Goal: Transaction & Acquisition: Purchase product/service

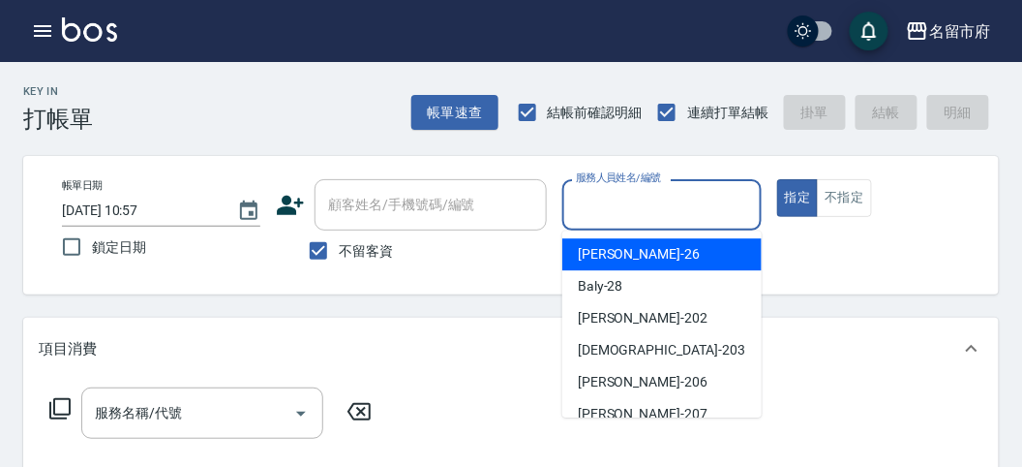
click at [646, 200] on input "服務人員姓名/編號" at bounding box center [661, 205] width 181 height 34
click at [644, 258] on div "[PERSON_NAME] -26" at bounding box center [662, 254] width 199 height 32
type input "[PERSON_NAME]-26"
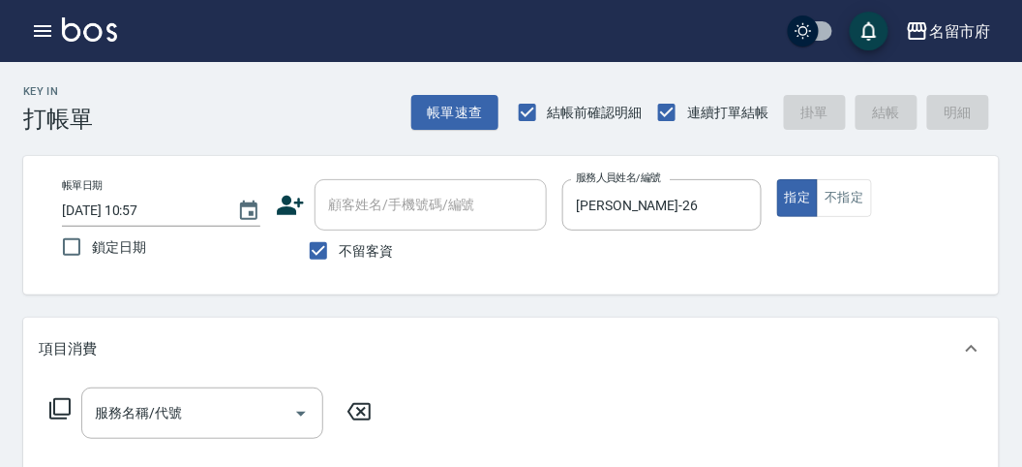
click at [69, 413] on icon at bounding box center [59, 408] width 21 height 21
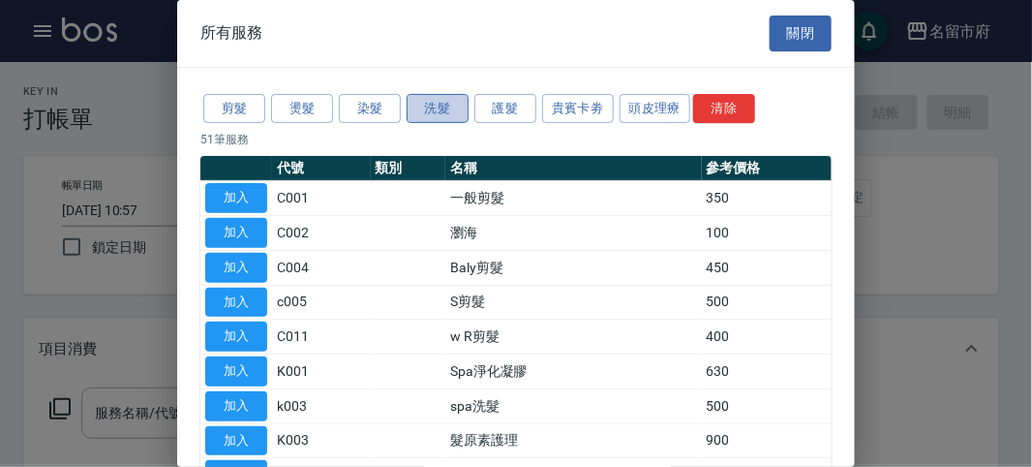
click at [442, 107] on button "洗髮" at bounding box center [438, 109] width 62 height 30
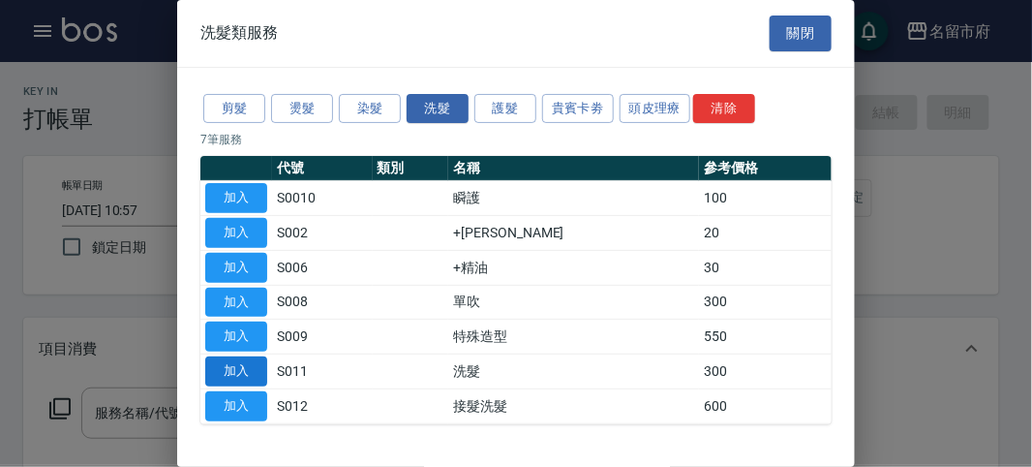
click at [235, 358] on button "加入" at bounding box center [236, 371] width 62 height 30
type input "洗髮(S011)"
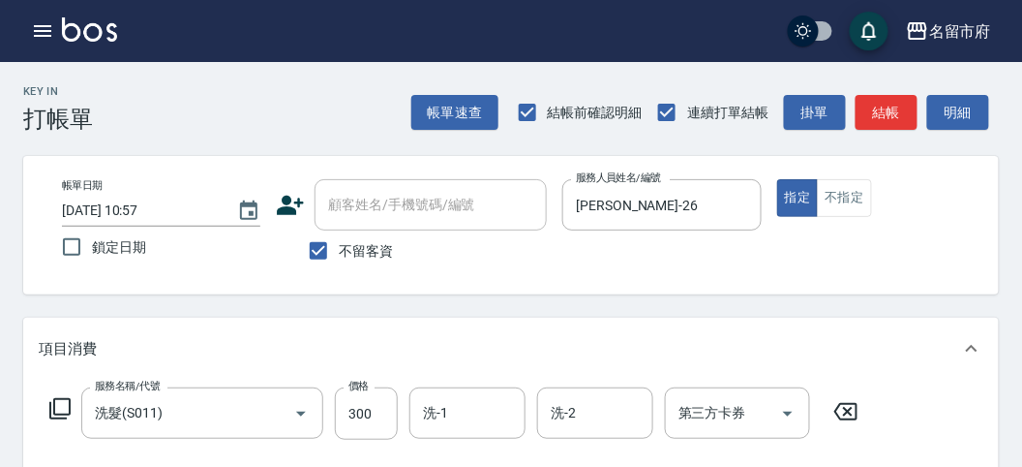
click at [62, 407] on icon at bounding box center [59, 408] width 23 height 23
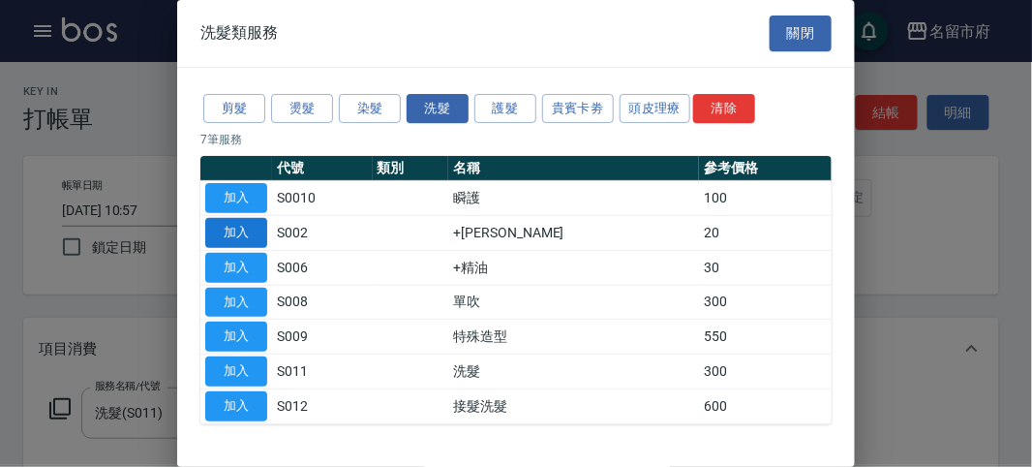
click at [236, 228] on button "加入" at bounding box center [236, 233] width 62 height 30
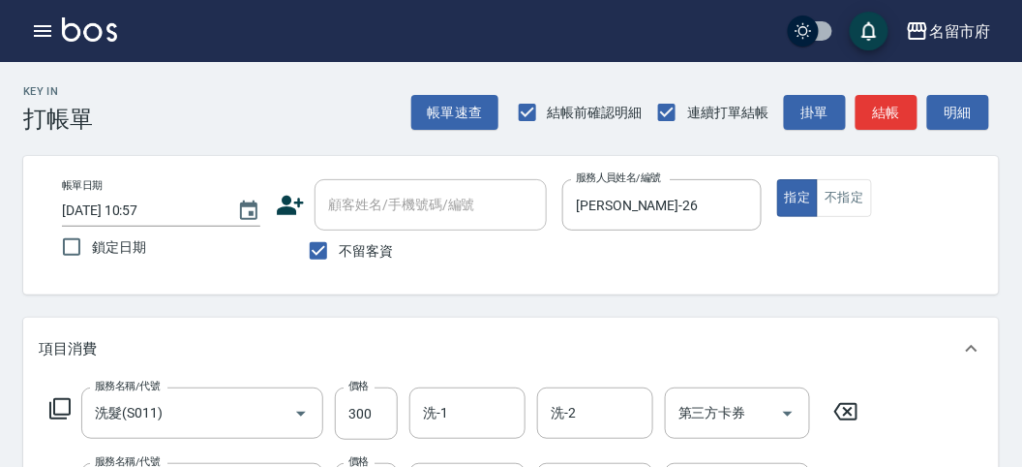
click at [62, 404] on icon at bounding box center [59, 408] width 23 height 23
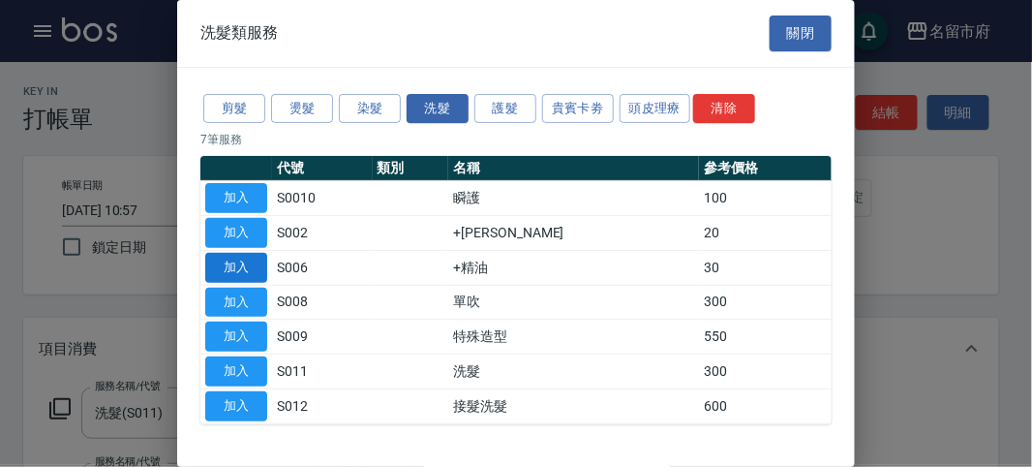
click at [238, 256] on button "加入" at bounding box center [236, 268] width 62 height 30
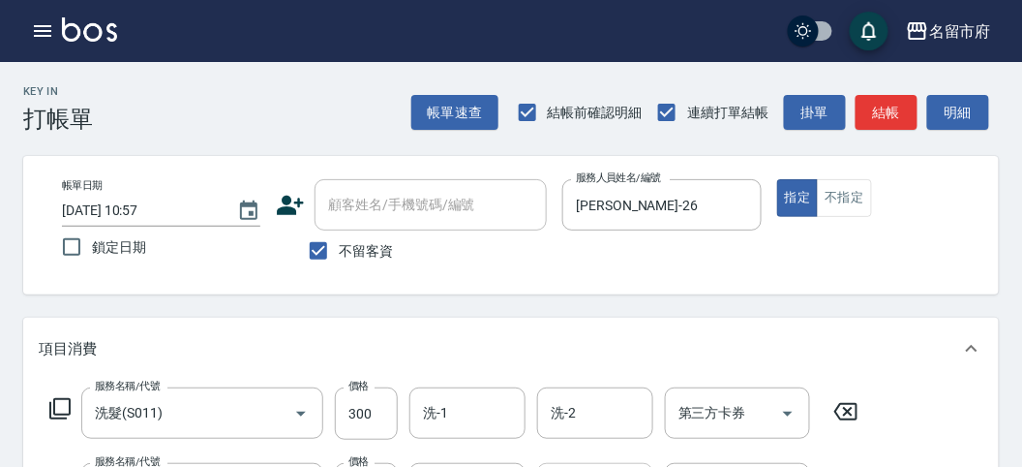
scroll to position [215, 0]
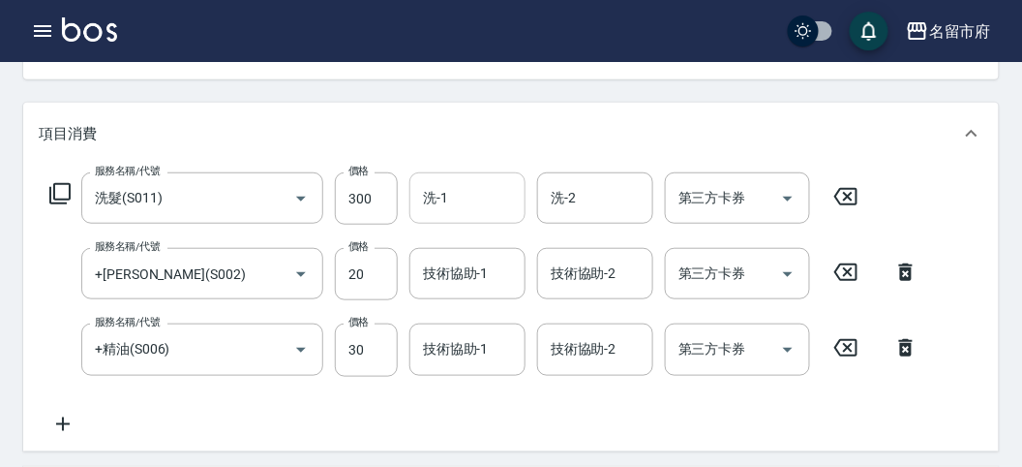
click at [465, 180] on div "洗-1" at bounding box center [468, 197] width 116 height 51
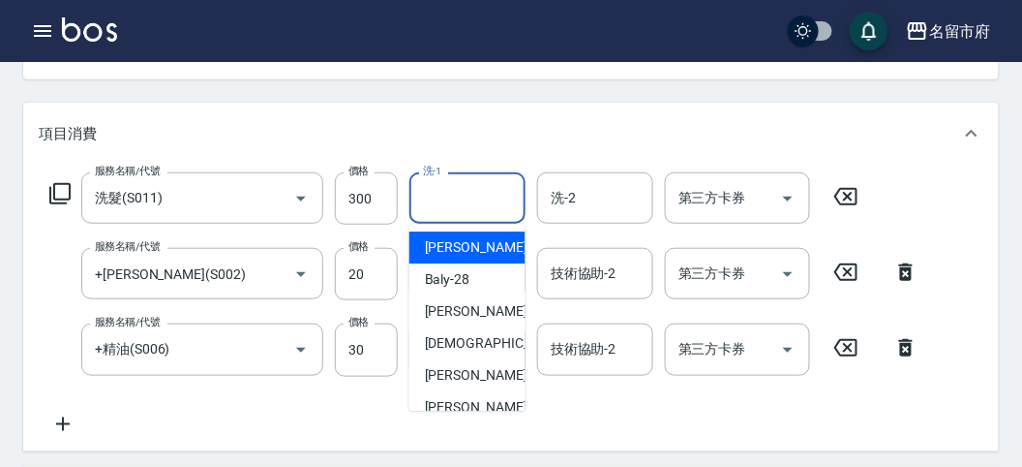
scroll to position [211, 0]
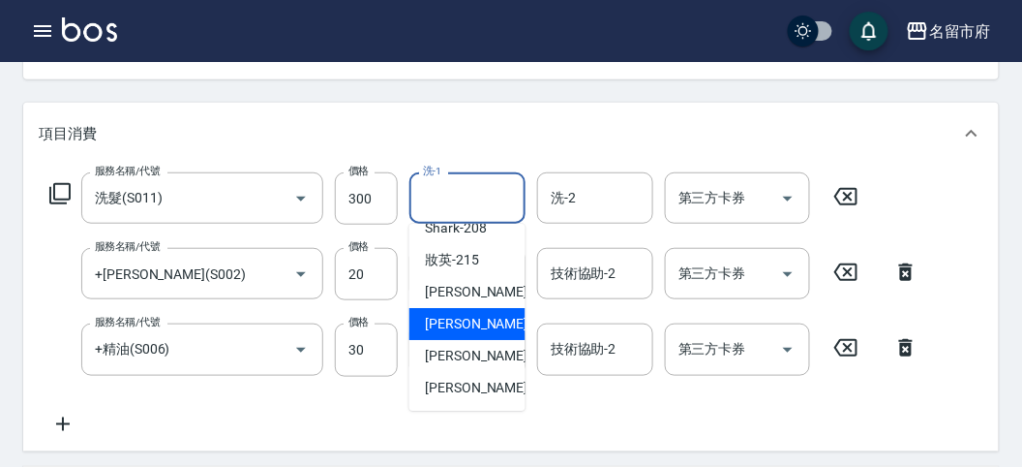
click at [487, 321] on span "Min Min -218" at bounding box center [490, 324] width 130 height 20
type input "Min Min-218"
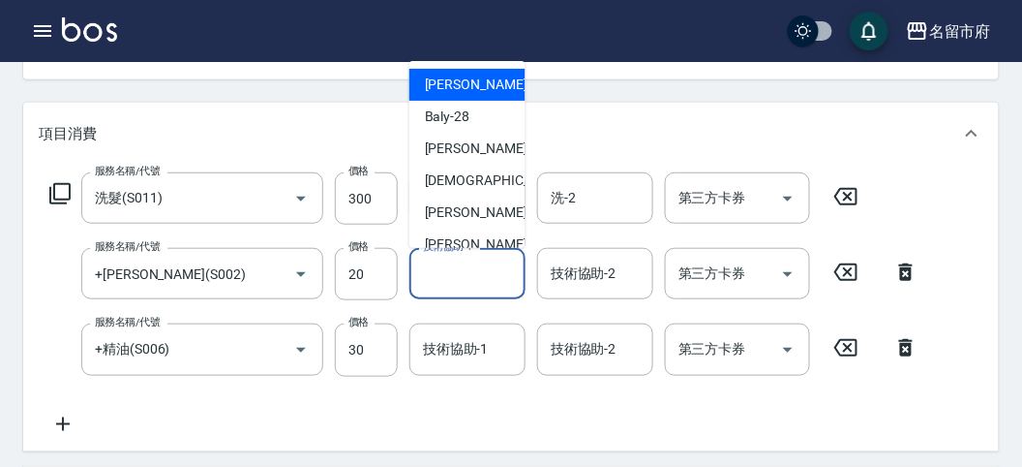
click at [471, 281] on input "技術協助-1" at bounding box center [467, 274] width 99 height 34
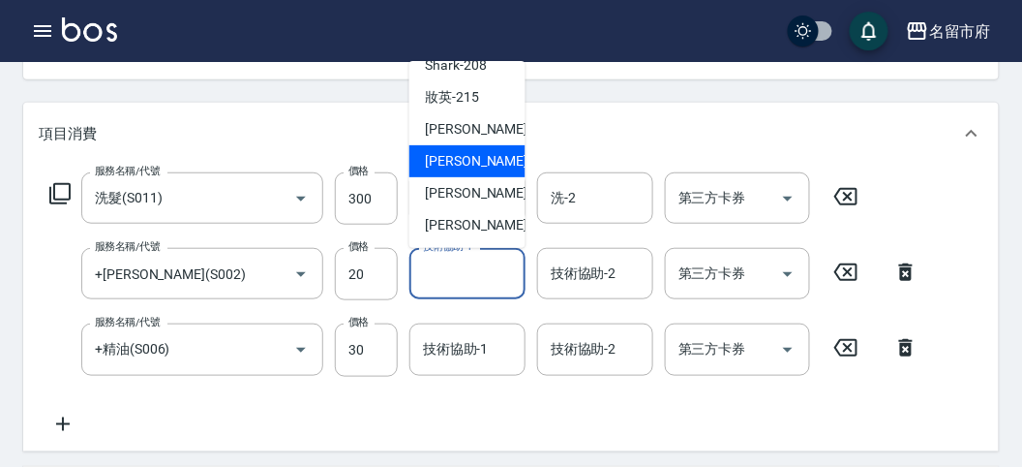
click at [486, 155] on span "Min Min -218" at bounding box center [490, 161] width 130 height 20
type input "Min Min-218"
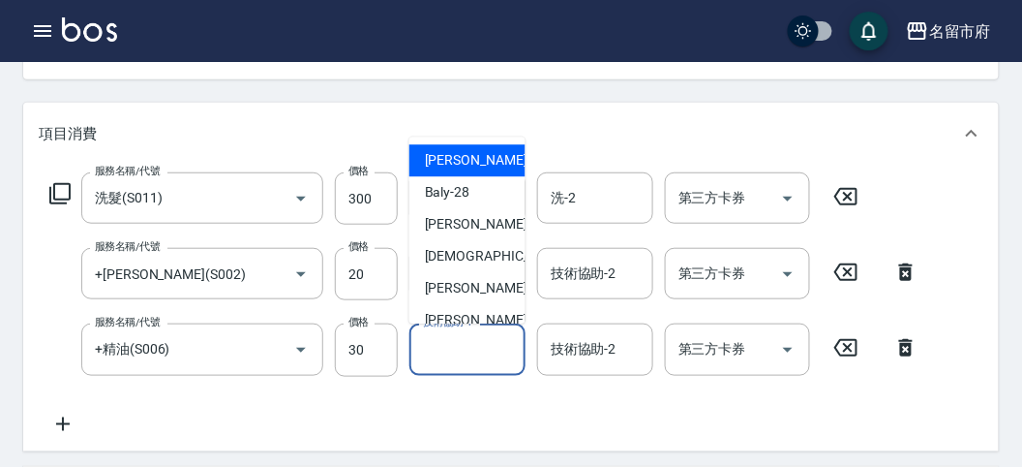
click at [422, 341] on input "技術協助-1" at bounding box center [467, 349] width 99 height 34
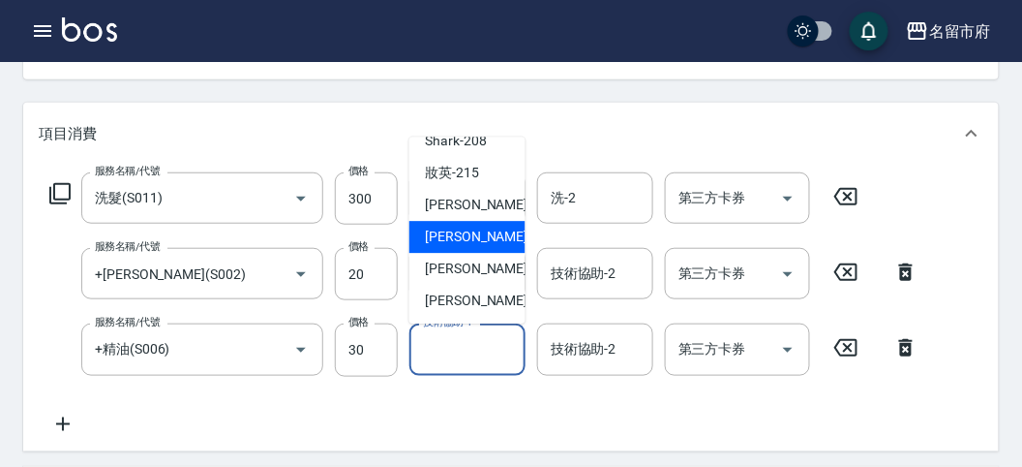
click at [496, 235] on span "Min Min -218" at bounding box center [490, 238] width 130 height 20
type input "Min Min-218"
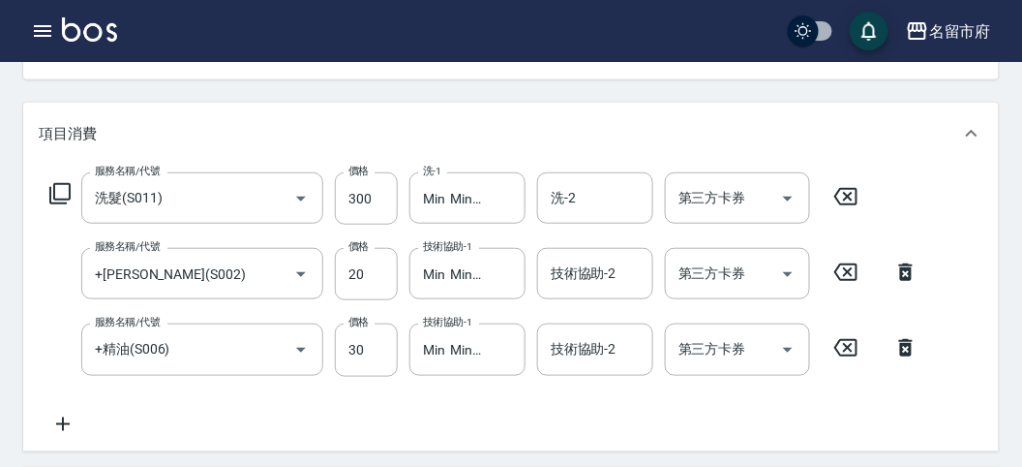
click at [64, 195] on icon at bounding box center [59, 193] width 23 height 23
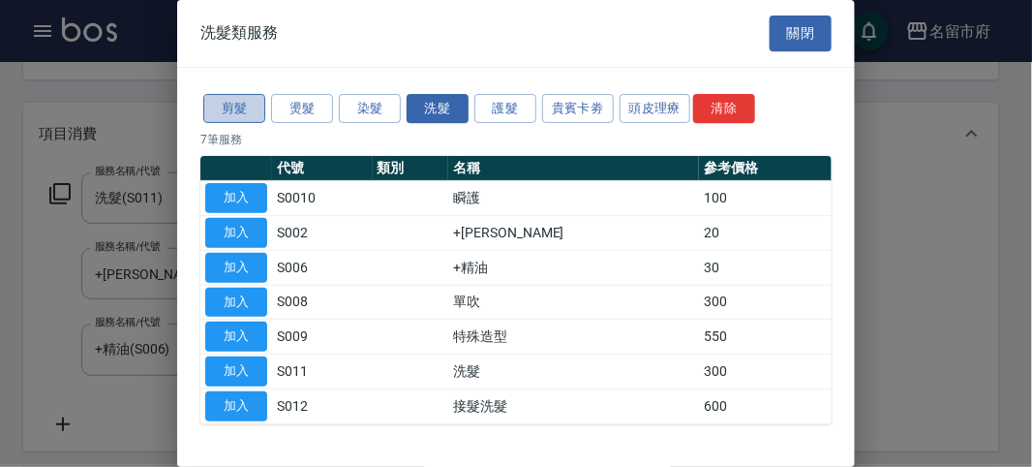
click at [225, 110] on button "剪髮" at bounding box center [234, 109] width 62 height 30
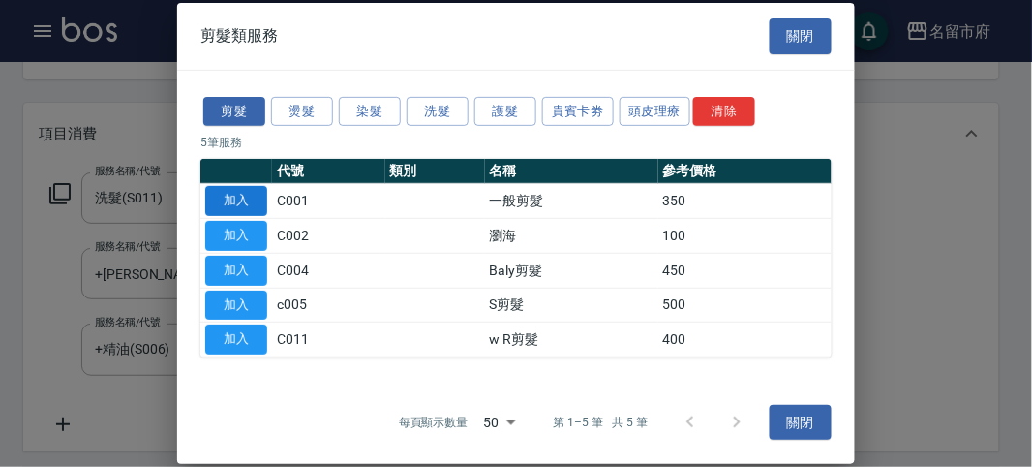
click at [246, 192] on button "加入" at bounding box center [236, 201] width 62 height 30
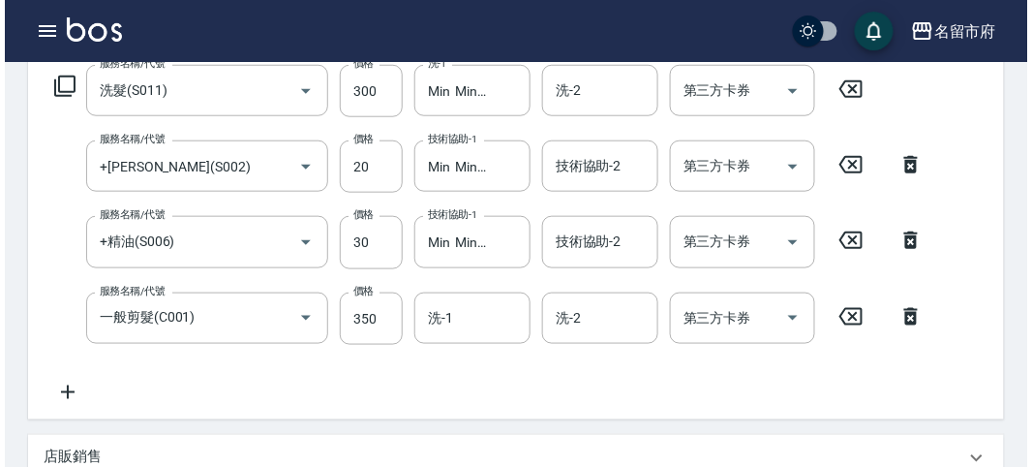
scroll to position [752, 0]
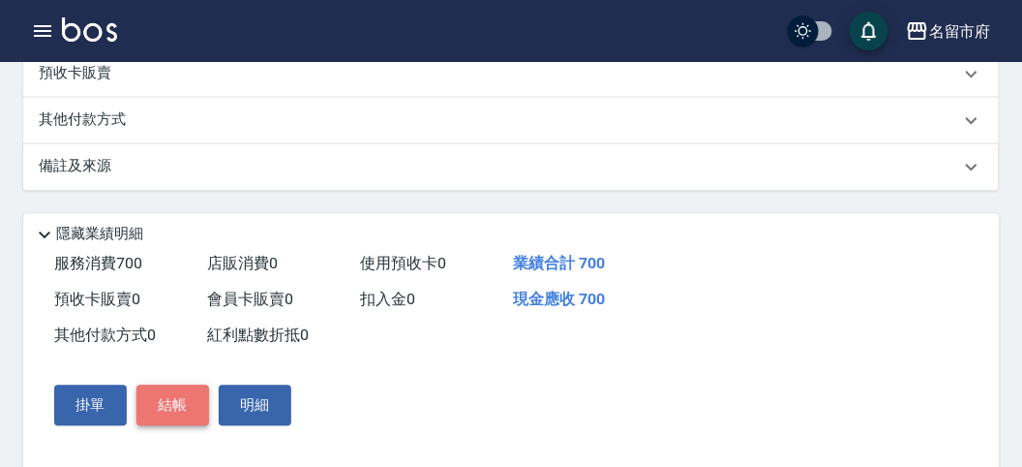
click at [174, 403] on button "結帳" at bounding box center [173, 405] width 73 height 41
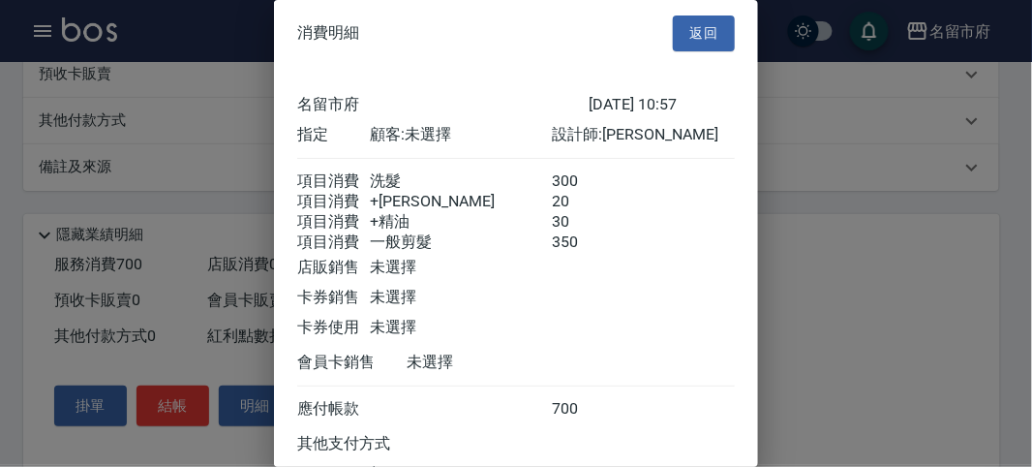
scroll to position [173, 0]
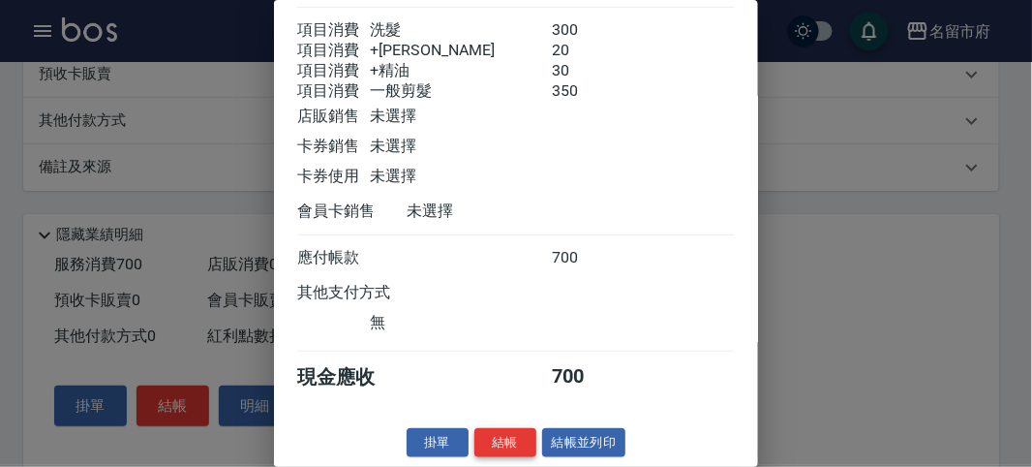
click at [520, 445] on button "結帳" at bounding box center [505, 443] width 62 height 30
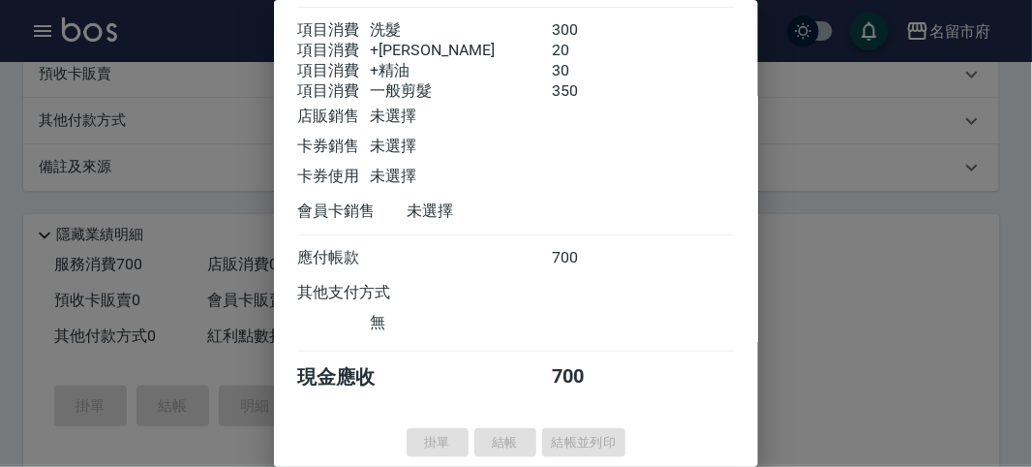
type input "[DATE] 11:42"
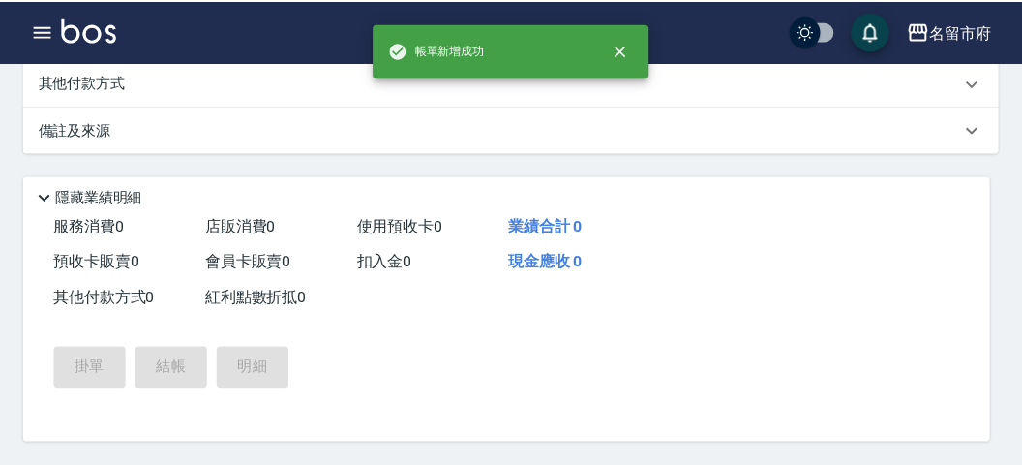
scroll to position [0, 0]
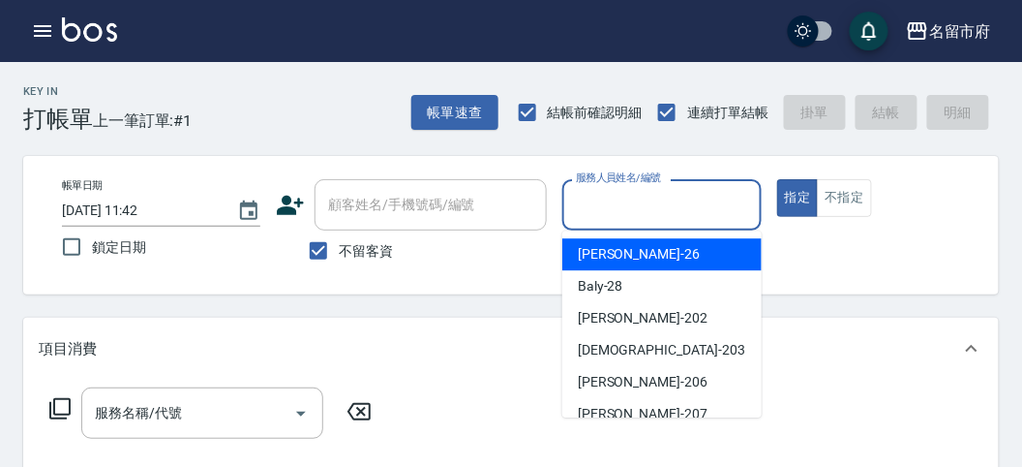
click at [642, 191] on input "服務人員姓名/編號" at bounding box center [661, 205] width 181 height 34
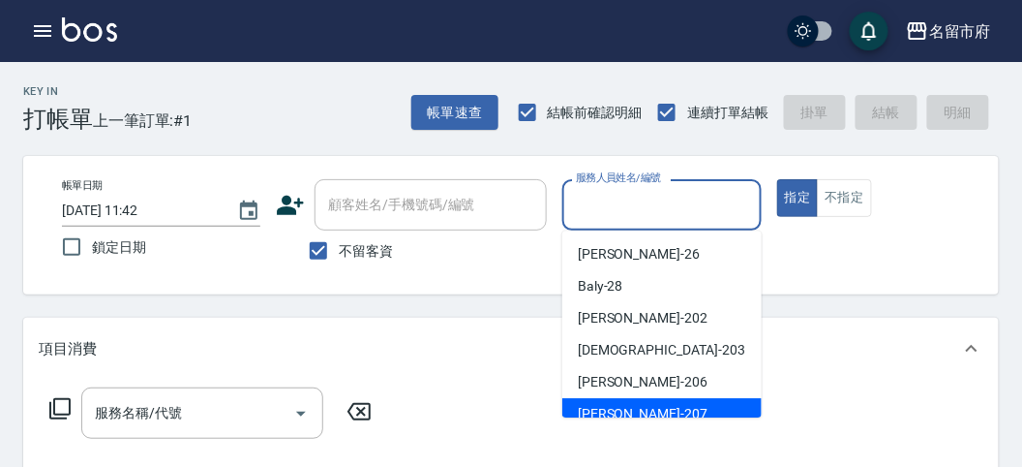
click at [655, 414] on div "[PERSON_NAME] -207" at bounding box center [662, 414] width 199 height 32
type input "[PERSON_NAME]-207"
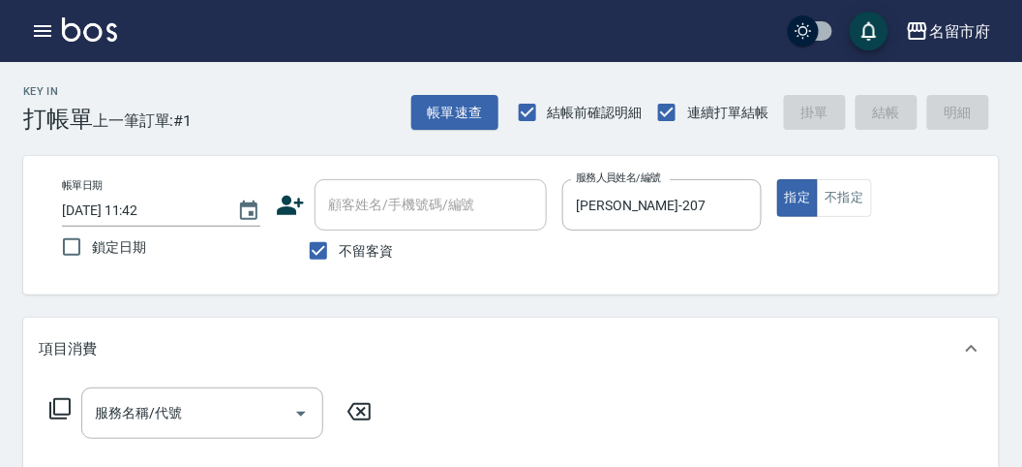
click at [57, 413] on icon at bounding box center [59, 408] width 21 height 21
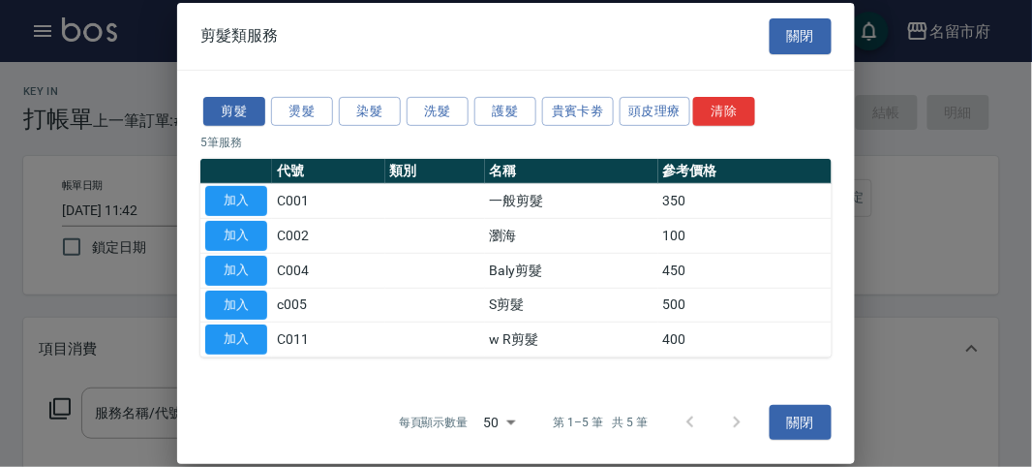
click at [235, 200] on button "加入" at bounding box center [236, 201] width 62 height 30
type input "一般剪髮(C001)"
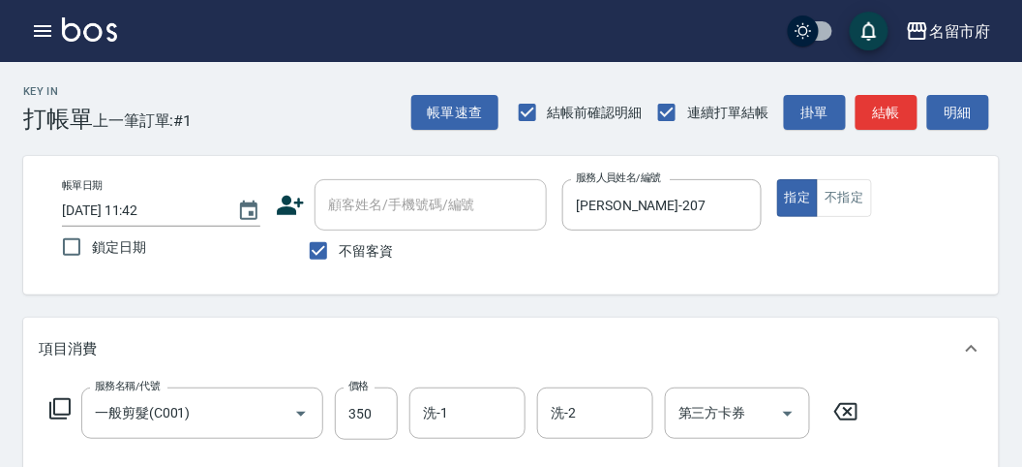
click at [58, 398] on icon at bounding box center [59, 408] width 21 height 21
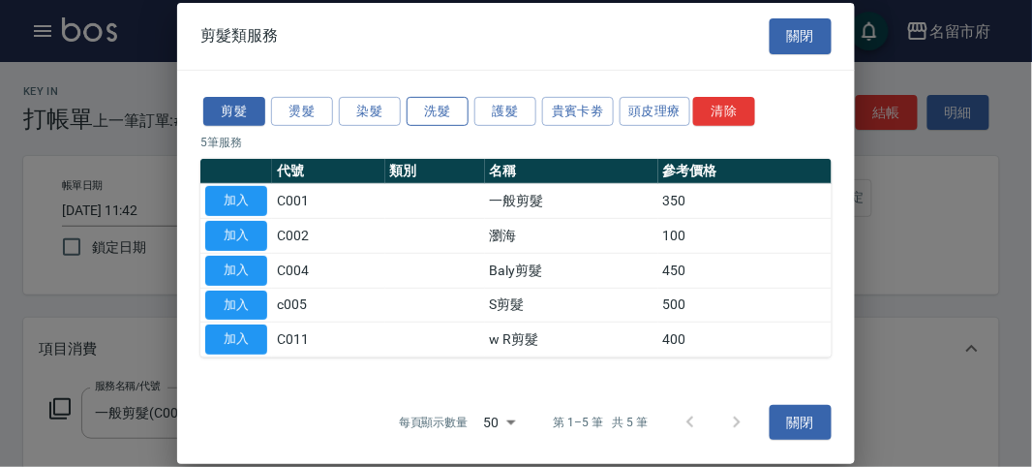
click at [436, 109] on button "洗髮" at bounding box center [438, 111] width 62 height 30
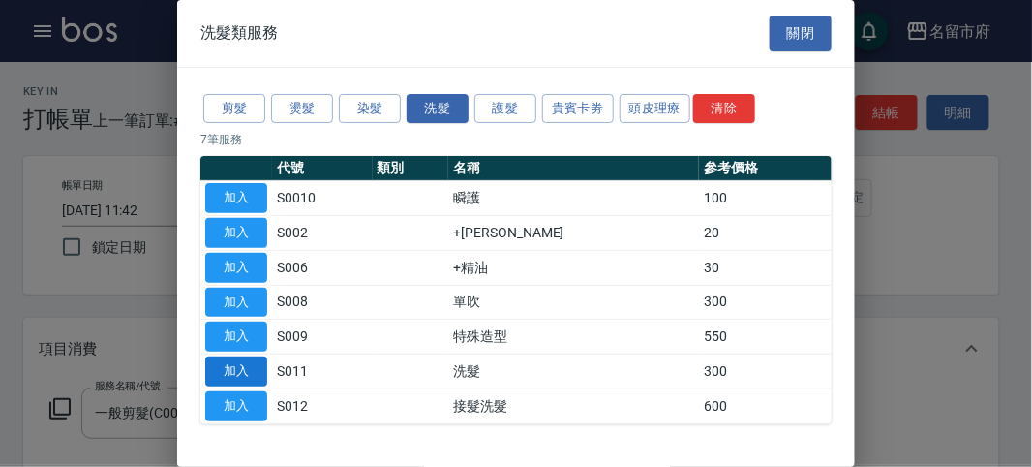
click at [243, 373] on button "加入" at bounding box center [236, 371] width 62 height 30
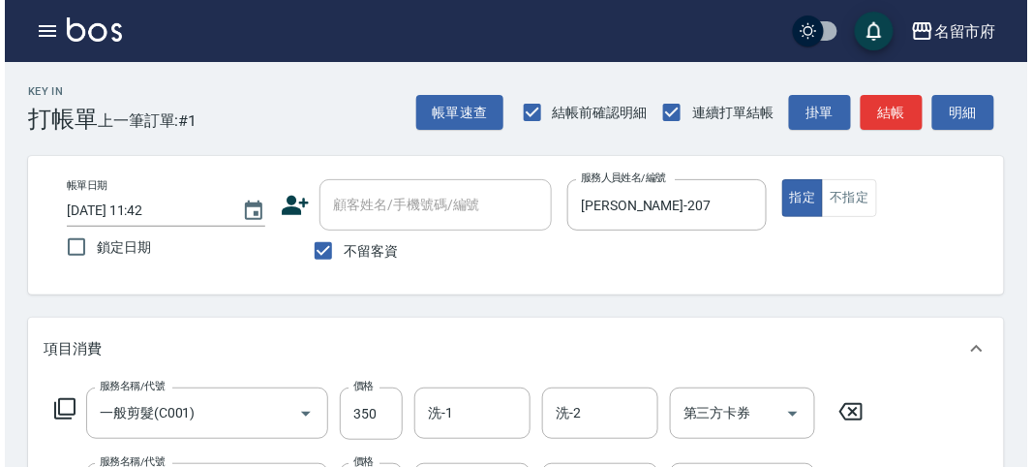
scroll to position [642, 0]
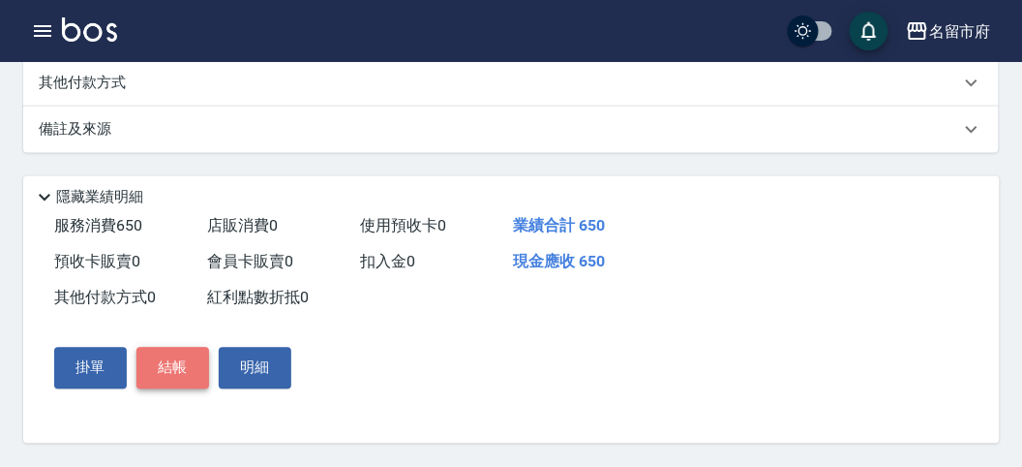
click at [178, 371] on button "結帳" at bounding box center [173, 368] width 73 height 41
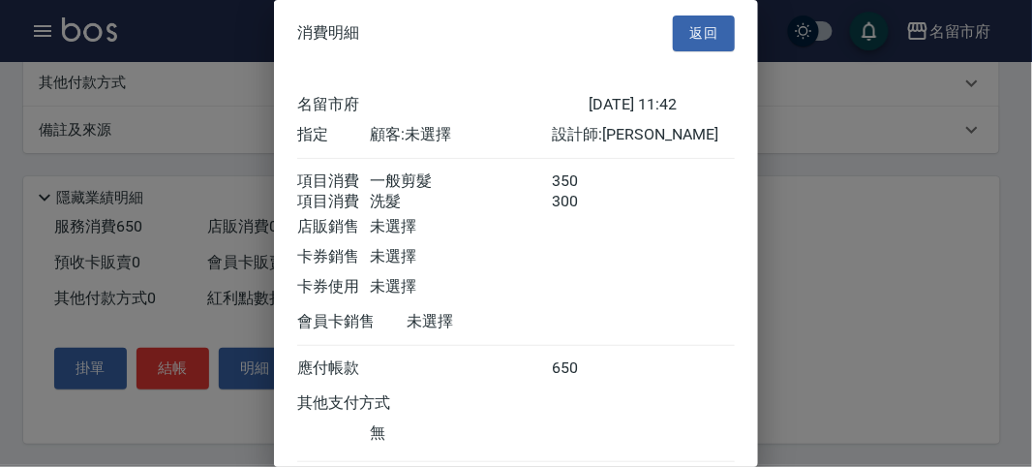
scroll to position [129, 0]
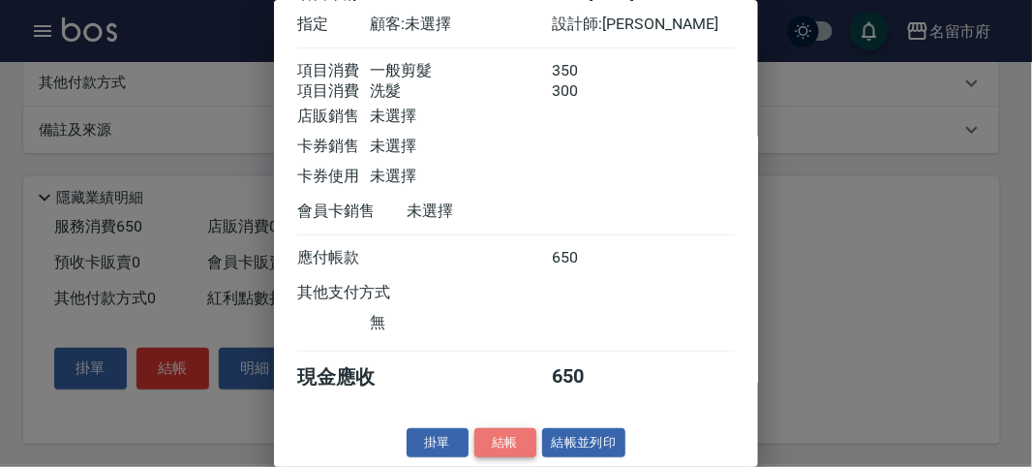
click at [496, 446] on button "結帳" at bounding box center [505, 443] width 62 height 30
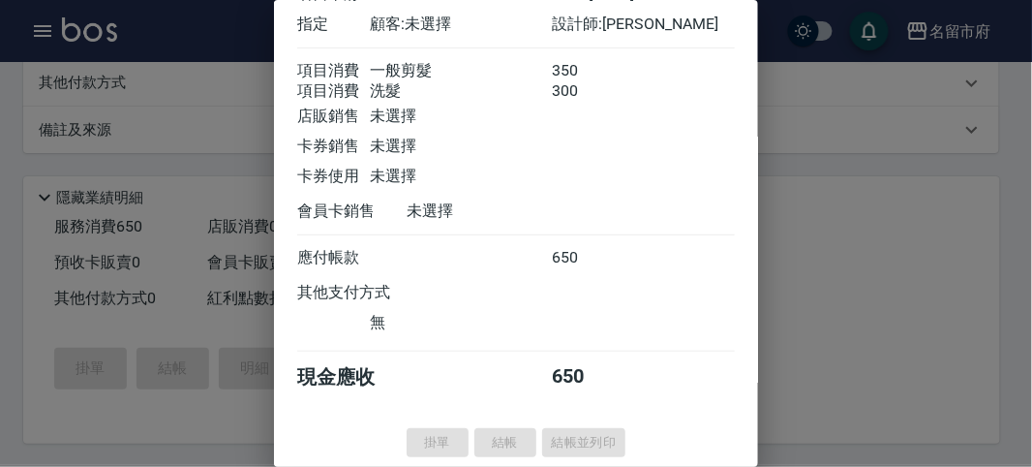
type input "[DATE] 11:56"
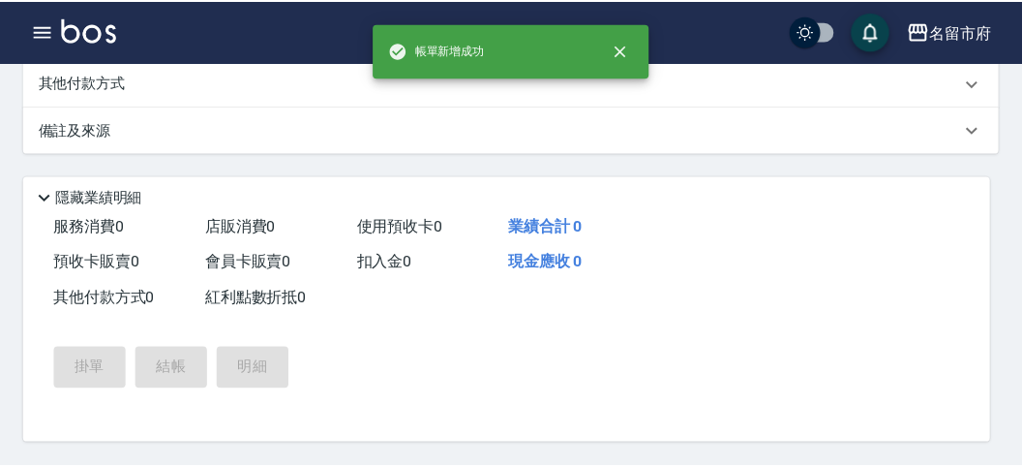
scroll to position [0, 0]
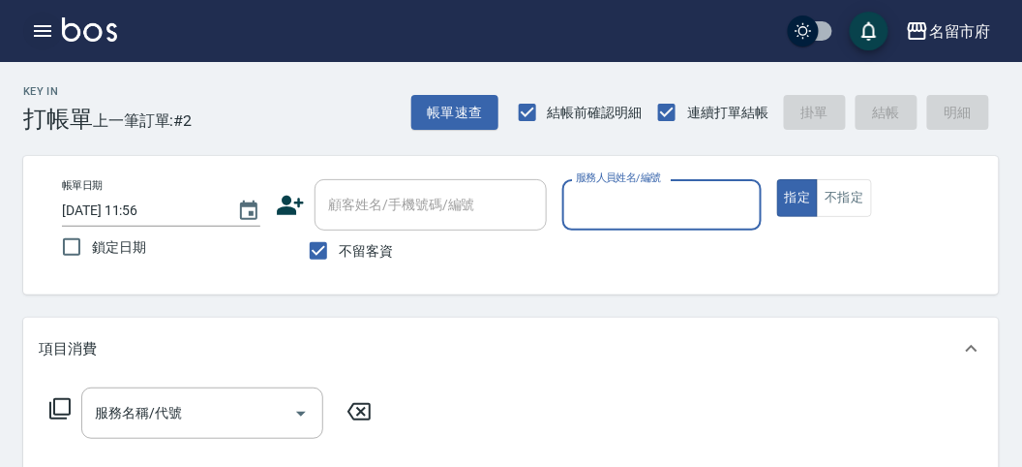
click at [26, 33] on button "button" at bounding box center [42, 31] width 39 height 39
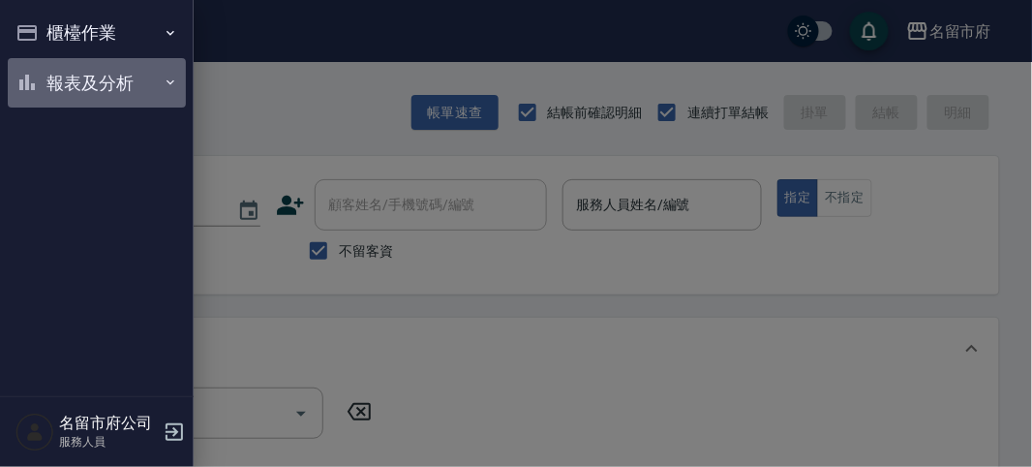
click at [85, 84] on button "報表及分析" at bounding box center [97, 83] width 178 height 50
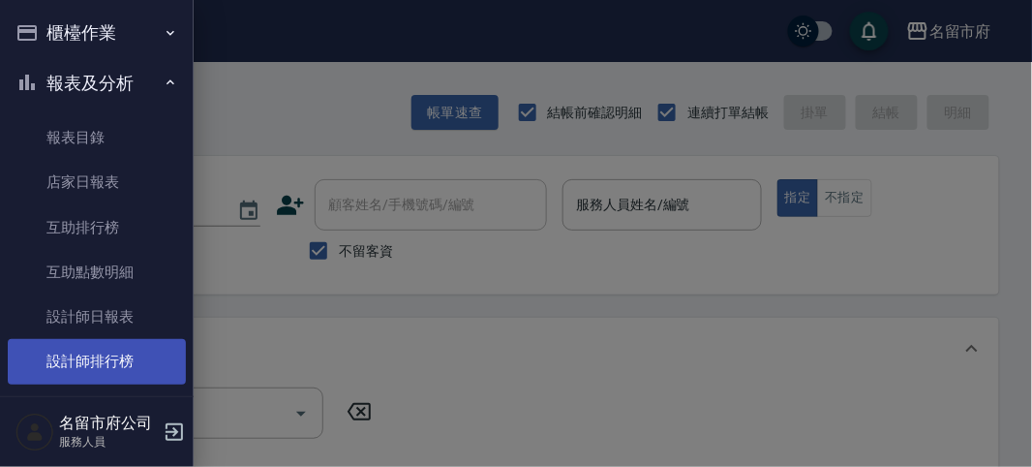
click at [93, 373] on link "設計師排行榜" at bounding box center [97, 361] width 178 height 45
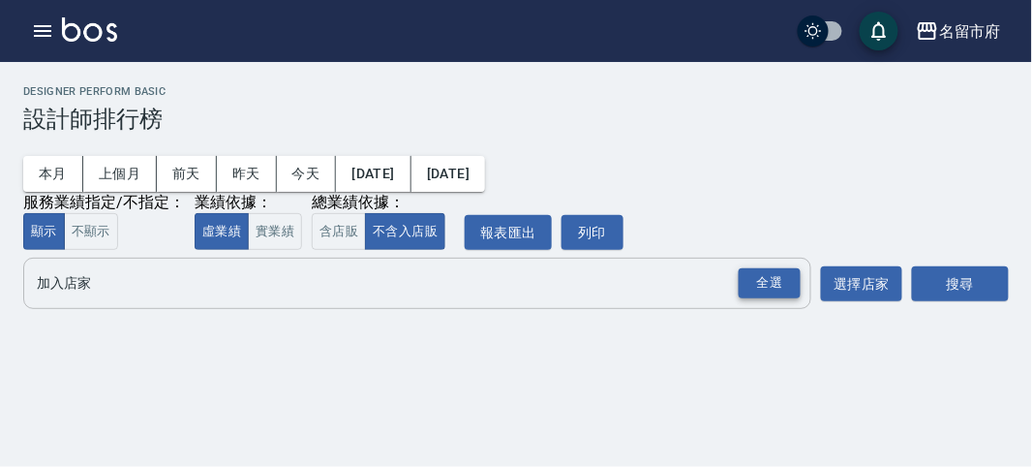
click at [799, 282] on div "全選" at bounding box center [770, 283] width 62 height 30
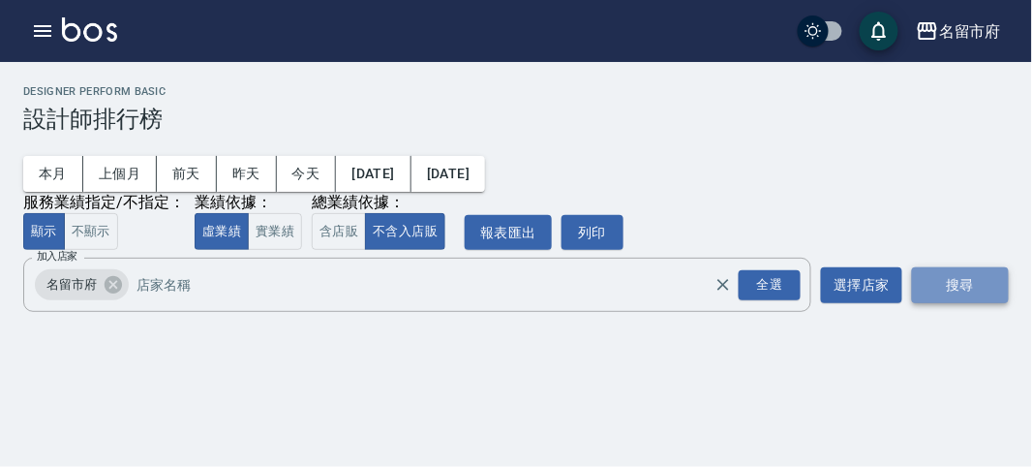
drag, startPoint x: 953, startPoint y: 286, endPoint x: 973, endPoint y: 288, distance: 20.4
click at [954, 286] on button "搜尋" at bounding box center [960, 285] width 97 height 36
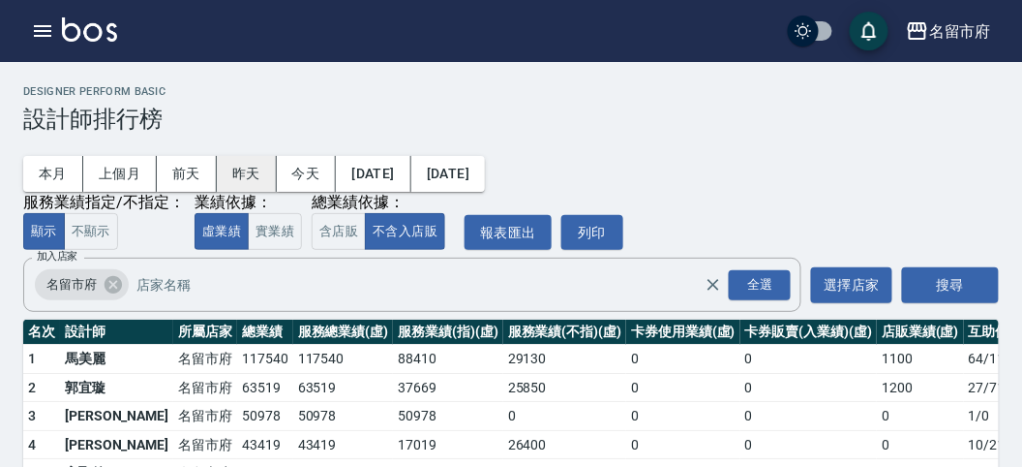
click at [226, 171] on button "昨天" at bounding box center [247, 174] width 60 height 36
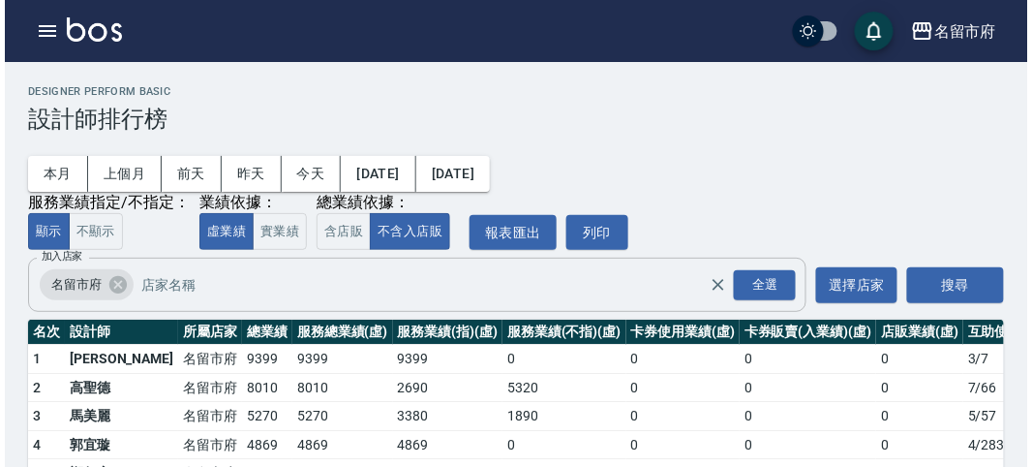
scroll to position [113, 0]
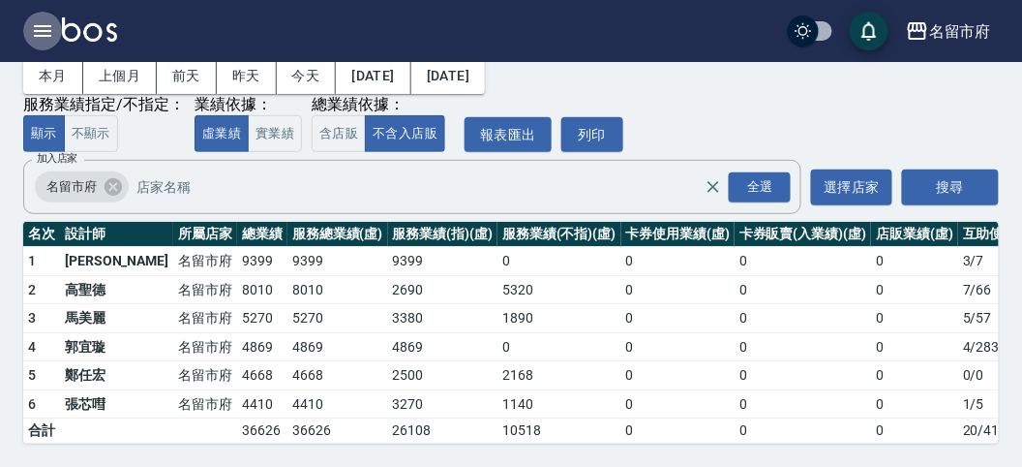
click at [42, 26] on icon "button" at bounding box center [42, 31] width 17 height 12
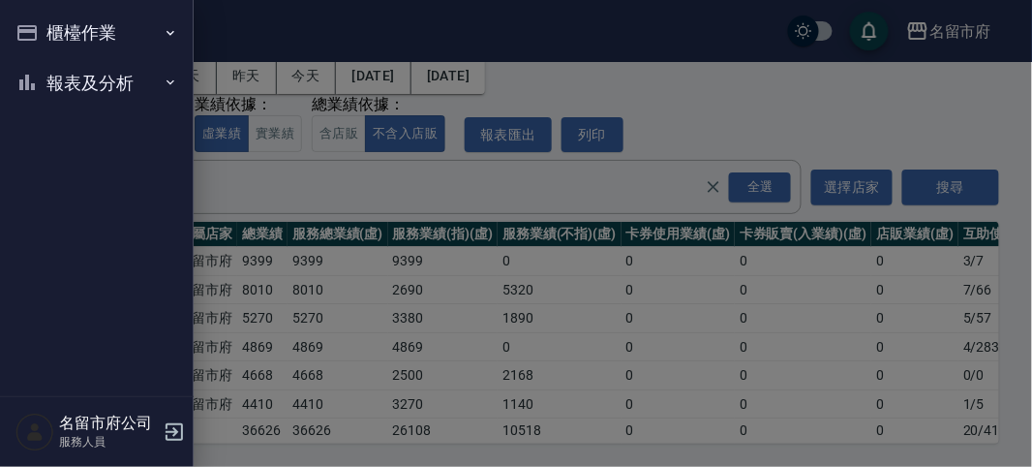
click at [97, 26] on button "櫃檯作業" at bounding box center [97, 33] width 178 height 50
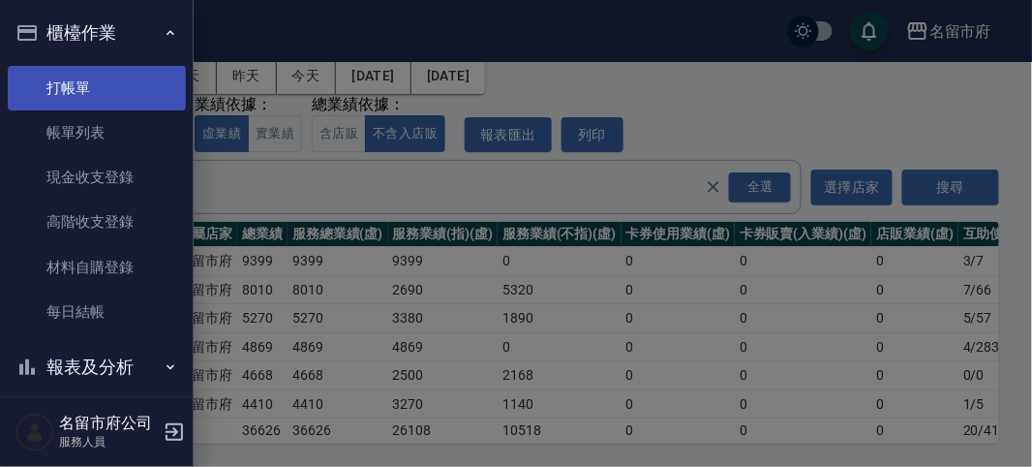
click at [109, 88] on link "打帳單" at bounding box center [97, 88] width 178 height 45
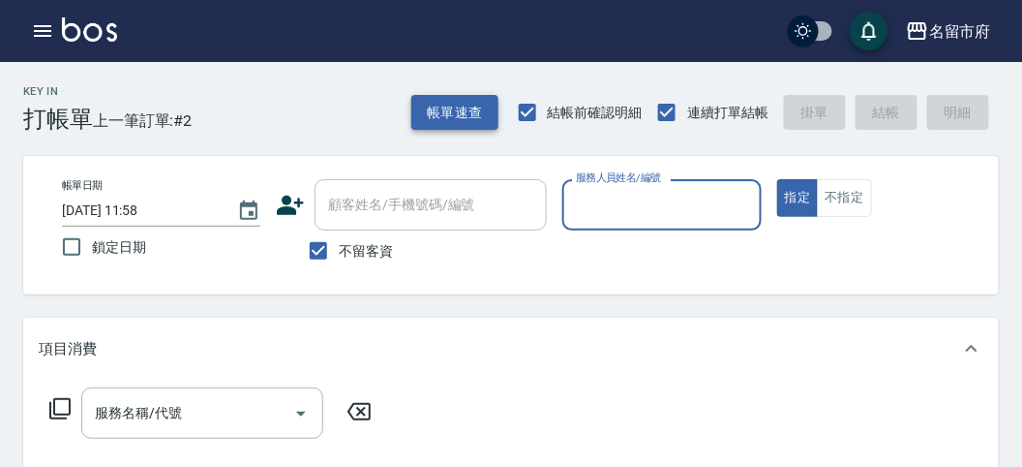
click at [426, 111] on button "帳單速查" at bounding box center [454, 113] width 87 height 36
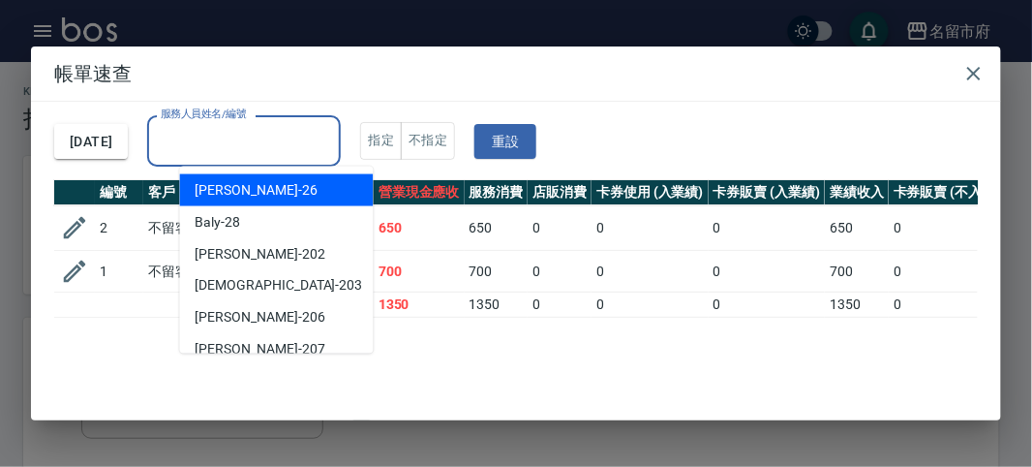
click at [310, 129] on input "服務人員姓名/編號" at bounding box center [244, 141] width 176 height 34
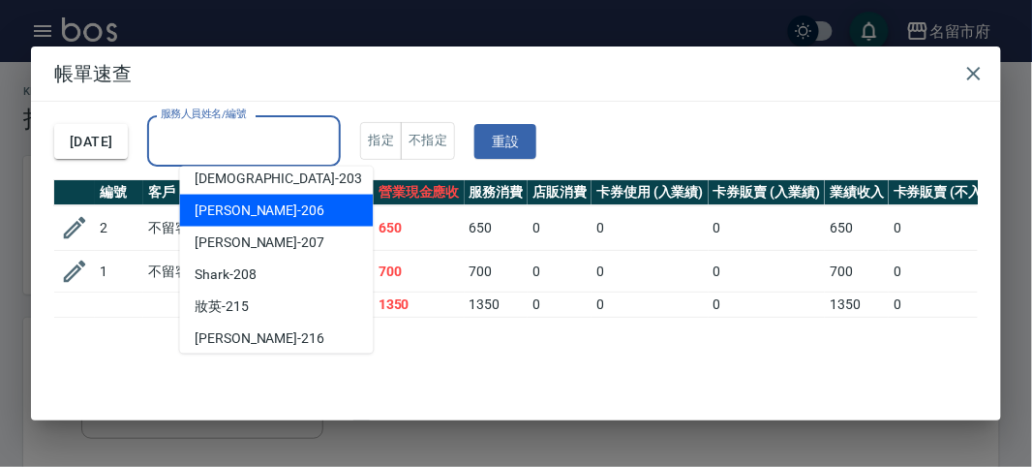
scroll to position [211, 0]
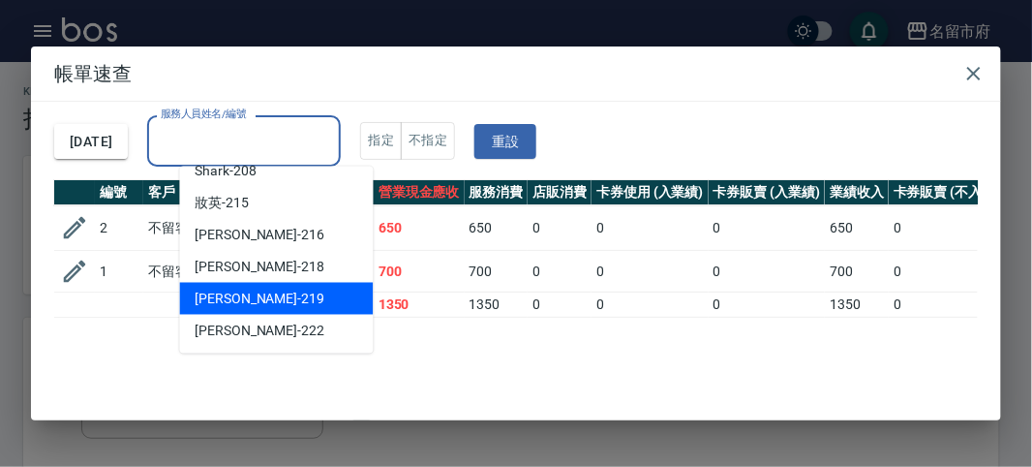
click at [269, 296] on div "[PERSON_NAME] -219" at bounding box center [277, 299] width 194 height 32
type input "[PERSON_NAME]-219"
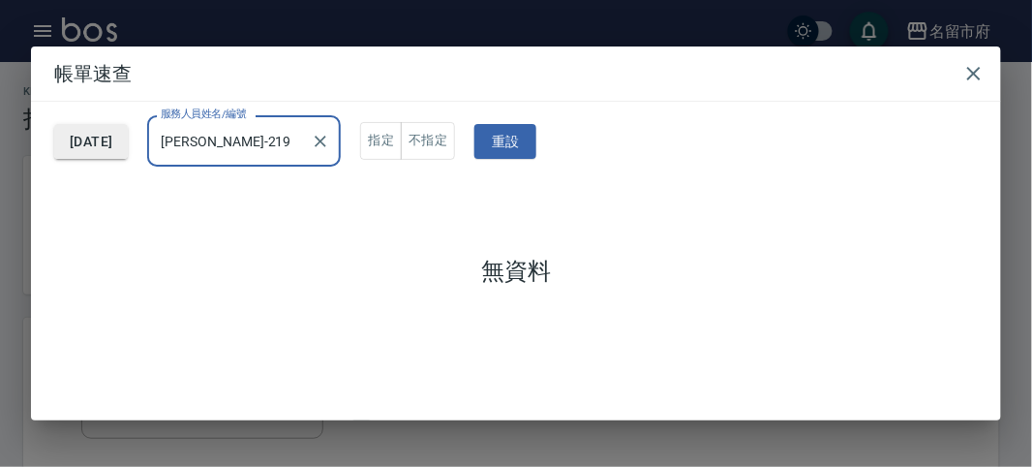
click at [121, 133] on button "[DATE]" at bounding box center [91, 142] width 74 height 36
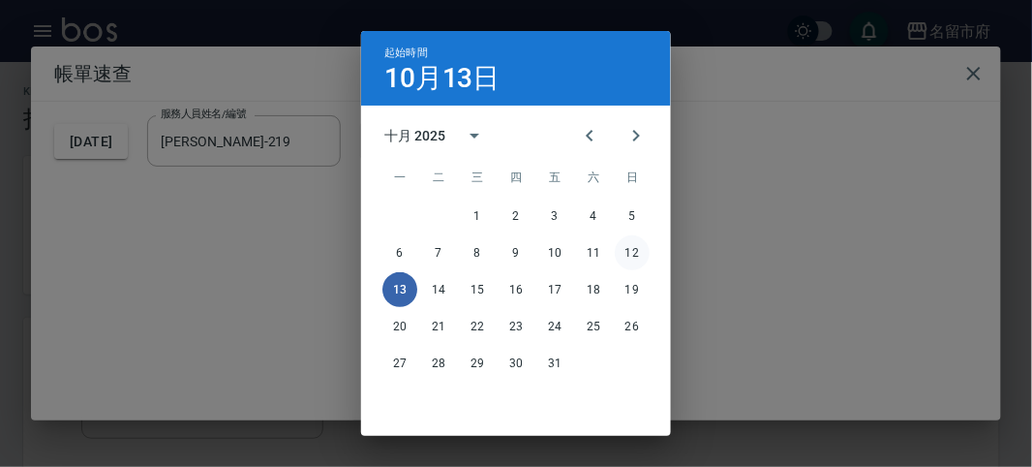
click at [621, 244] on button "12" at bounding box center [632, 252] width 35 height 35
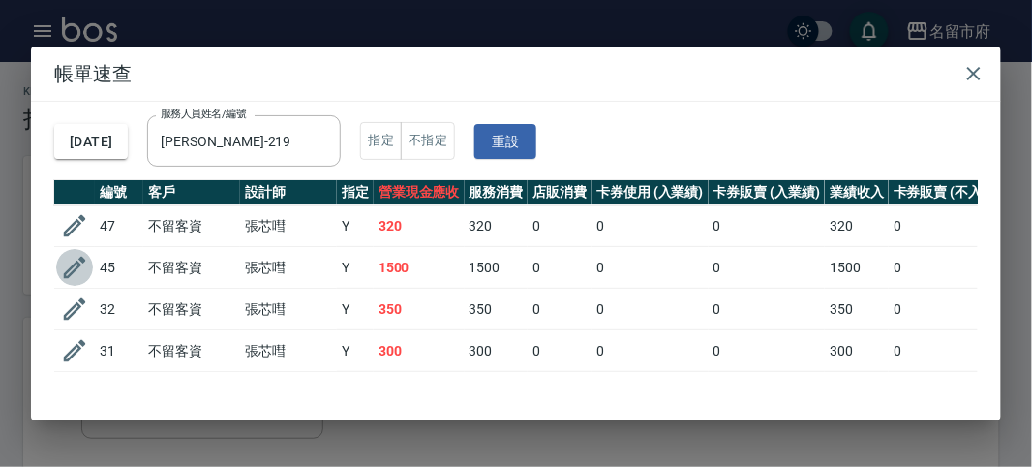
click at [76, 261] on icon "button" at bounding box center [75, 268] width 22 height 22
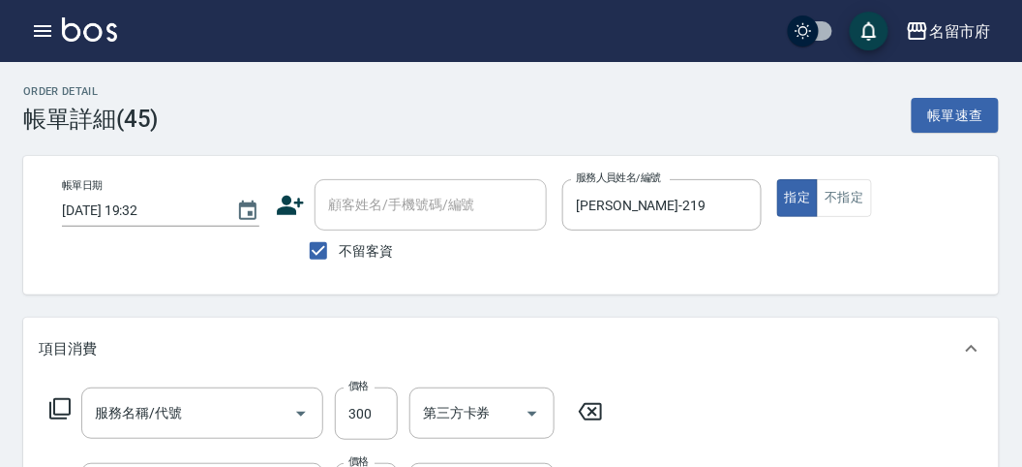
type input "[DATE] 19:32"
checkbox input "true"
type input "[PERSON_NAME]-219"
type input "洗髮(S011)"
type input "全頭髮根(R012)"
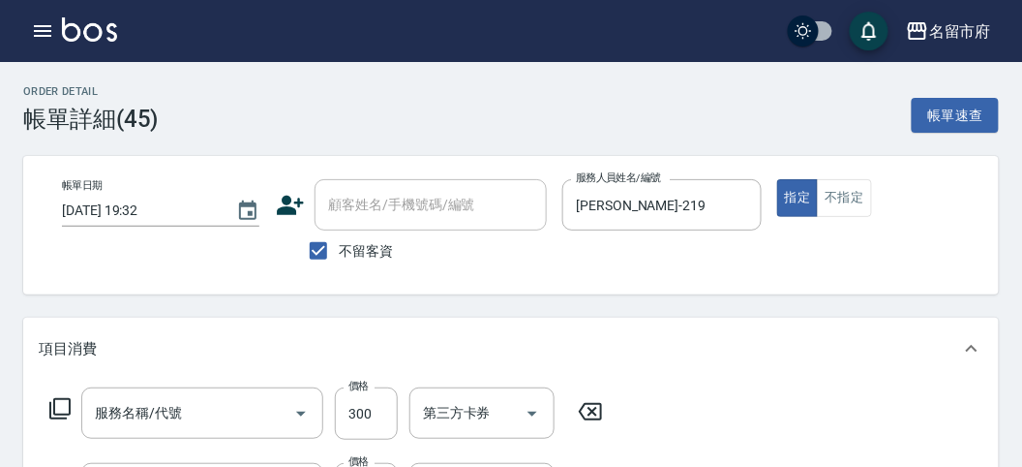
type input "頭皮隔離(R011)"
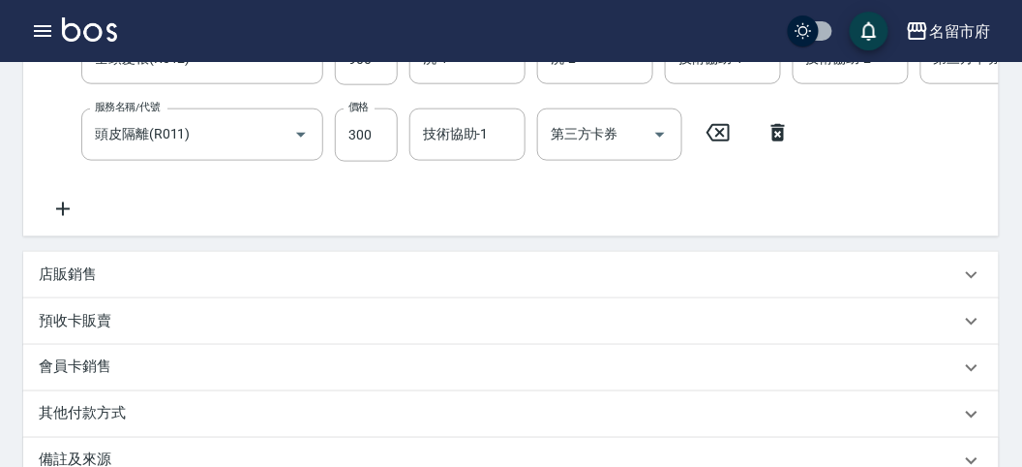
scroll to position [215, 0]
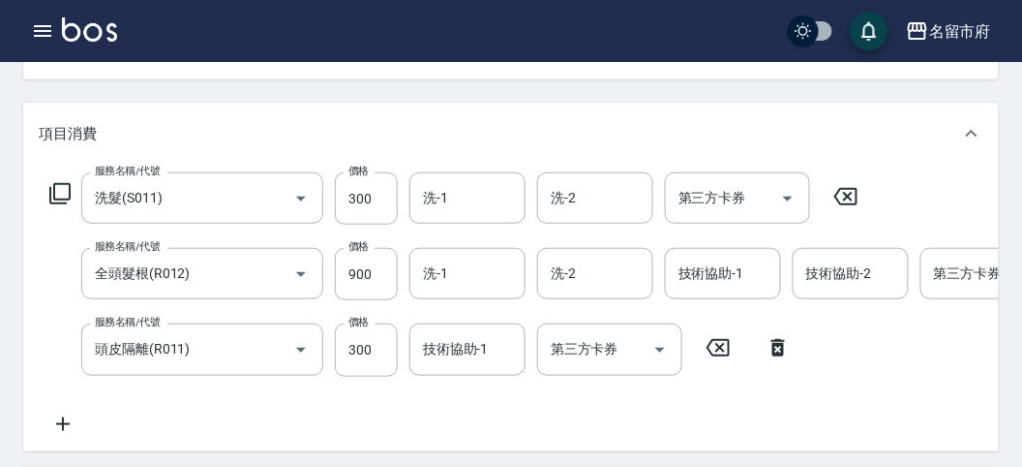
click at [83, 39] on img at bounding box center [89, 29] width 55 height 24
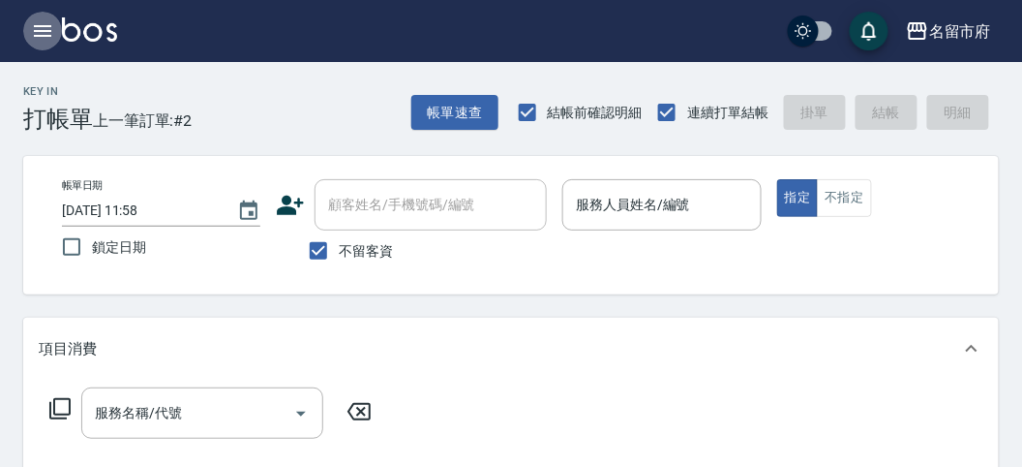
click at [37, 23] on icon "button" at bounding box center [42, 30] width 23 height 23
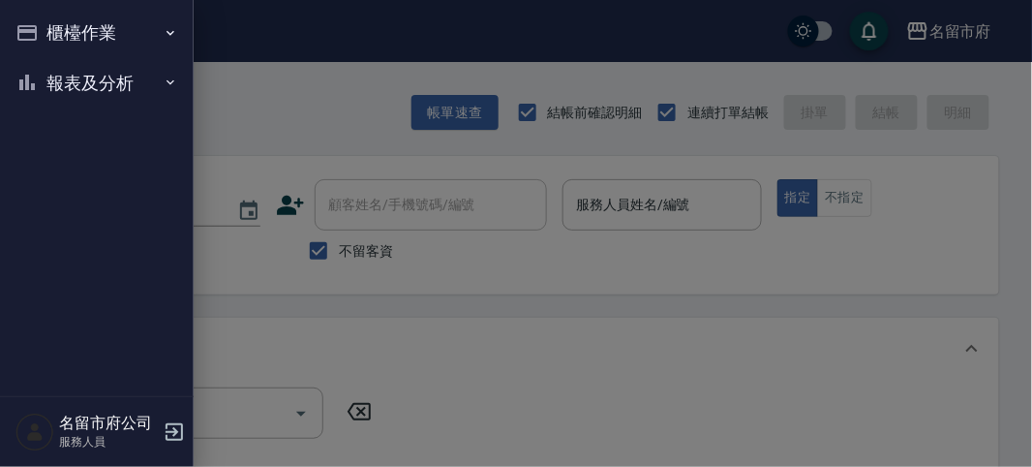
click at [66, 71] on button "報表及分析" at bounding box center [97, 83] width 178 height 50
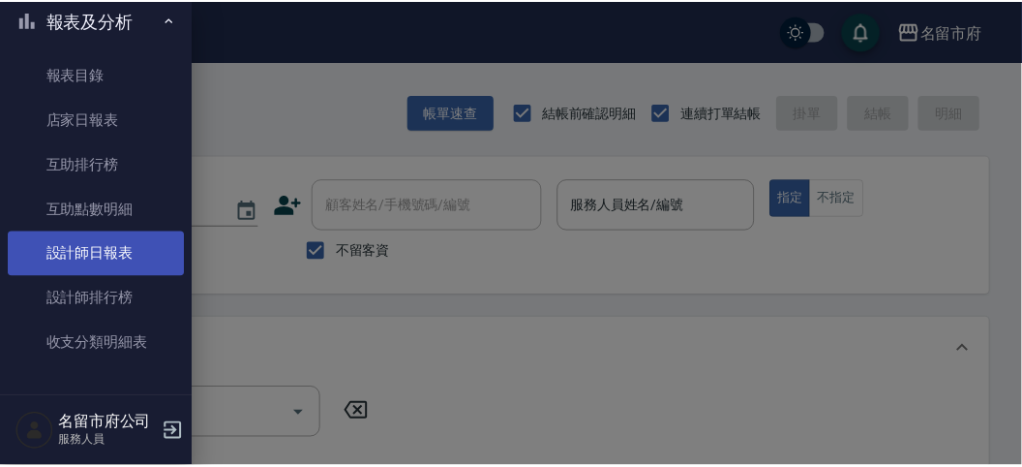
scroll to position [63, 0]
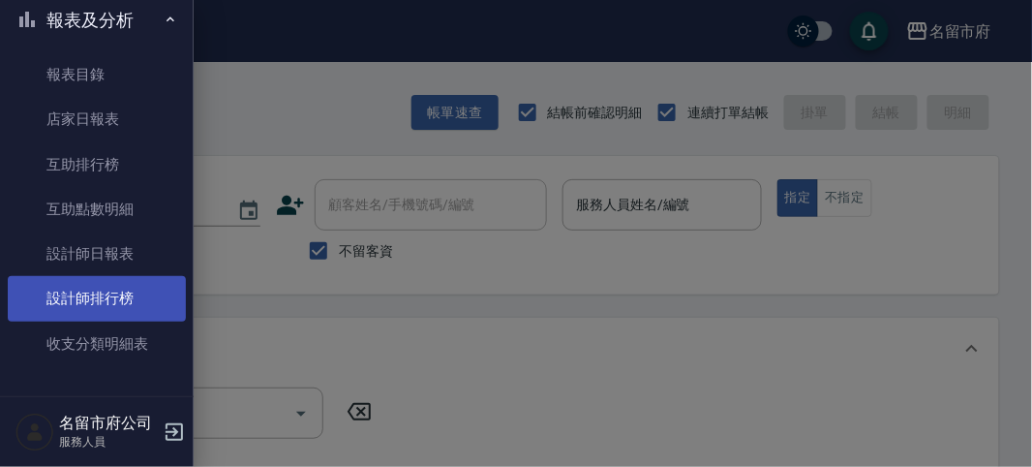
click at [147, 303] on link "設計師排行榜" at bounding box center [97, 298] width 178 height 45
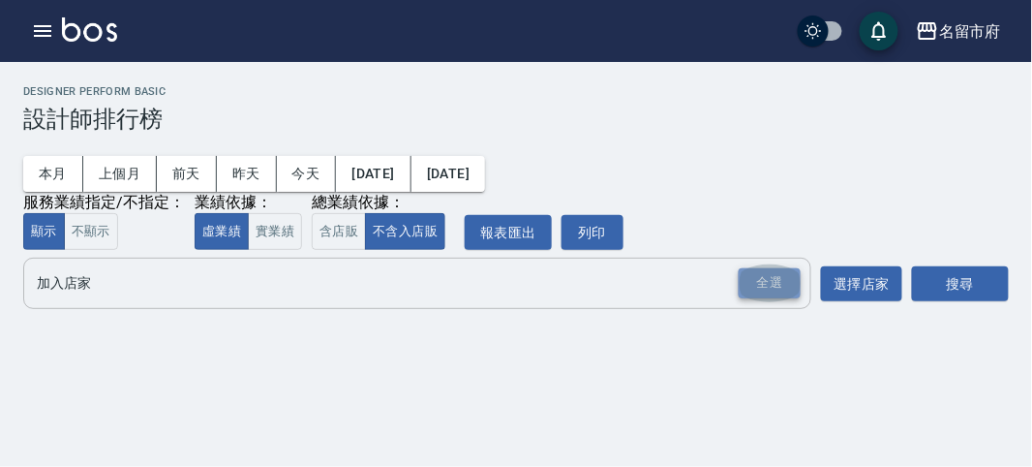
click at [778, 288] on div "全選" at bounding box center [770, 283] width 62 height 30
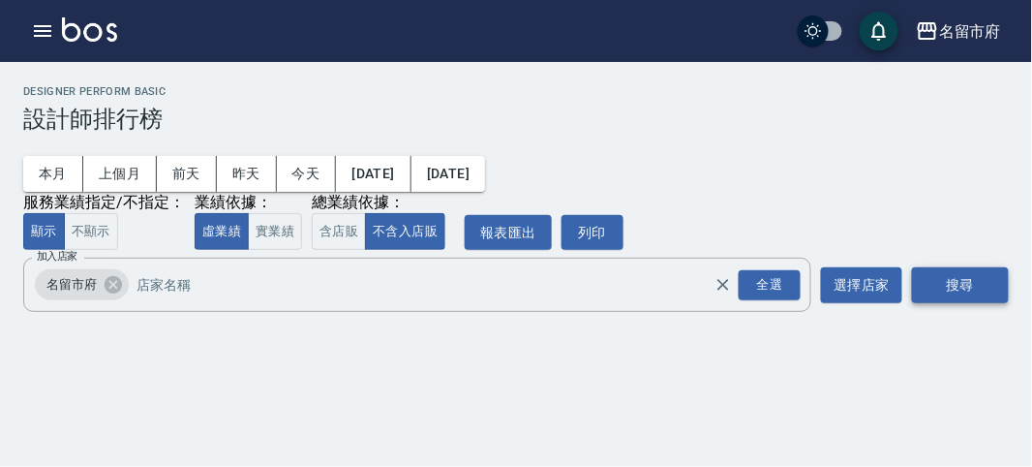
click at [964, 287] on button "搜尋" at bounding box center [960, 285] width 97 height 36
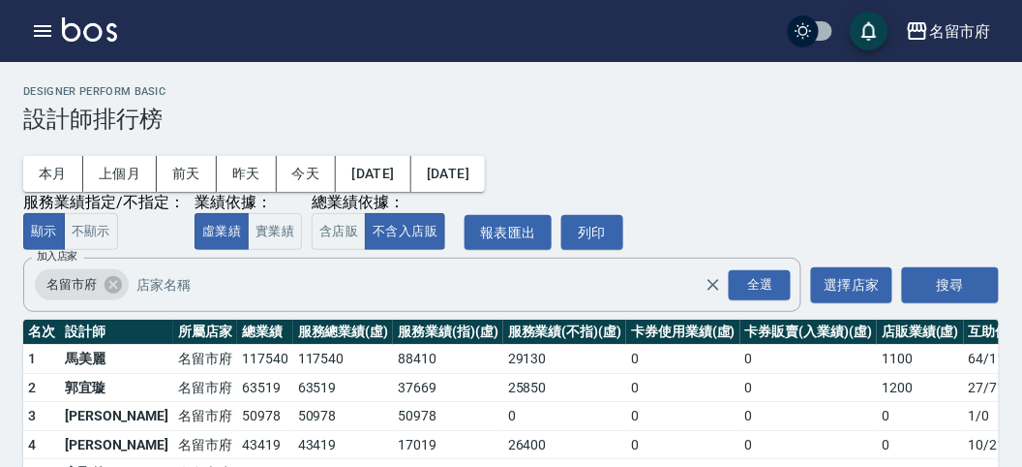
scroll to position [169, 0]
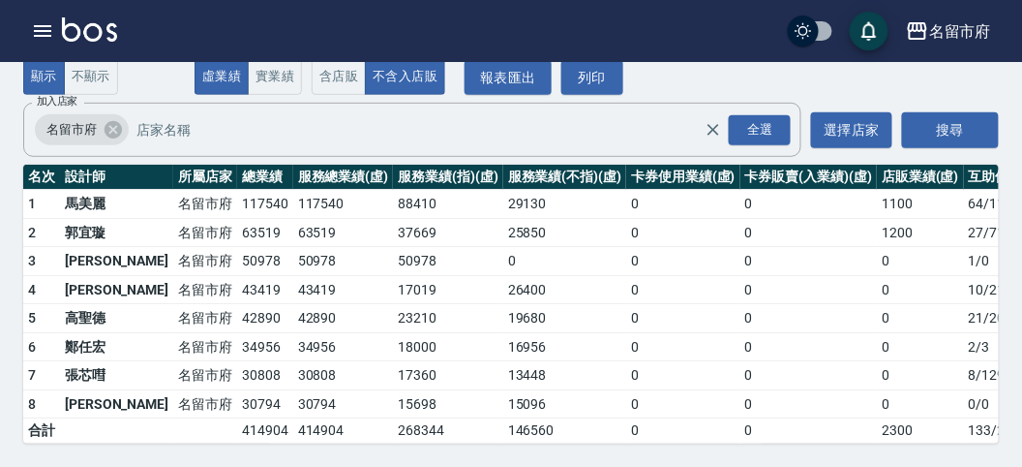
click at [107, 27] on img at bounding box center [89, 29] width 55 height 24
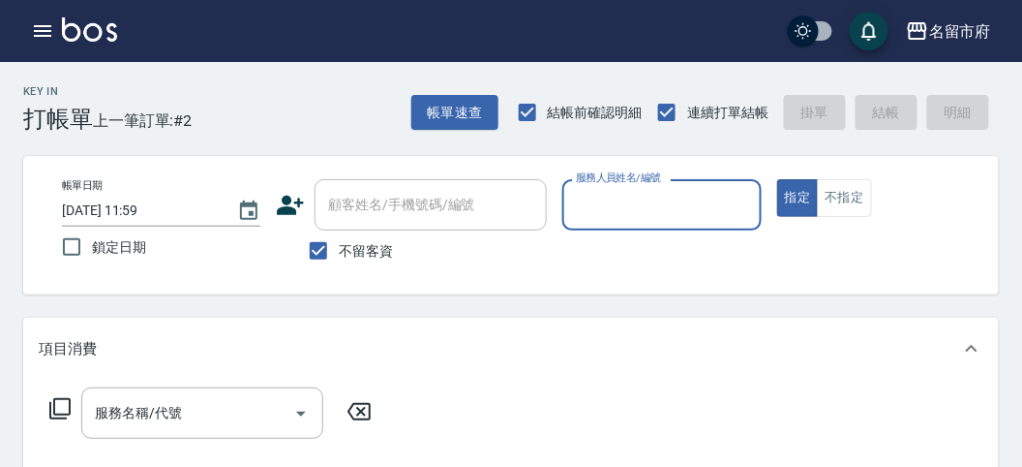
click at [623, 187] on div "服務人員姓名/編號" at bounding box center [662, 204] width 198 height 51
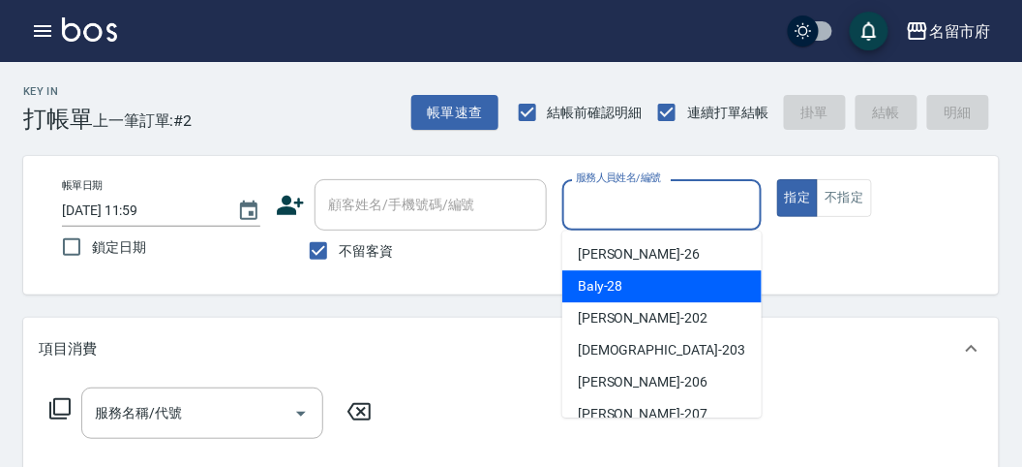
click at [615, 294] on span "Baly -28" at bounding box center [601, 286] width 46 height 20
type input "Baly-28"
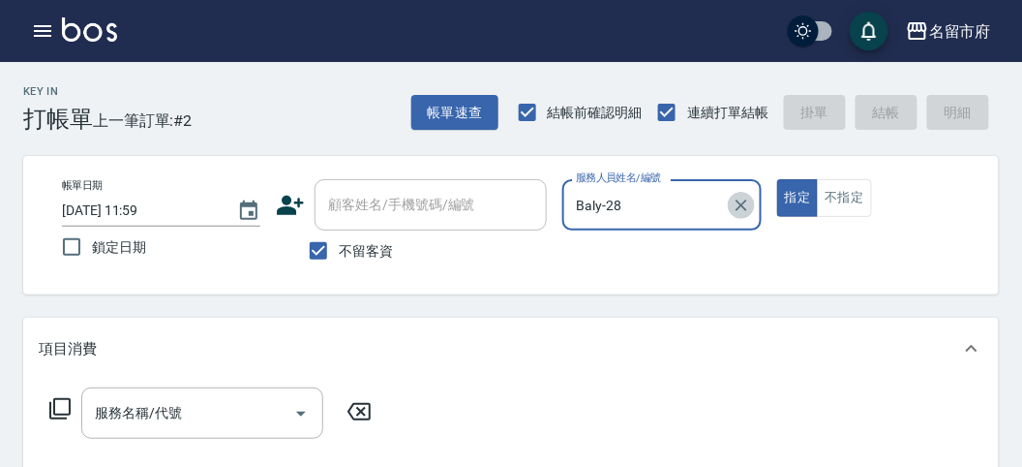
drag, startPoint x: 746, startPoint y: 207, endPoint x: 735, endPoint y: 173, distance: 35.5
click at [742, 199] on icon "Clear" at bounding box center [741, 205] width 19 height 19
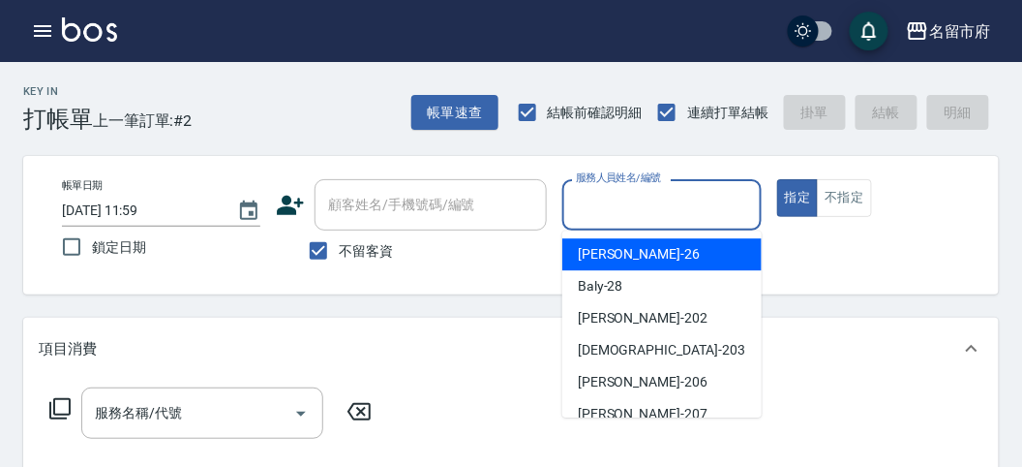
click at [665, 215] on input "服務人員姓名/編號" at bounding box center [661, 205] width 181 height 34
click at [656, 249] on div "[PERSON_NAME] -26" at bounding box center [662, 254] width 199 height 32
type input "[PERSON_NAME]-26"
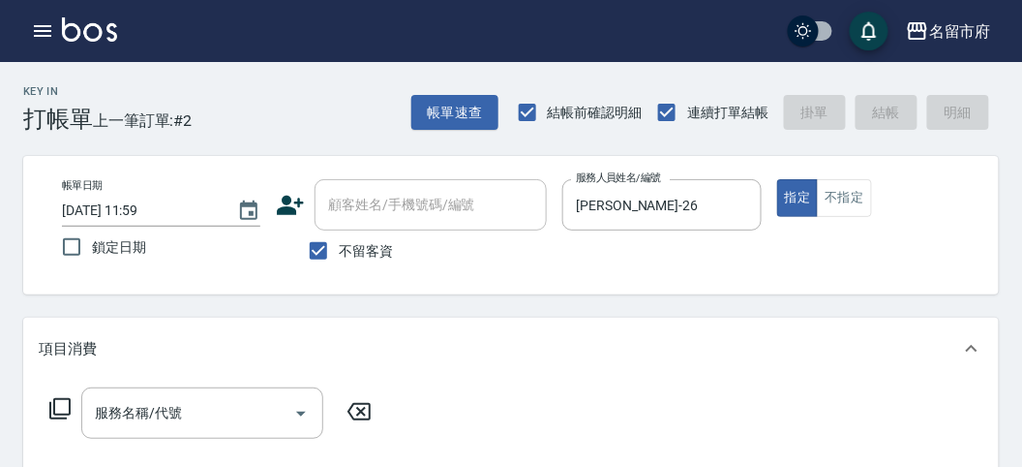
click at [582, 357] on div "項目消費" at bounding box center [500, 349] width 922 height 20
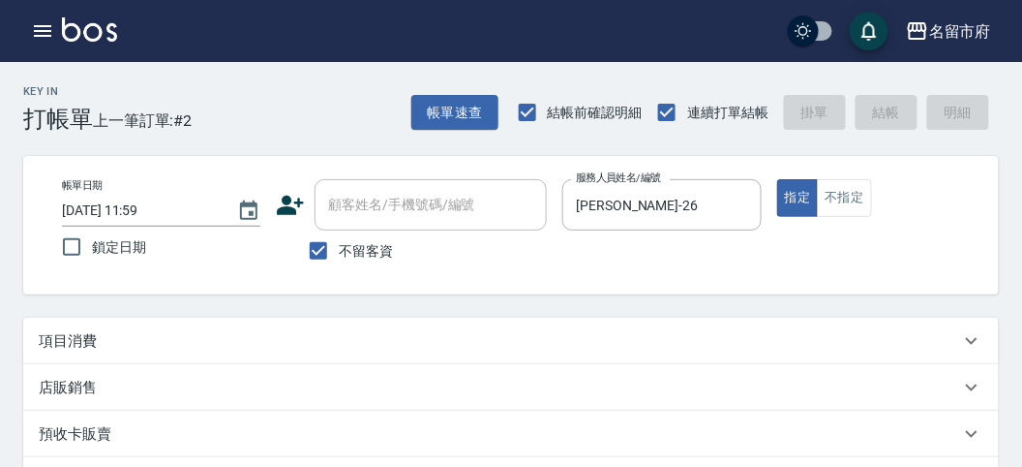
click at [164, 342] on div "項目消費" at bounding box center [500, 341] width 922 height 20
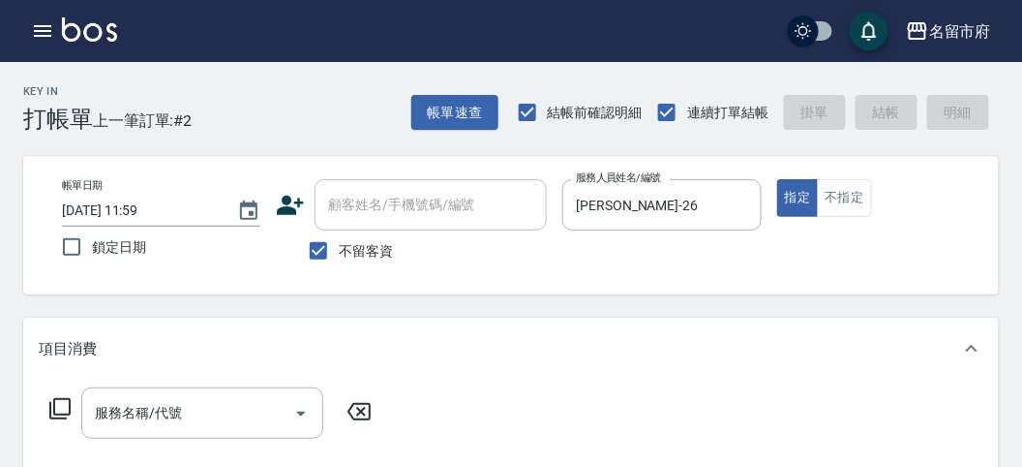
click at [69, 409] on icon at bounding box center [59, 408] width 21 height 21
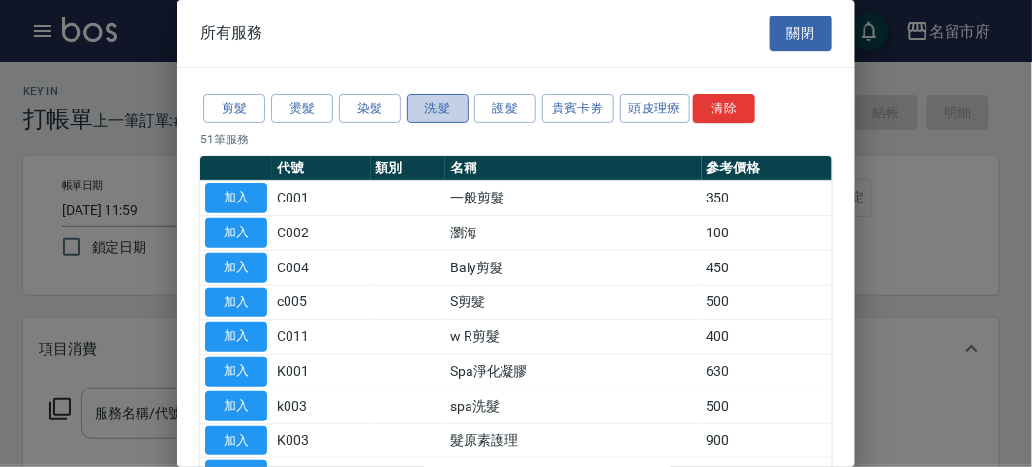
click at [453, 109] on button "洗髮" at bounding box center [438, 109] width 62 height 30
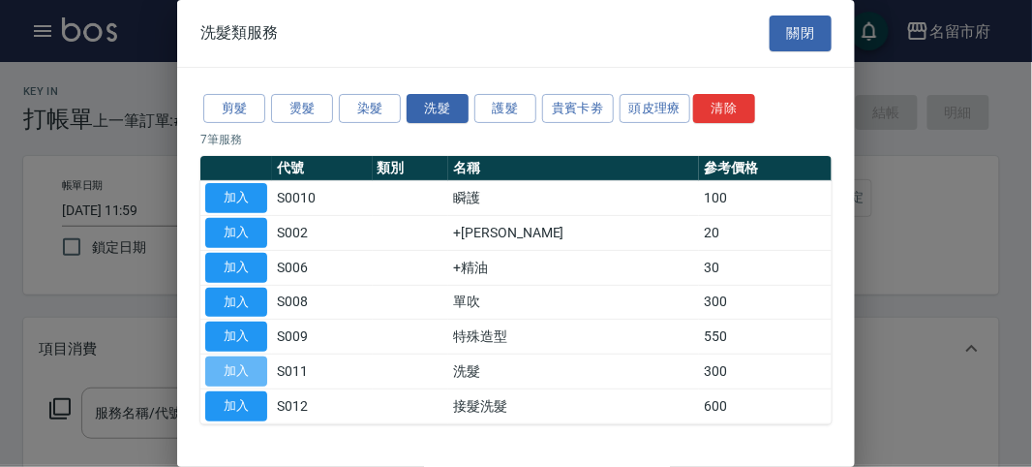
click at [220, 366] on button "加入" at bounding box center [236, 371] width 62 height 30
type input "洗髮(S011)"
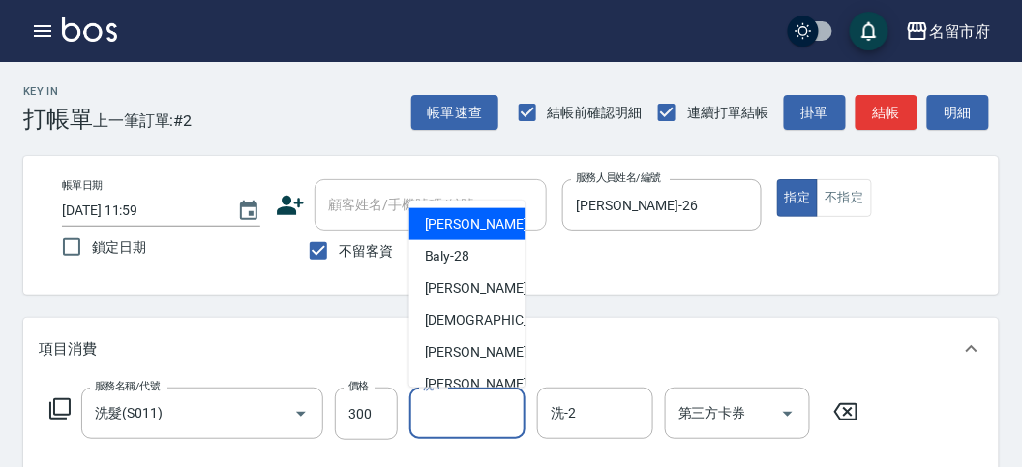
drag, startPoint x: 441, startPoint y: 421, endPoint x: 435, endPoint y: 409, distance: 13.9
click at [438, 420] on input "洗-1" at bounding box center [467, 413] width 99 height 34
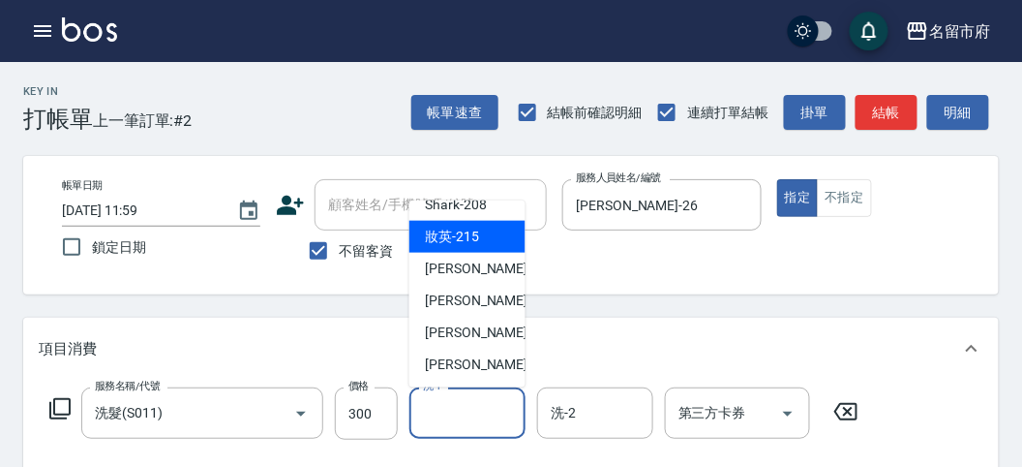
click at [472, 240] on span "妝英 -215" at bounding box center [452, 237] width 54 height 20
type input "妝英-215"
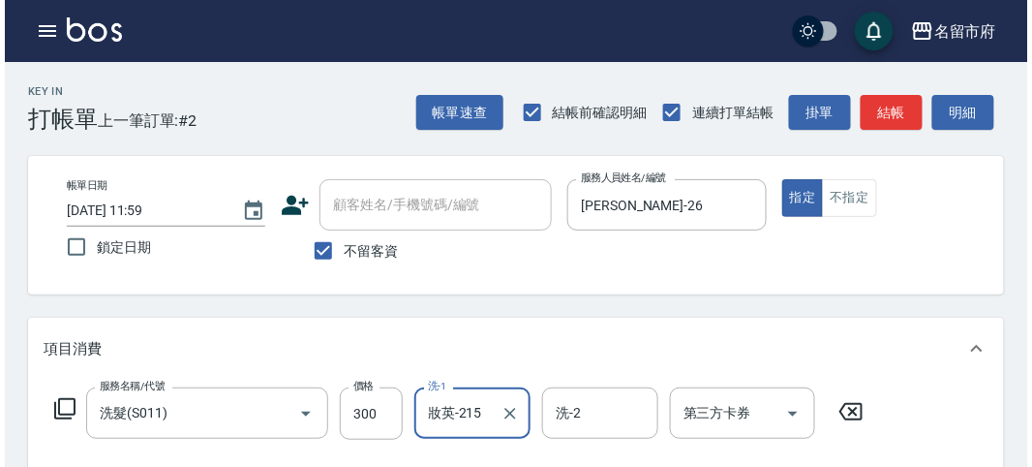
scroll to position [566, 0]
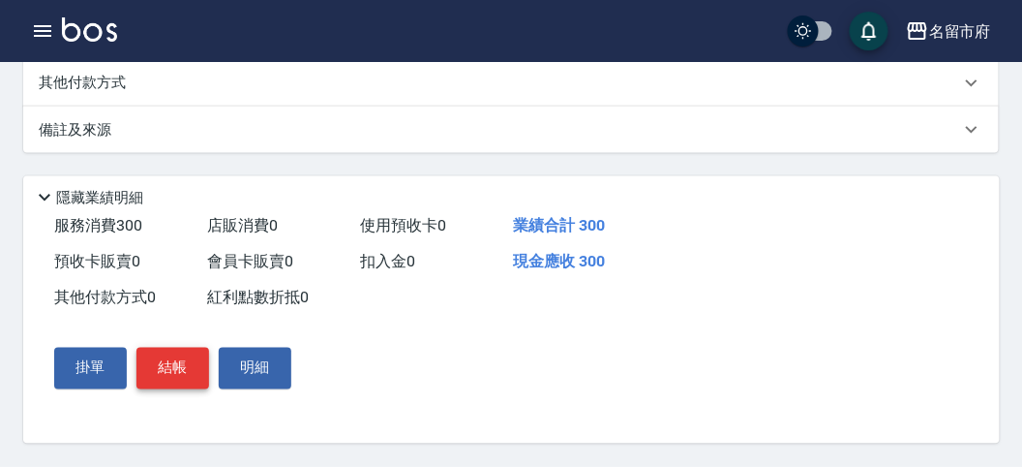
click at [197, 356] on button "結帳" at bounding box center [173, 368] width 73 height 41
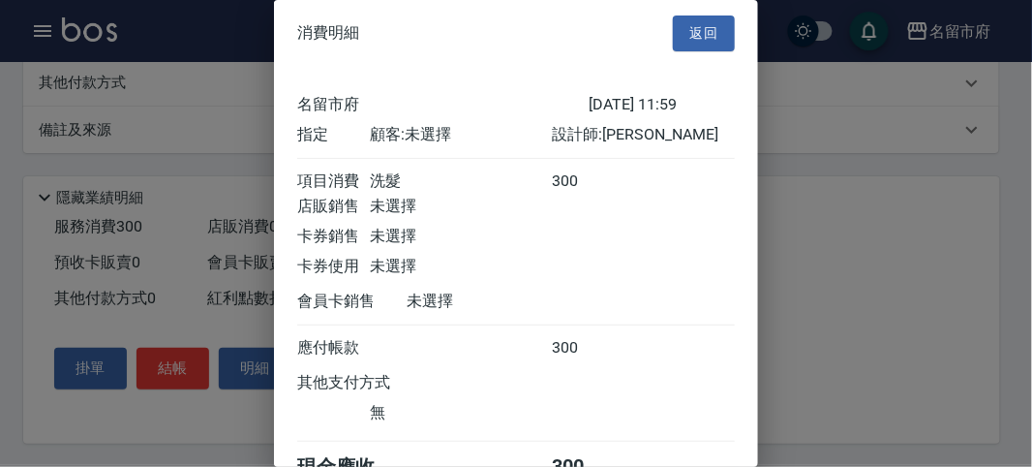
scroll to position [107, 0]
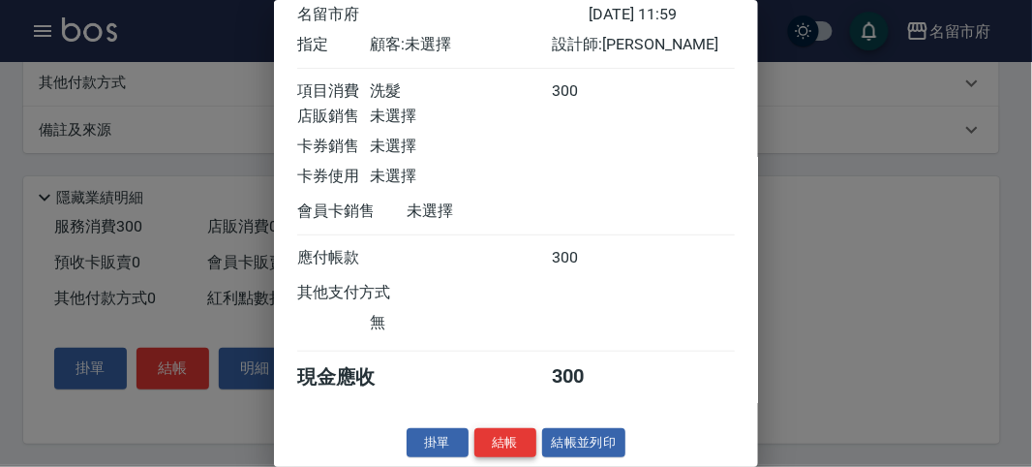
click at [499, 445] on button "結帳" at bounding box center [505, 443] width 62 height 30
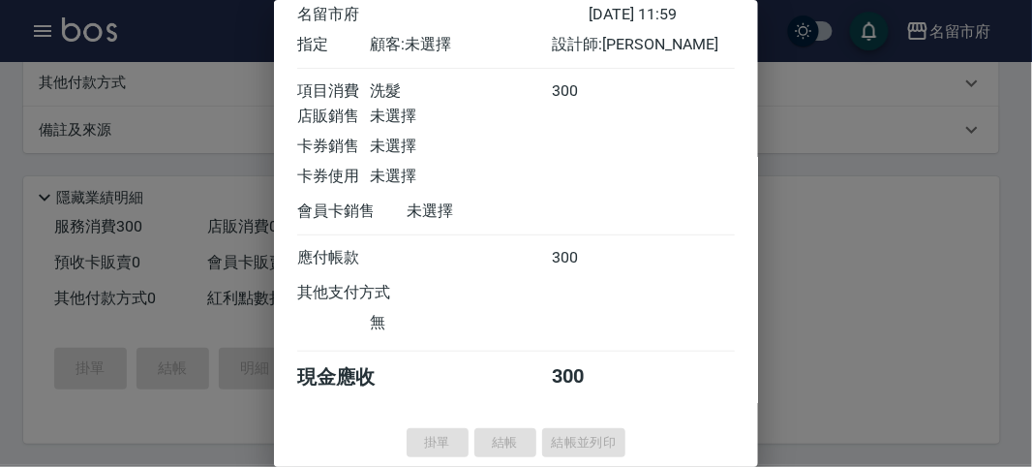
type input "[DATE] 12:27"
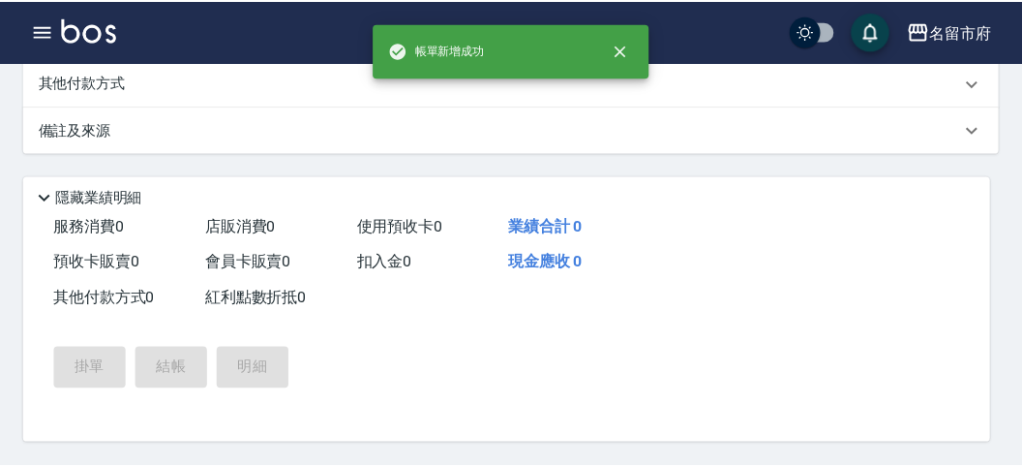
scroll to position [0, 0]
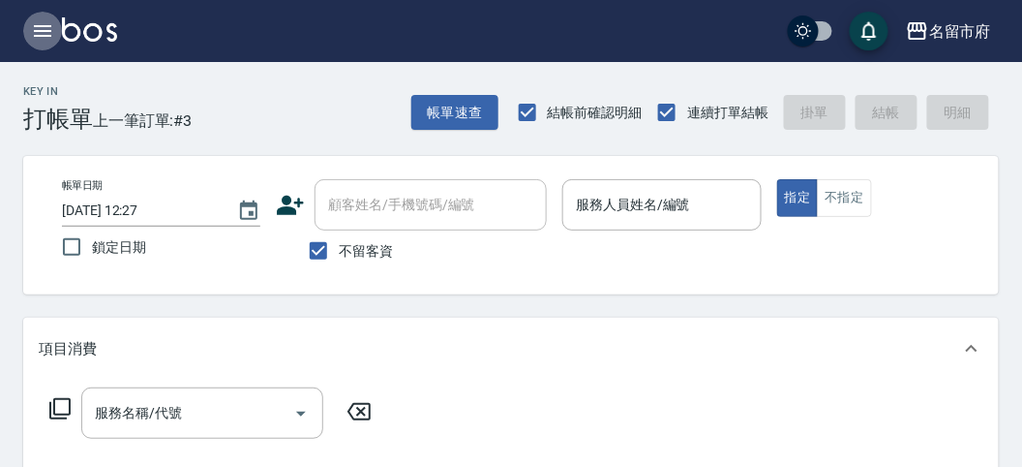
click at [44, 31] on icon "button" at bounding box center [42, 31] width 17 height 12
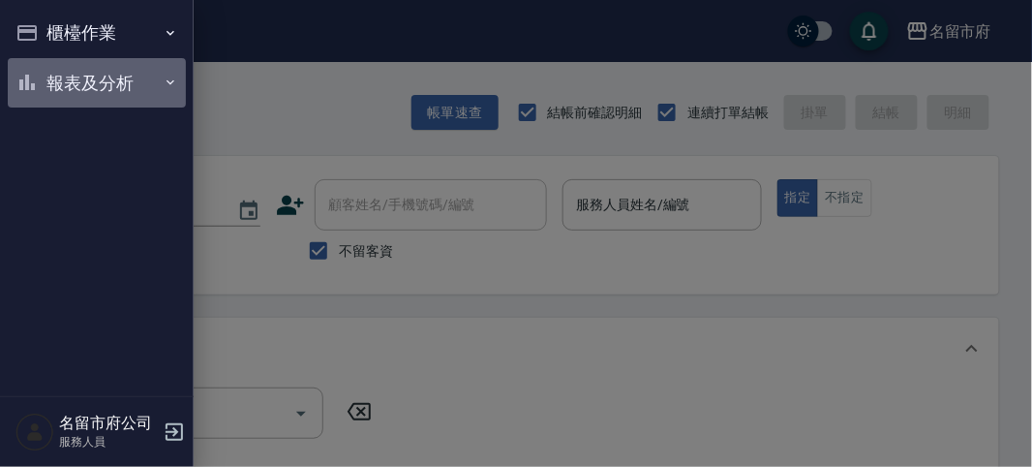
click at [97, 85] on button "報表及分析" at bounding box center [97, 83] width 178 height 50
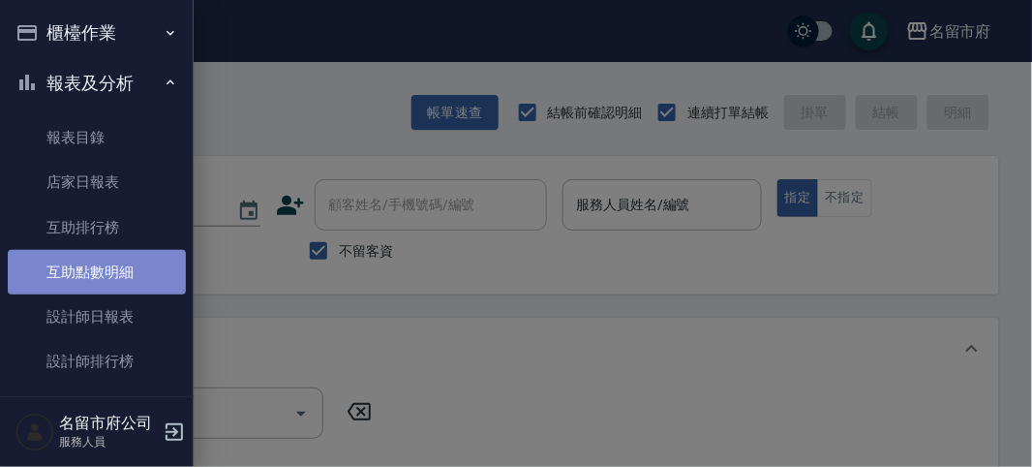
click at [119, 269] on link "互助點數明細" at bounding box center [97, 272] width 178 height 45
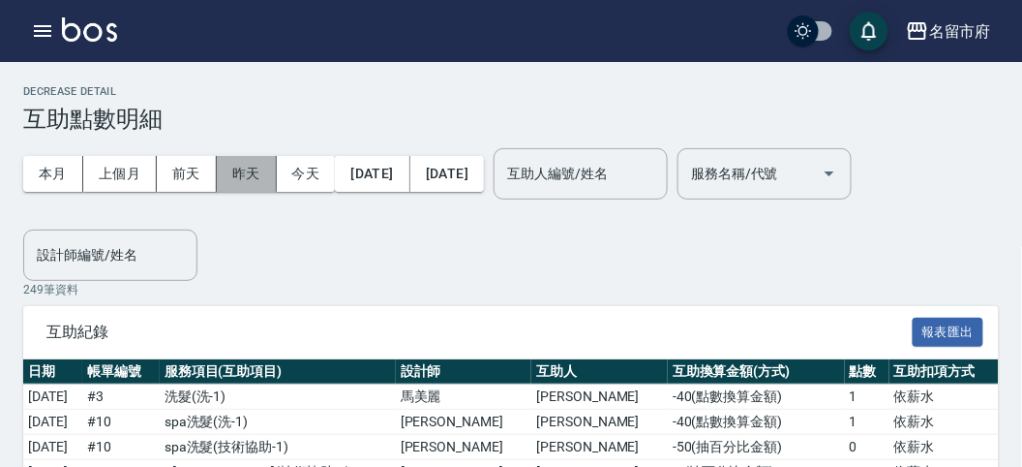
click at [250, 170] on button "昨天" at bounding box center [247, 174] width 60 height 36
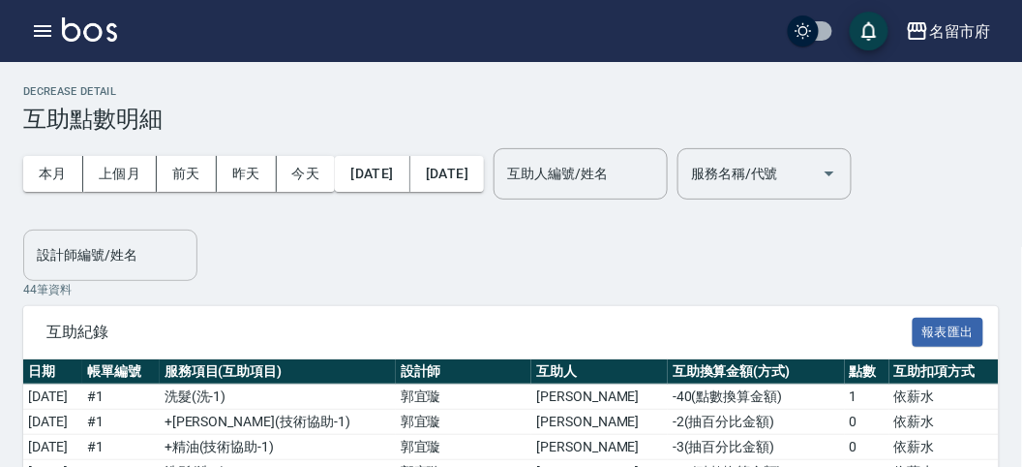
click at [100, 256] on input "設計師編號/姓名" at bounding box center [110, 255] width 157 height 34
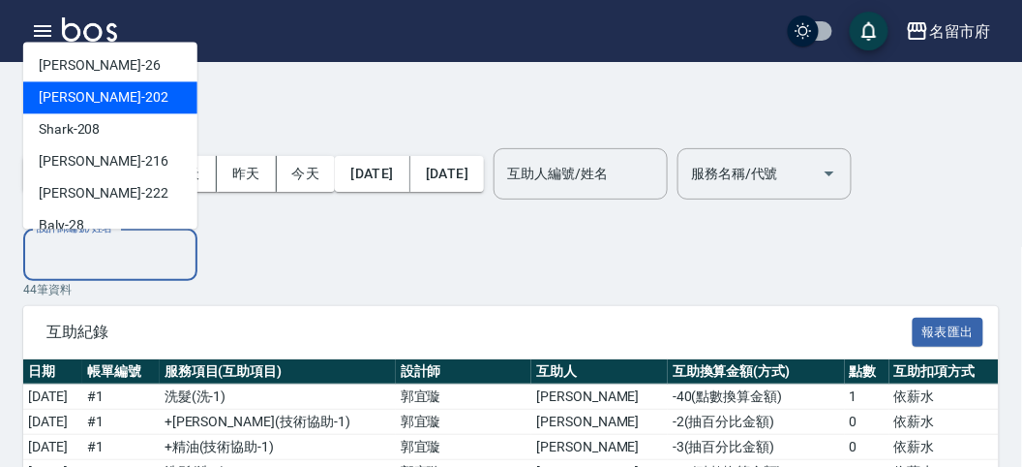
scroll to position [211, 0]
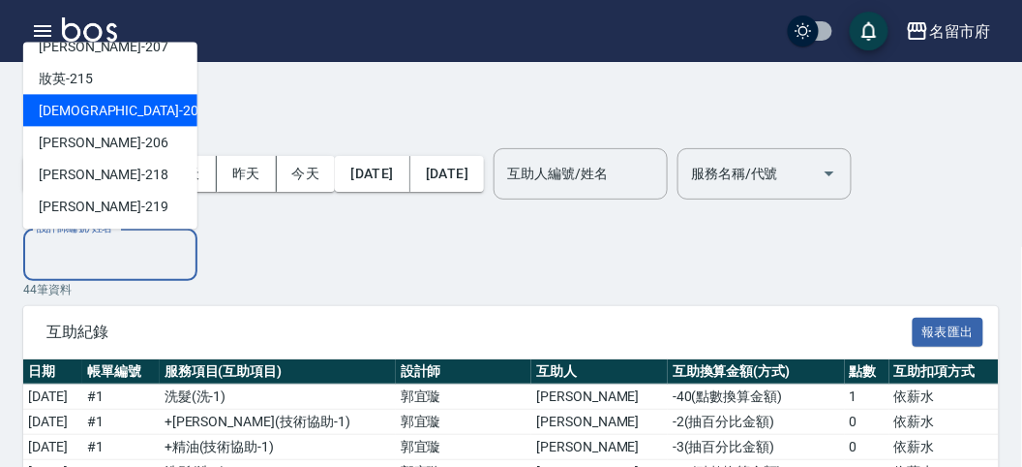
click at [114, 120] on div "聖德 -203" at bounding box center [110, 111] width 174 height 32
type input "聖德-203"
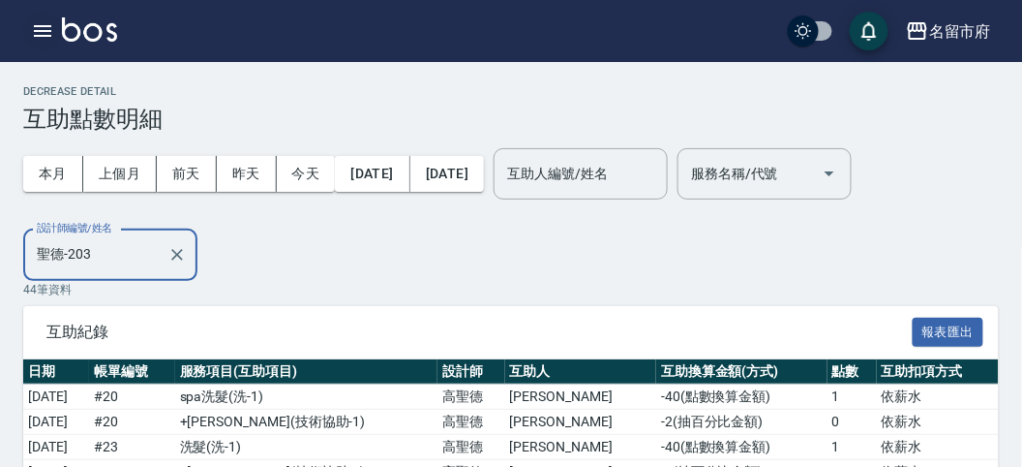
click at [41, 29] on icon "button" at bounding box center [42, 30] width 23 height 23
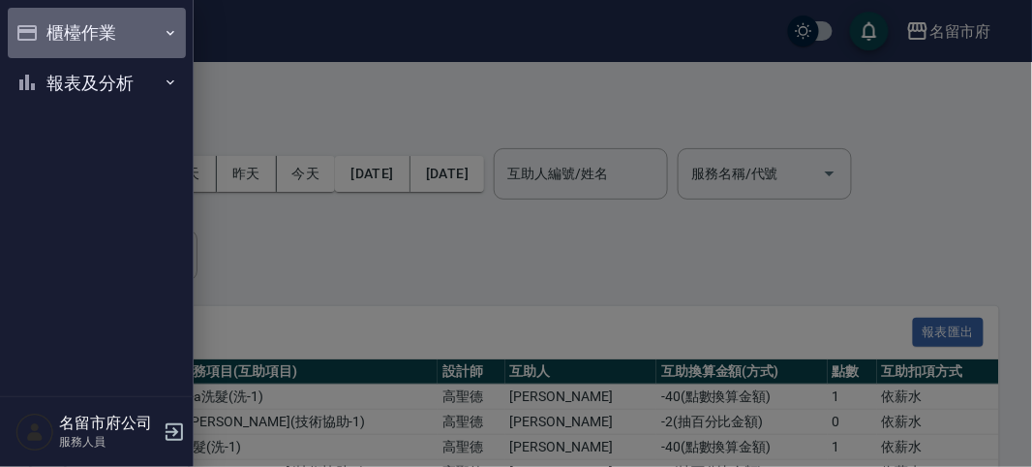
drag, startPoint x: 39, startPoint y: 29, endPoint x: 53, endPoint y: 31, distance: 14.7
click at [40, 29] on button "櫃檯作業" at bounding box center [97, 33] width 178 height 50
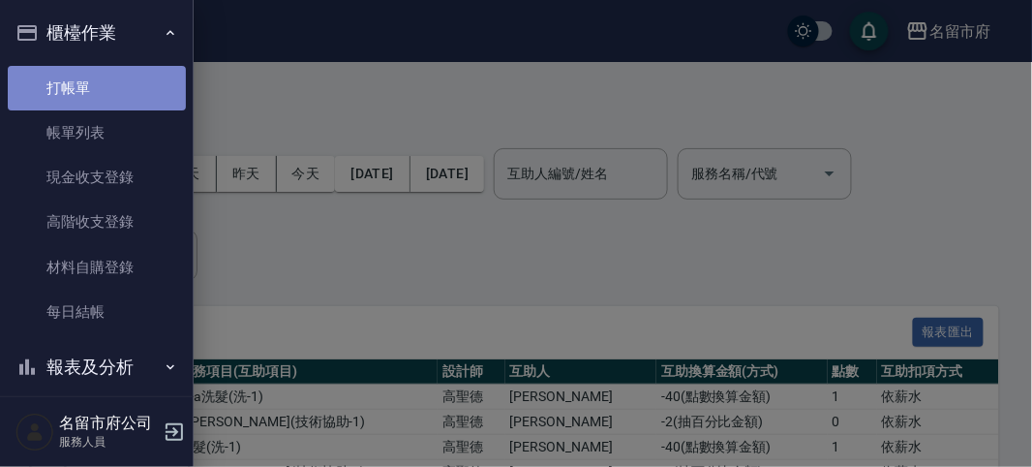
click at [107, 94] on link "打帳單" at bounding box center [97, 88] width 178 height 45
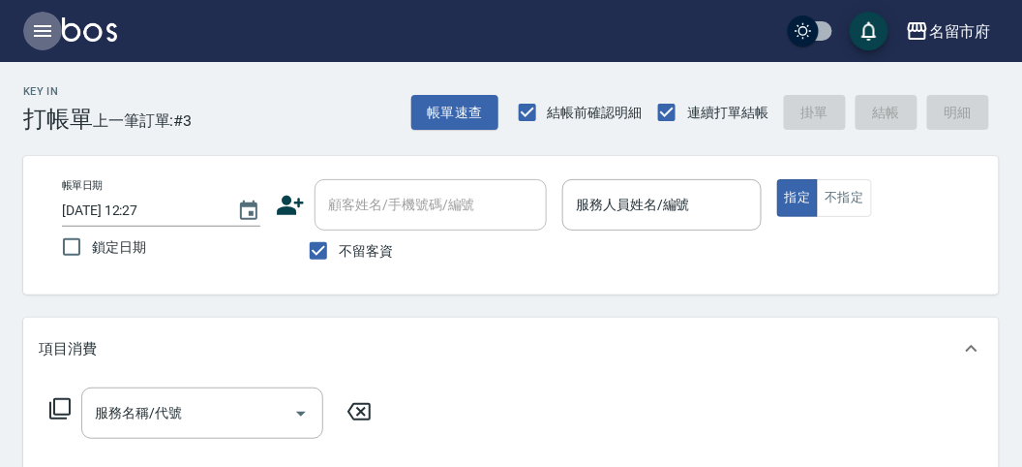
click at [39, 29] on icon "button" at bounding box center [42, 30] width 23 height 23
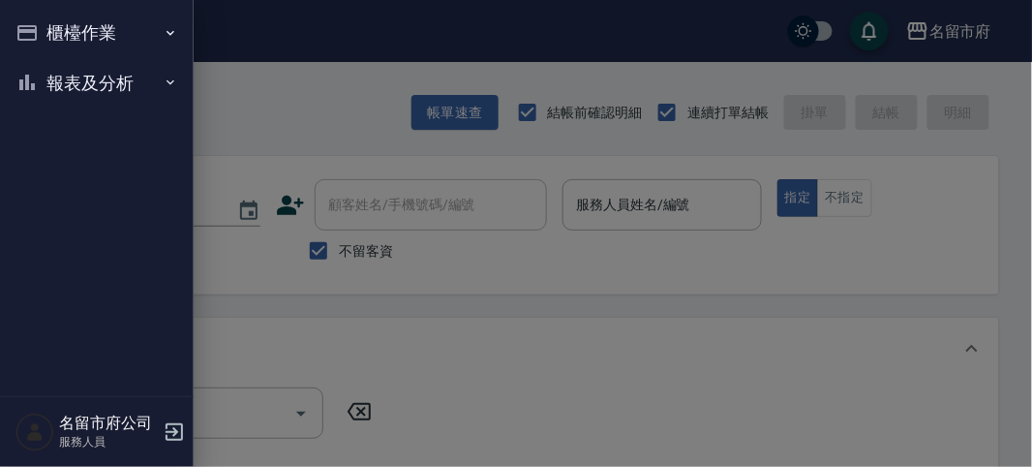
click at [98, 84] on button "報表及分析" at bounding box center [97, 83] width 178 height 50
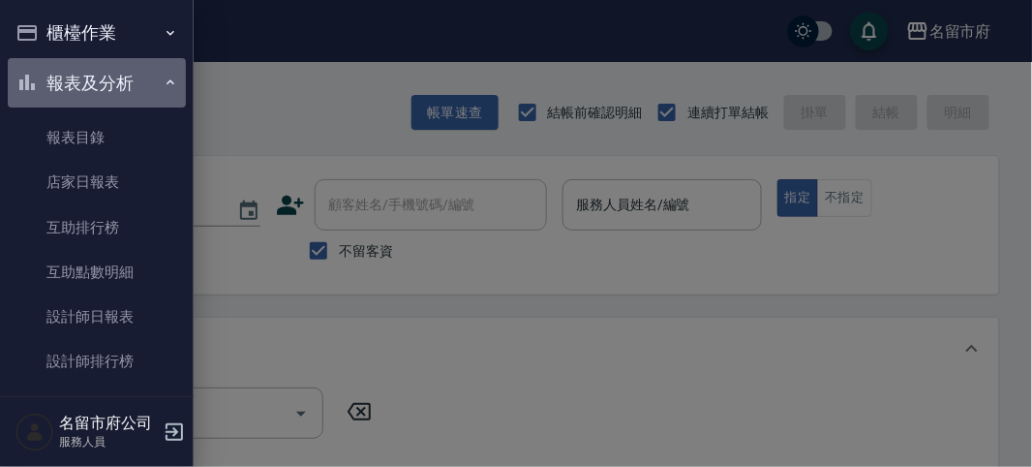
drag, startPoint x: 108, startPoint y: 87, endPoint x: 75, endPoint y: 3, distance: 90.8
click at [108, 87] on button "報表及分析" at bounding box center [97, 83] width 178 height 50
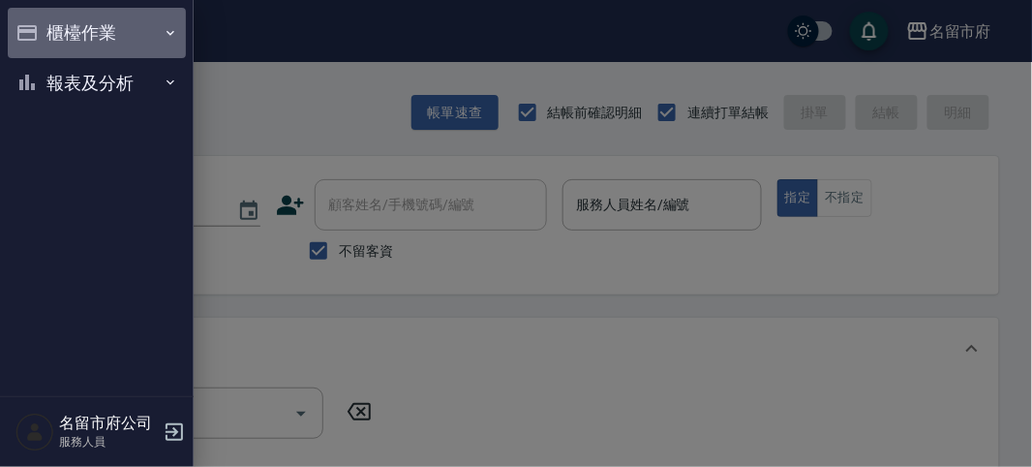
click at [94, 32] on button "櫃檯作業" at bounding box center [97, 33] width 178 height 50
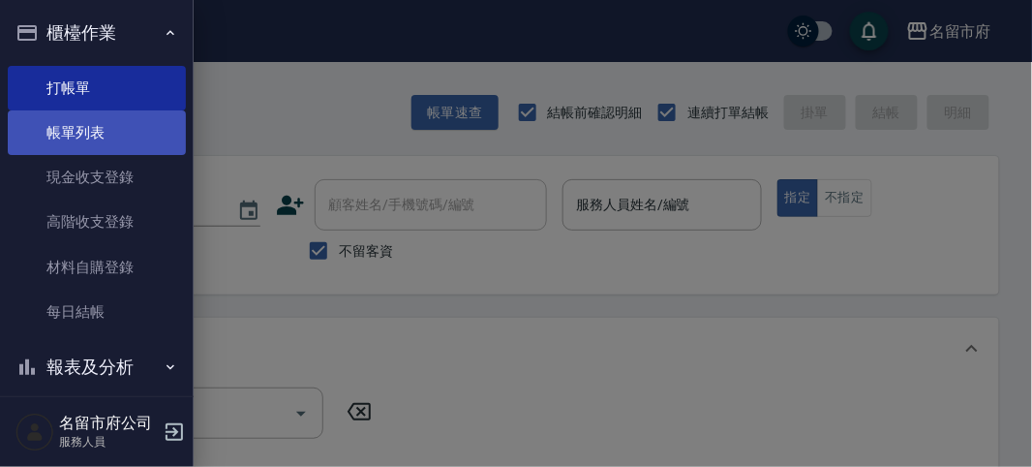
click at [113, 143] on link "帳單列表" at bounding box center [97, 132] width 178 height 45
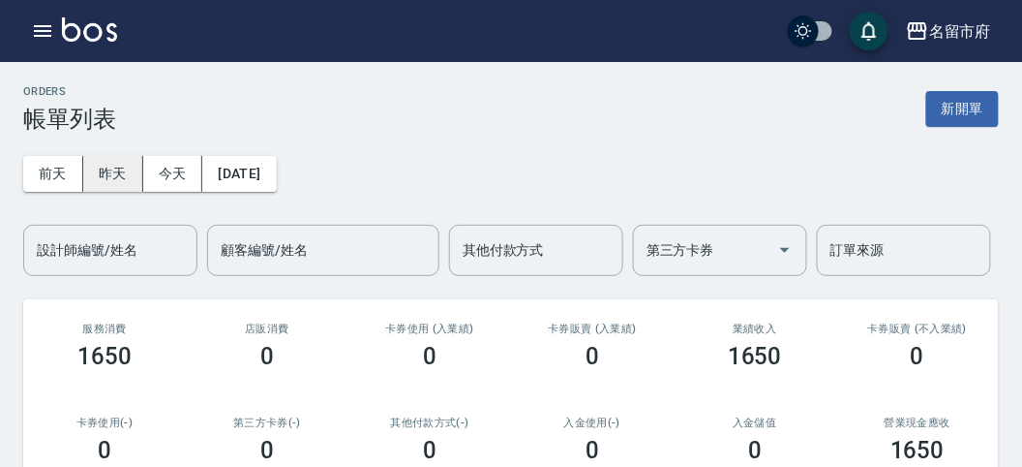
click at [118, 170] on button "昨天" at bounding box center [113, 174] width 60 height 36
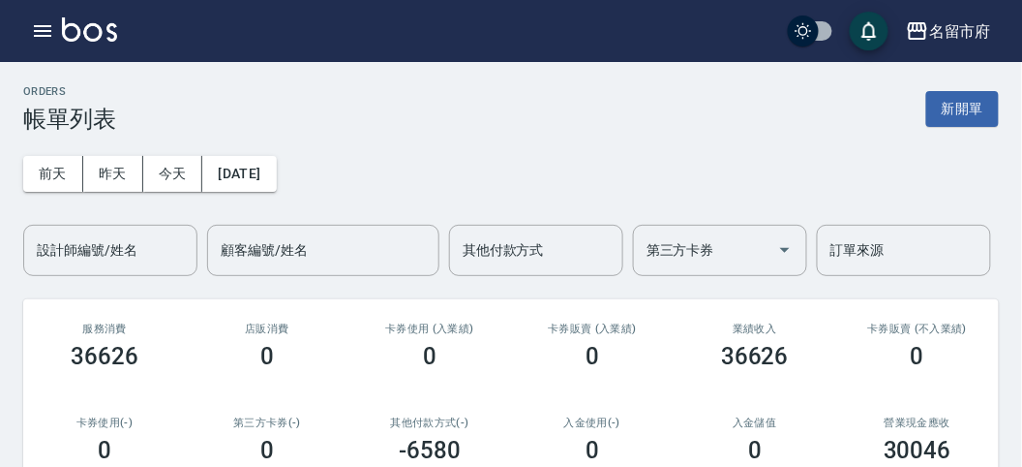
scroll to position [322, 0]
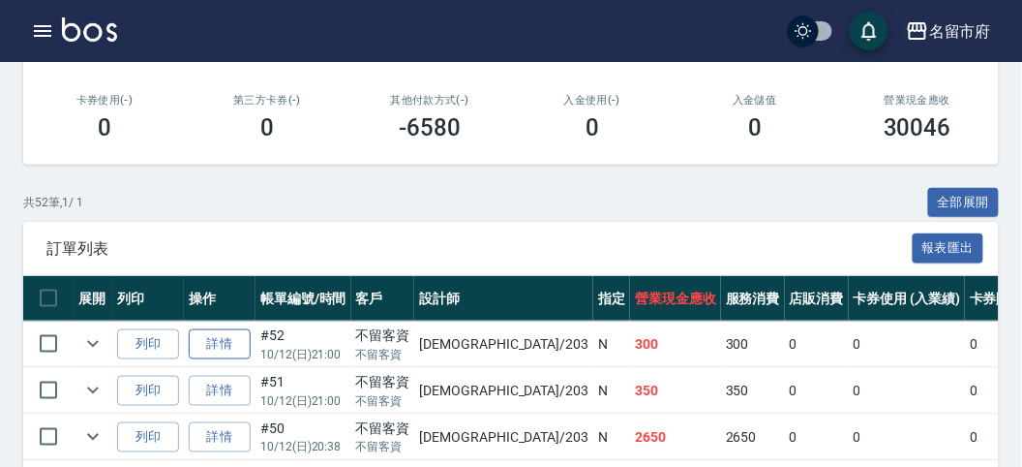
click at [229, 343] on link "詳情" at bounding box center [220, 344] width 62 height 30
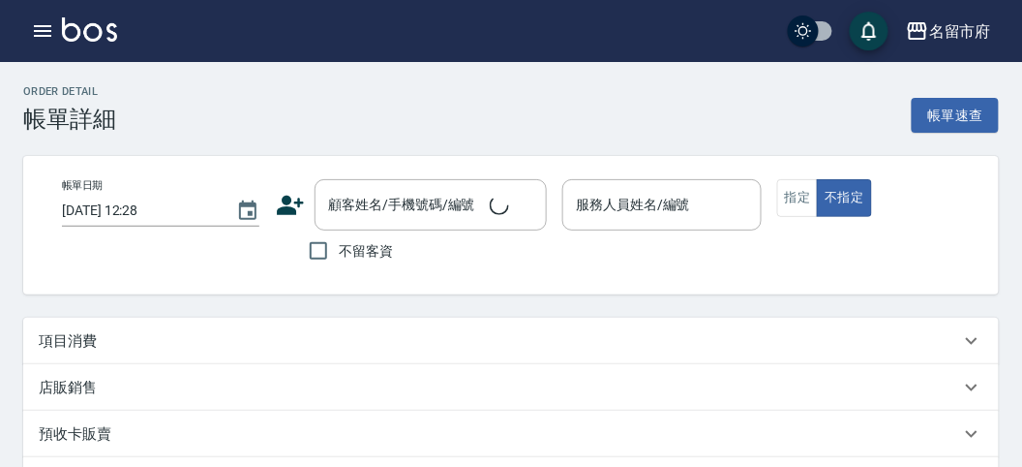
type input "[DATE] 21:00"
checkbox input "true"
type input "聖德-203"
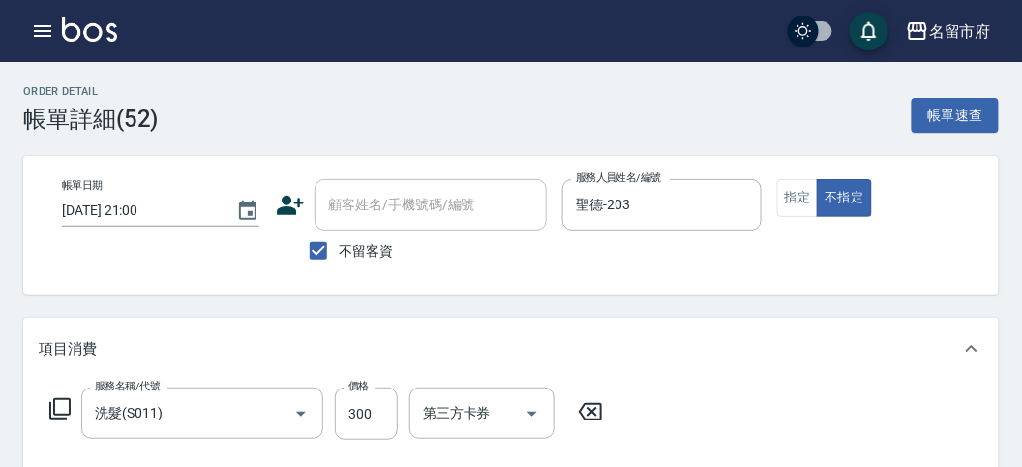
type input "洗髮(S011)"
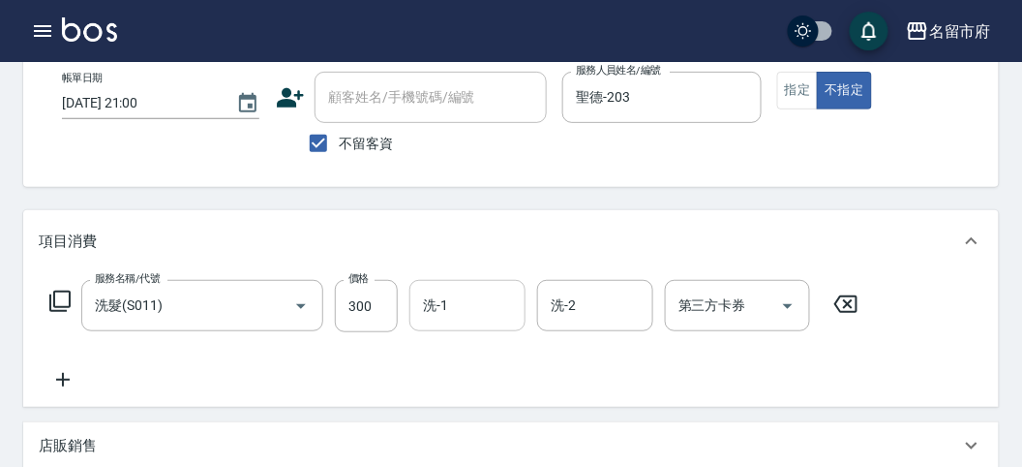
click at [448, 306] on input "洗-1" at bounding box center [467, 306] width 99 height 34
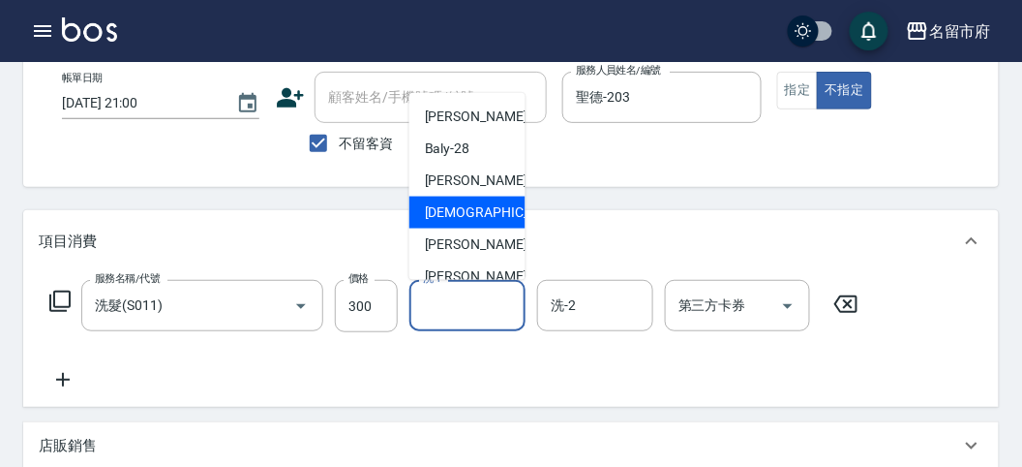
scroll to position [211, 0]
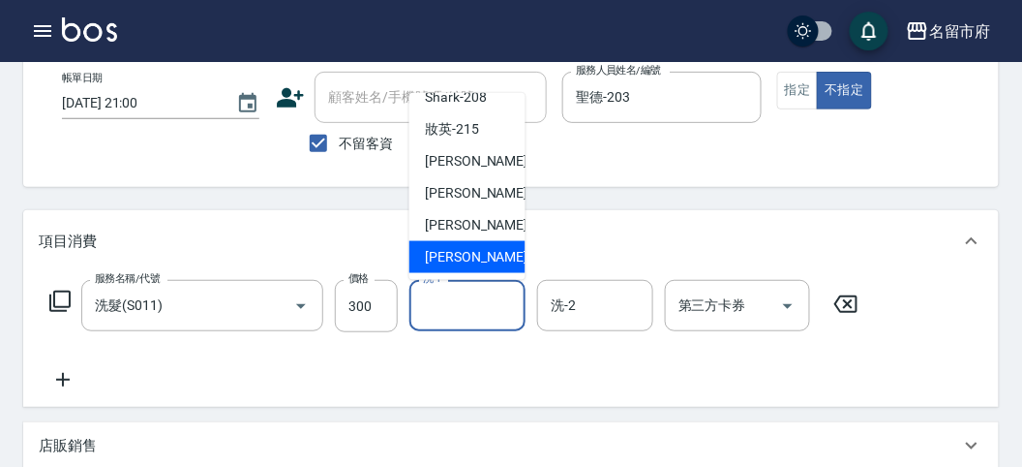
click at [486, 254] on span "[PERSON_NAME] -222" at bounding box center [490, 257] width 130 height 20
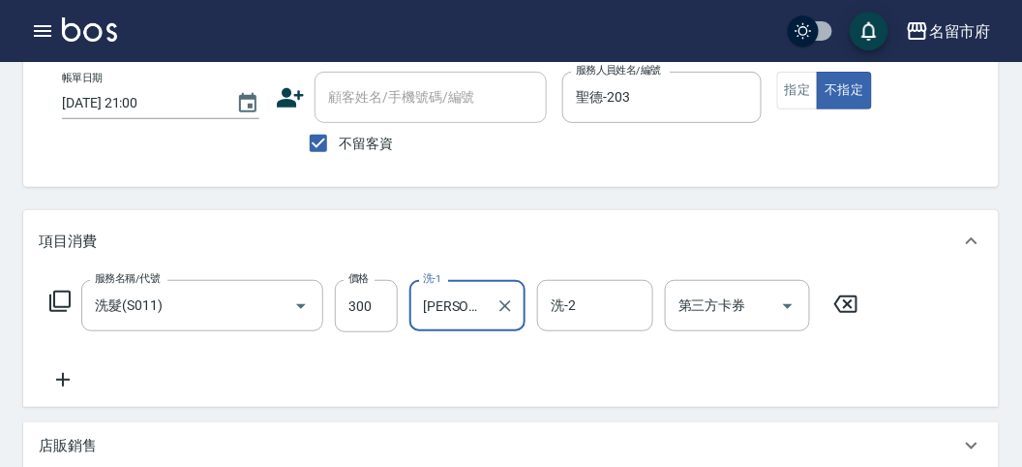
type input "[PERSON_NAME]-222"
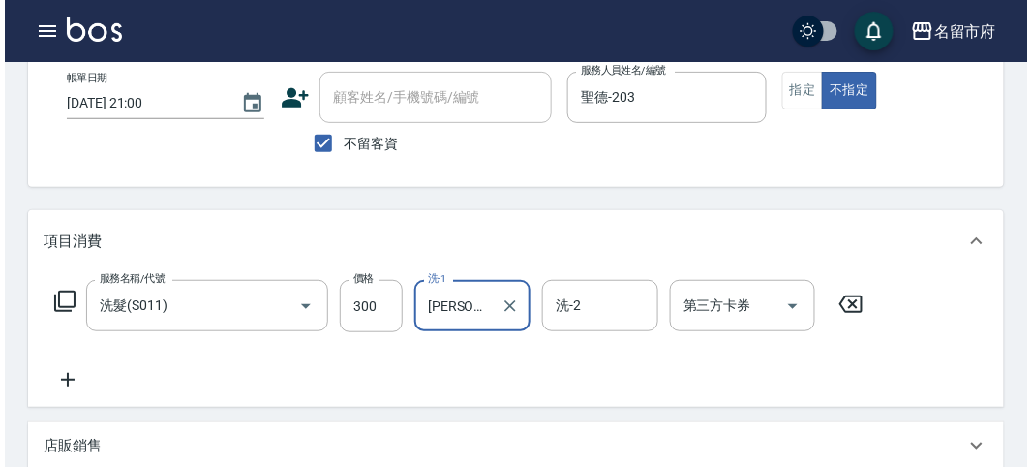
scroll to position [501, 0]
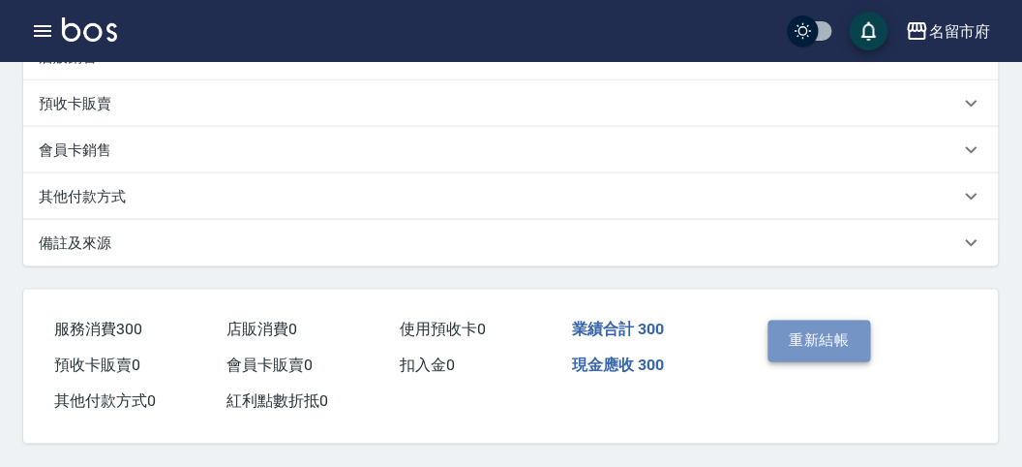
click at [805, 334] on button "重新結帳" at bounding box center [820, 340] width 103 height 41
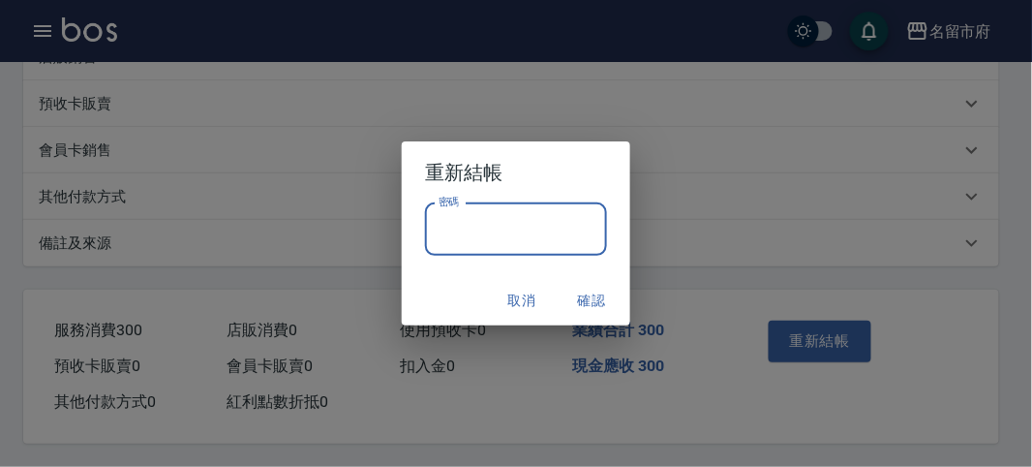
click at [512, 228] on input "密碼" at bounding box center [516, 229] width 182 height 52
type input "*****"
click at [607, 285] on button "確認" at bounding box center [592, 301] width 62 height 36
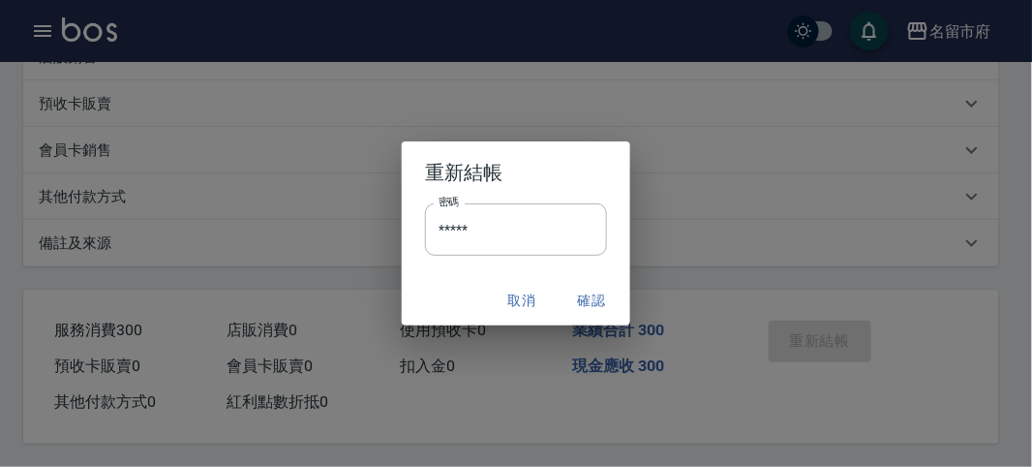
drag, startPoint x: 594, startPoint y: 298, endPoint x: 630, endPoint y: 311, distance: 38.9
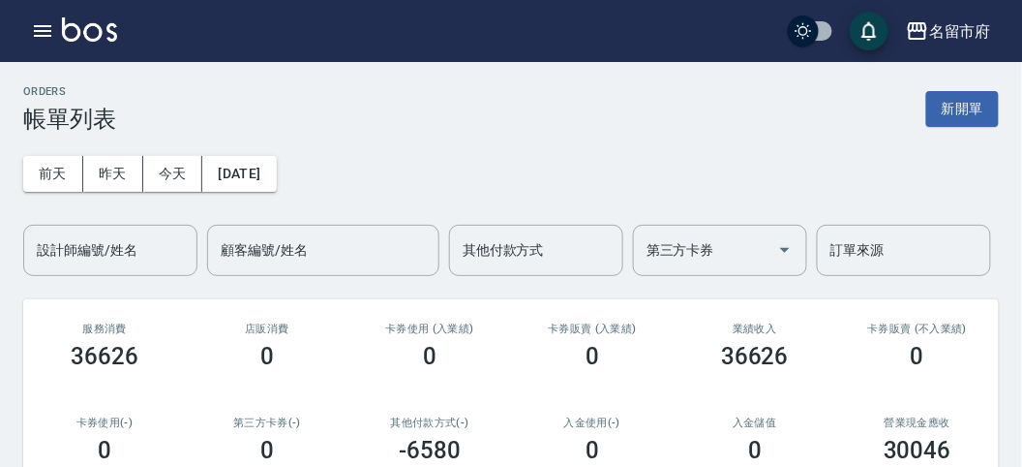
scroll to position [752, 0]
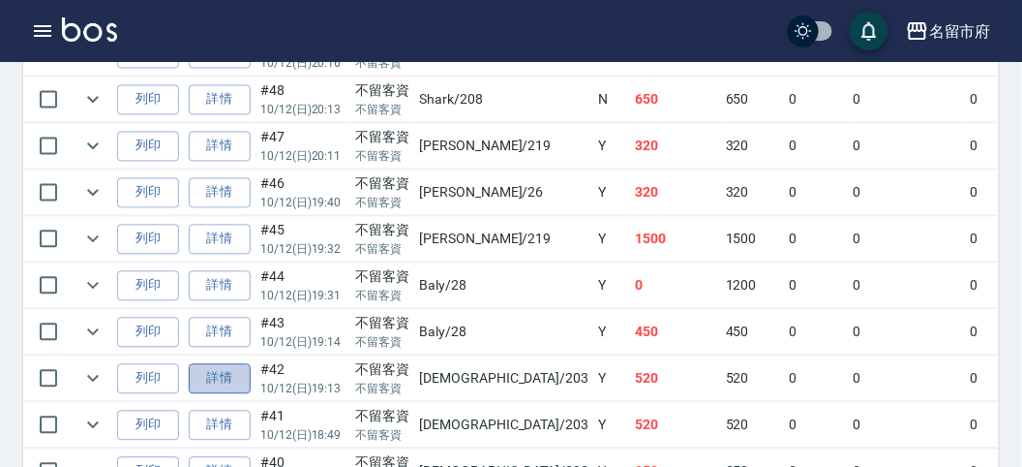
click at [220, 366] on link "詳情" at bounding box center [220, 379] width 62 height 30
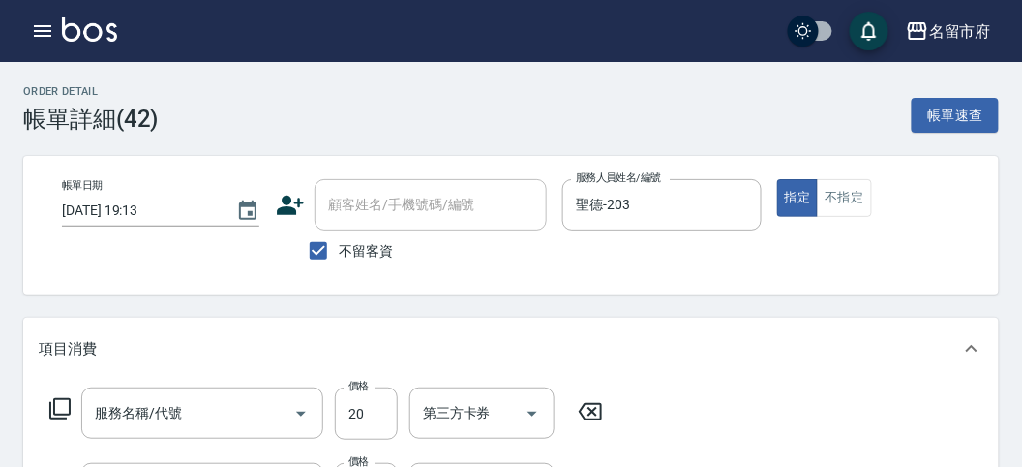
type input "[DATE] 19:13"
checkbox input "true"
type input "聖德-203"
type input "+[PERSON_NAME](S002)"
type input "spa洗髮(k003)"
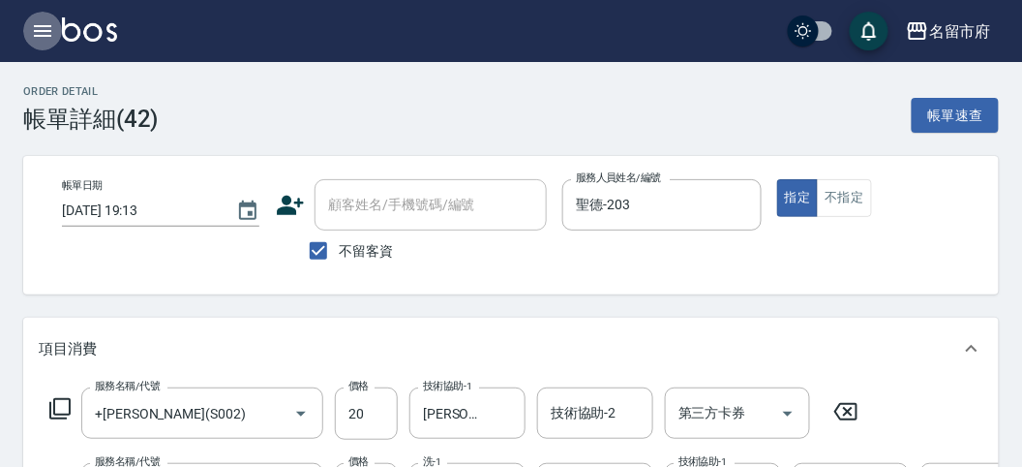
click at [40, 29] on icon "button" at bounding box center [42, 30] width 23 height 23
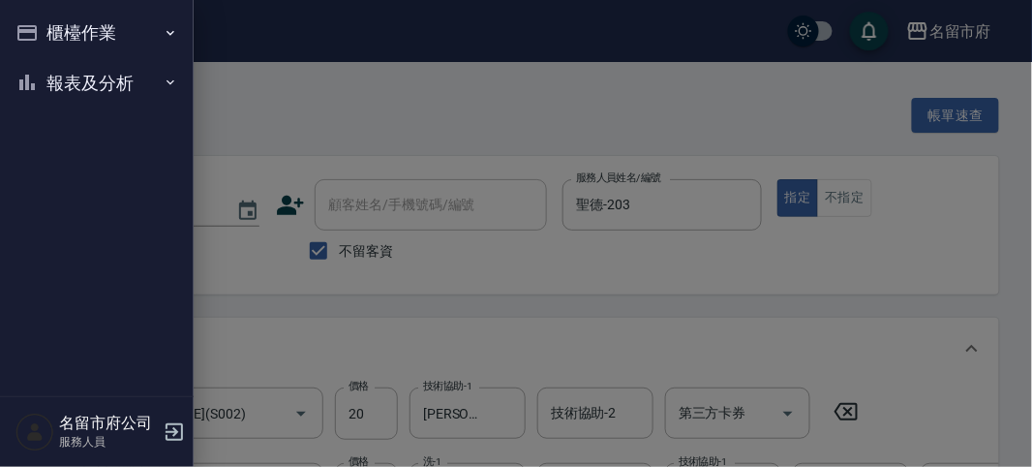
click at [376, 116] on div at bounding box center [516, 233] width 1032 height 467
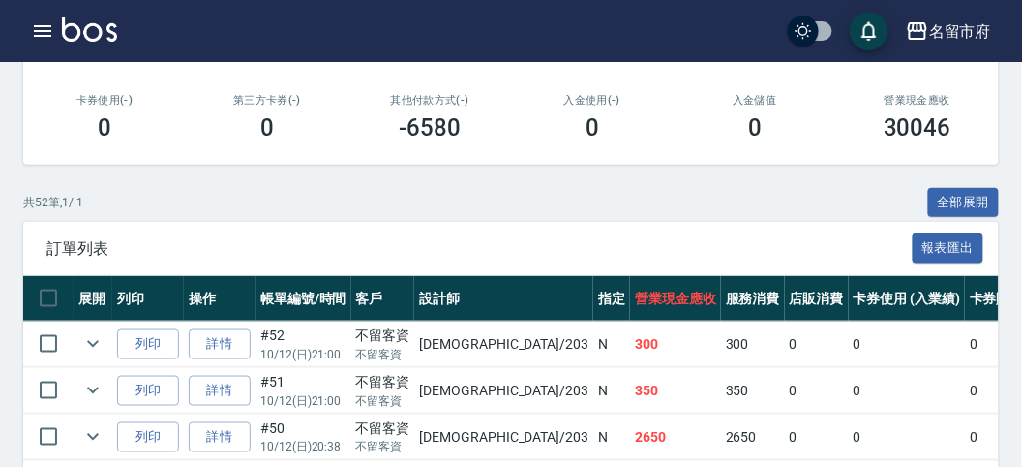
scroll to position [752, 0]
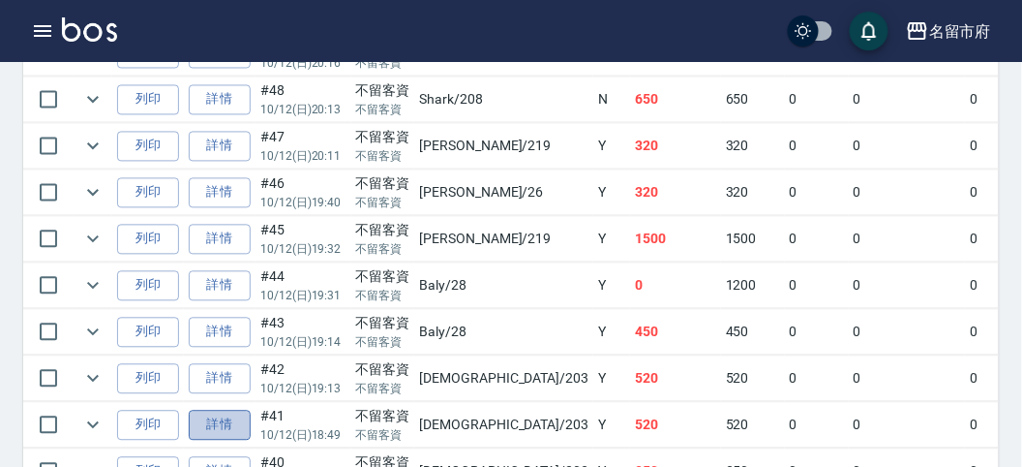
click at [222, 416] on link "詳情" at bounding box center [220, 426] width 62 height 30
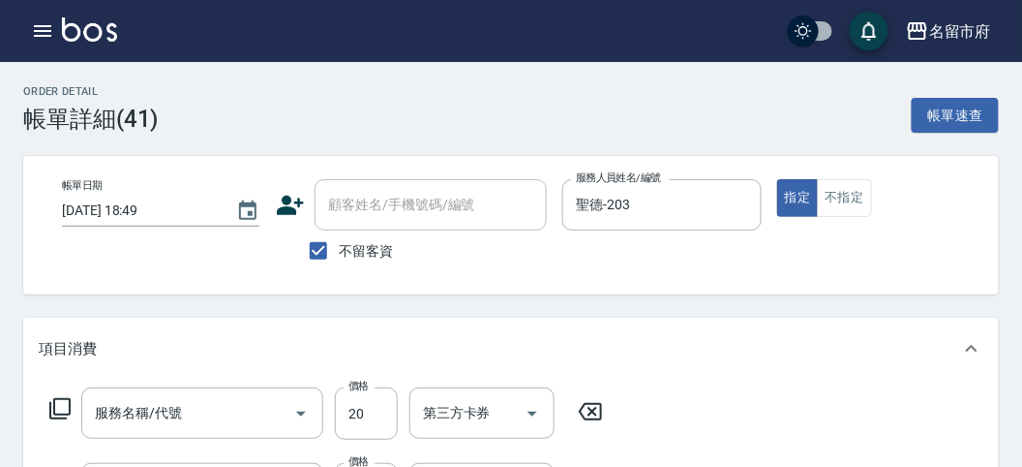
type input "[DATE] 18:49"
checkbox input "true"
type input "聖德-203"
type input "+[PERSON_NAME](S002)"
type input "spa洗髮(k003)"
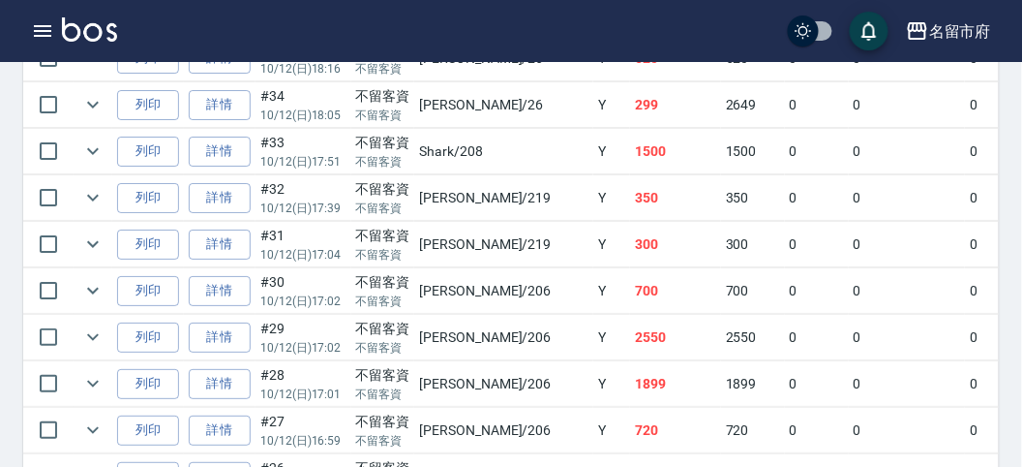
scroll to position [1613, 0]
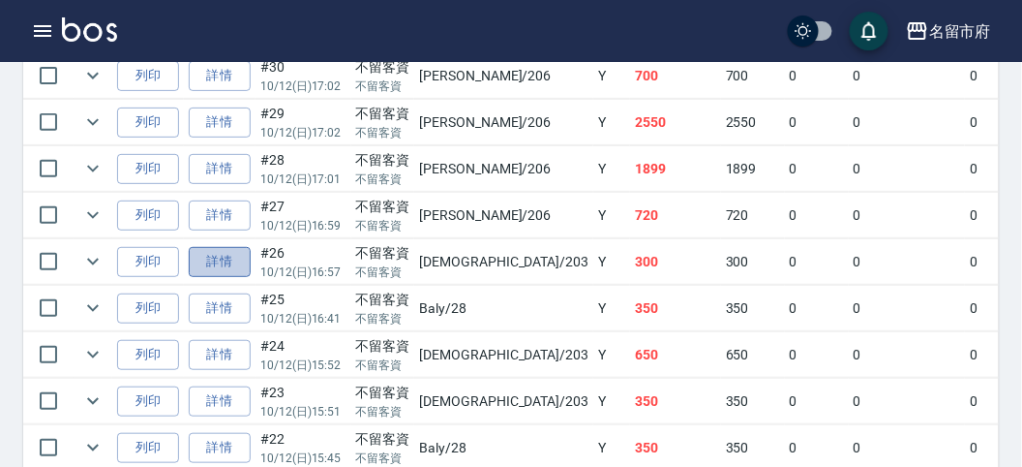
click at [221, 247] on link "詳情" at bounding box center [220, 262] width 62 height 30
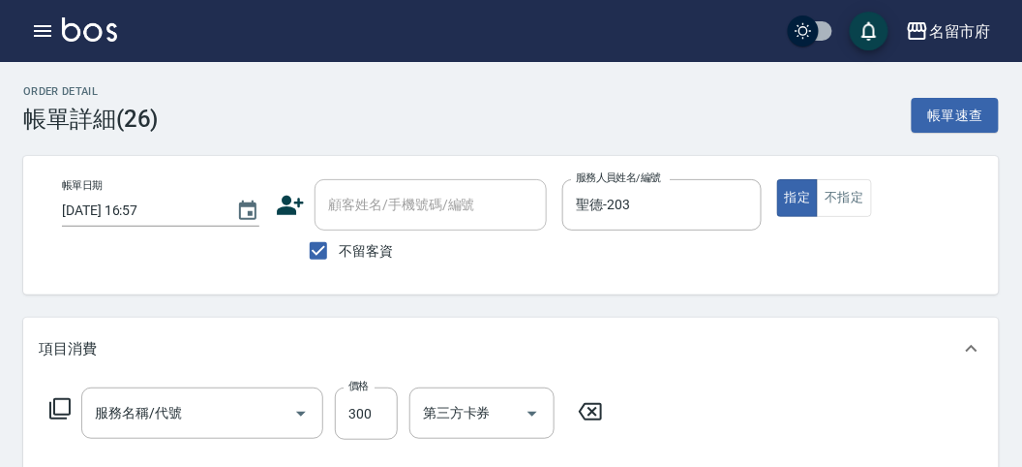
type input "[DATE] 16:57"
checkbox input "true"
type input "聖德-203"
type input "洗髮(S011)"
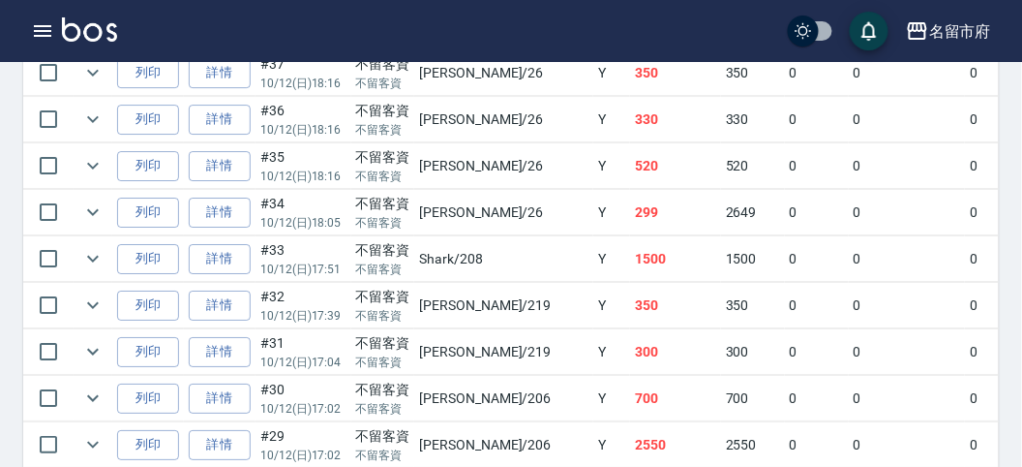
scroll to position [1828, 0]
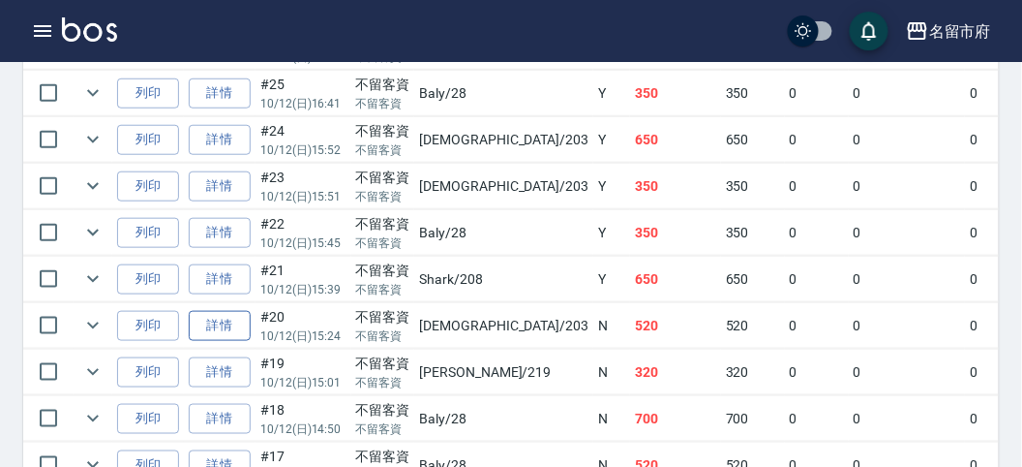
click at [227, 311] on link "詳情" at bounding box center [220, 326] width 62 height 30
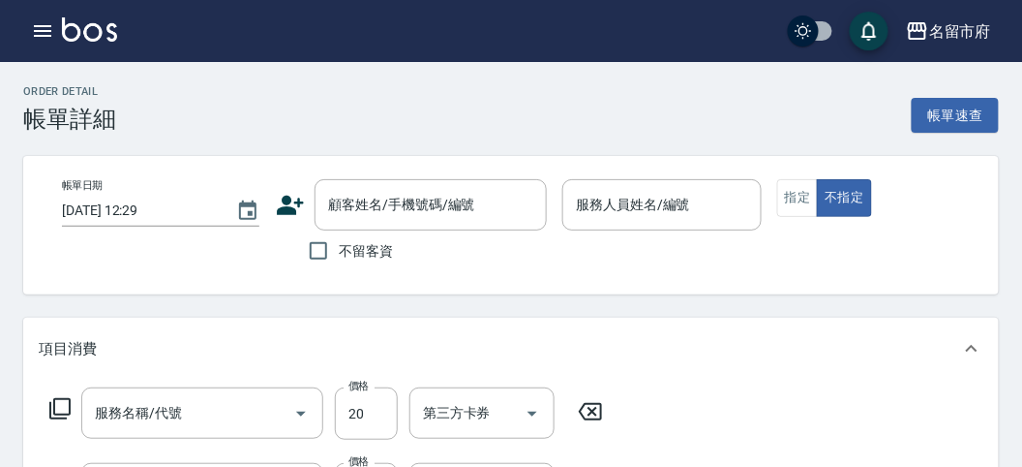
type input "[DATE] 15:24"
checkbox input "true"
type input "聖德-203"
type input "+[PERSON_NAME](S002)"
type input "spa洗髮(k003)"
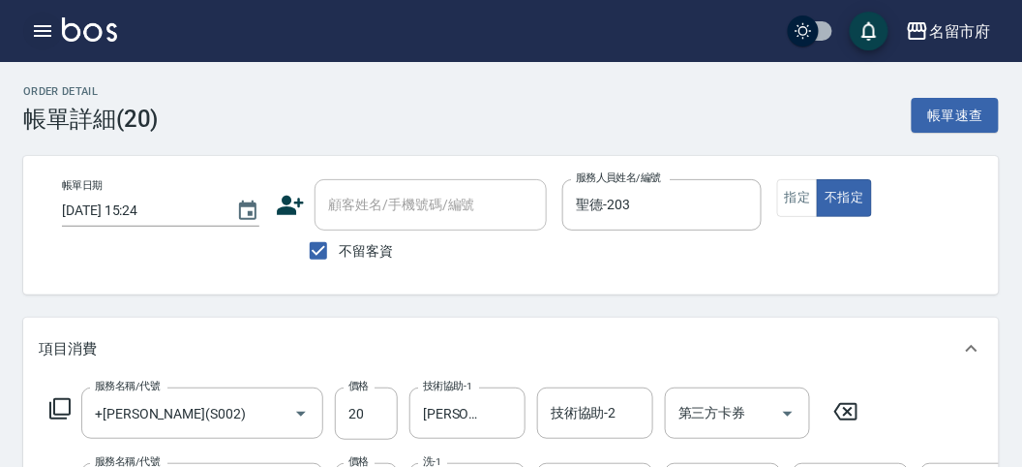
click at [44, 37] on icon "button" at bounding box center [42, 30] width 23 height 23
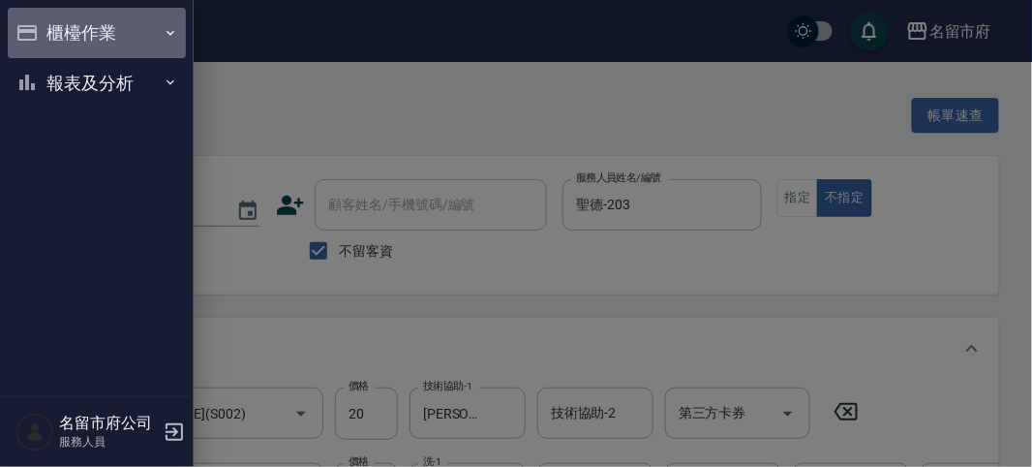
click at [52, 32] on button "櫃檯作業" at bounding box center [97, 33] width 178 height 50
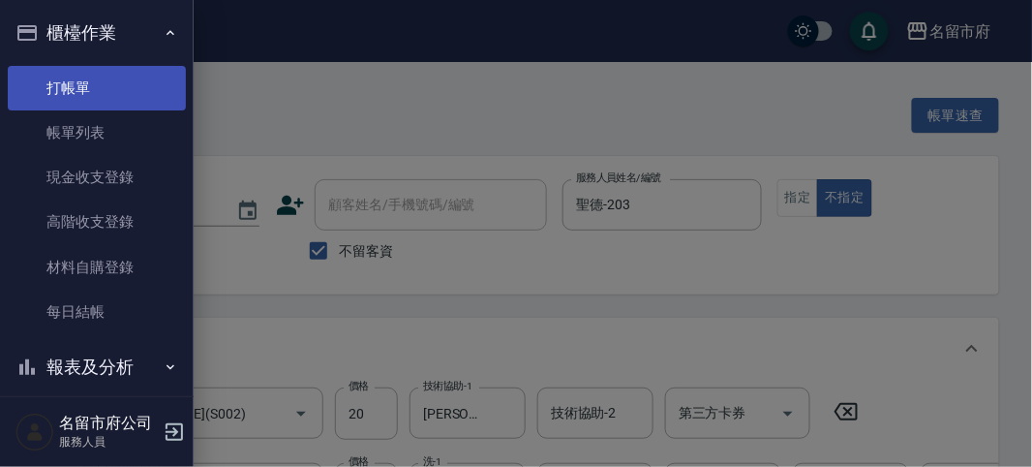
click at [83, 84] on link "打帳單" at bounding box center [97, 88] width 178 height 45
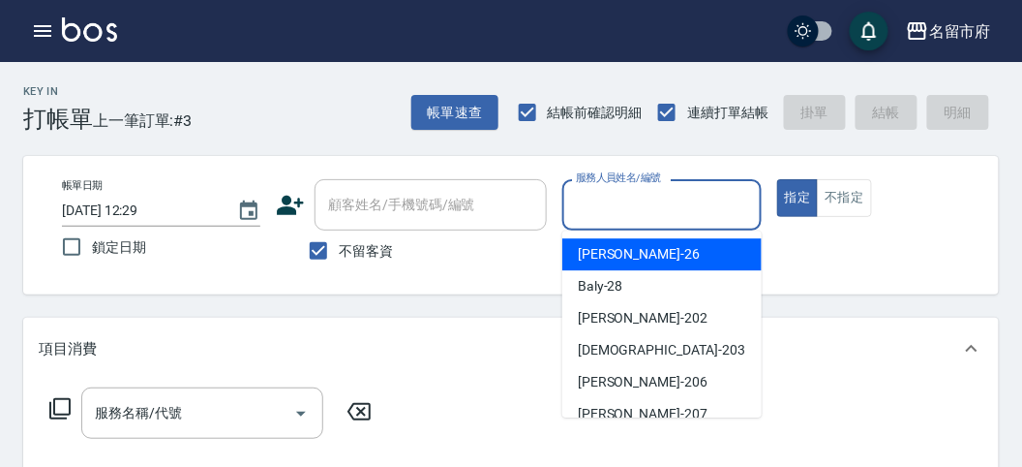
click at [590, 214] on input "服務人員姓名/編號" at bounding box center [661, 205] width 181 height 34
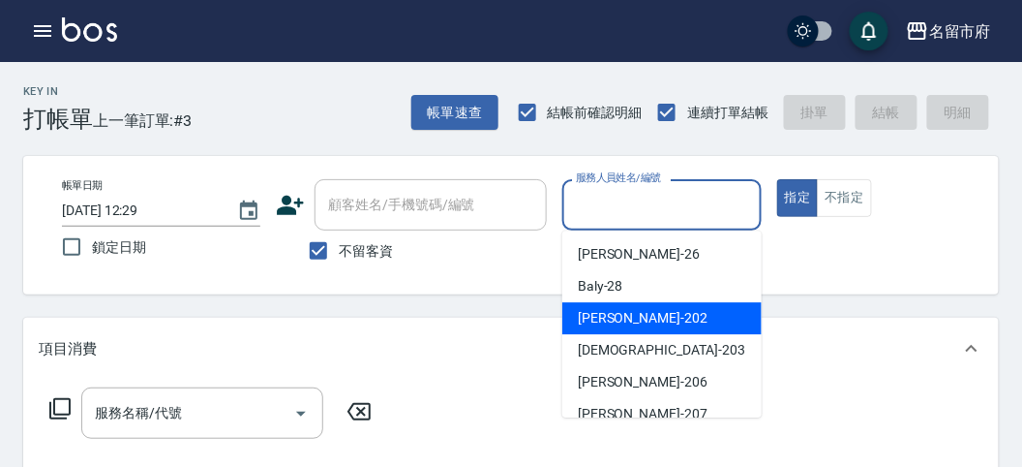
drag, startPoint x: 598, startPoint y: 315, endPoint x: 365, endPoint y: 326, distance: 233.6
click at [581, 317] on span "[PERSON_NAME] -202" at bounding box center [643, 318] width 130 height 20
type input "[PERSON_NAME]-202"
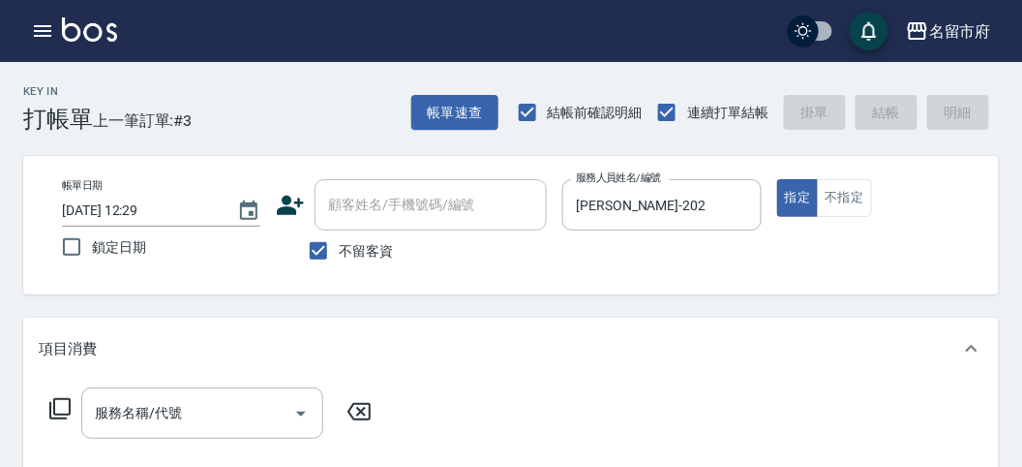
click at [70, 401] on icon at bounding box center [59, 408] width 21 height 21
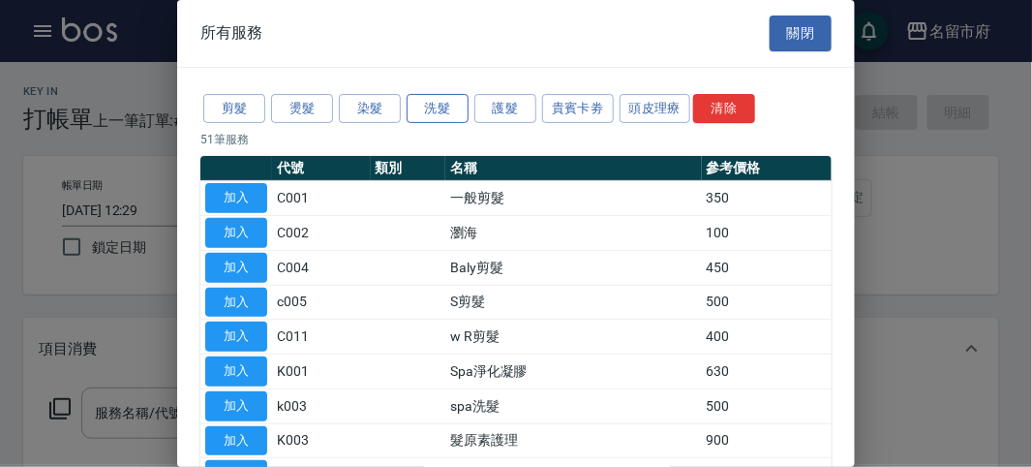
click at [440, 106] on button "洗髮" at bounding box center [438, 109] width 62 height 30
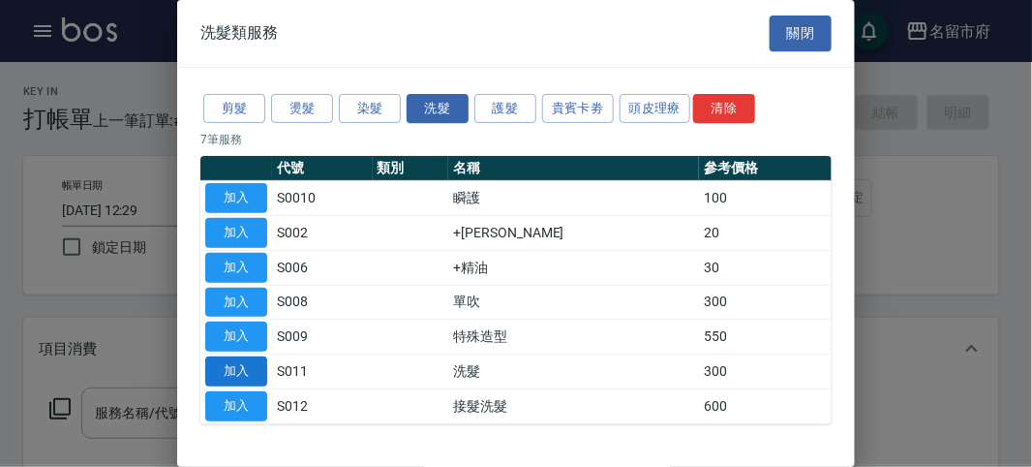
click at [252, 359] on button "加入" at bounding box center [236, 371] width 62 height 30
type input "洗髮(S011)"
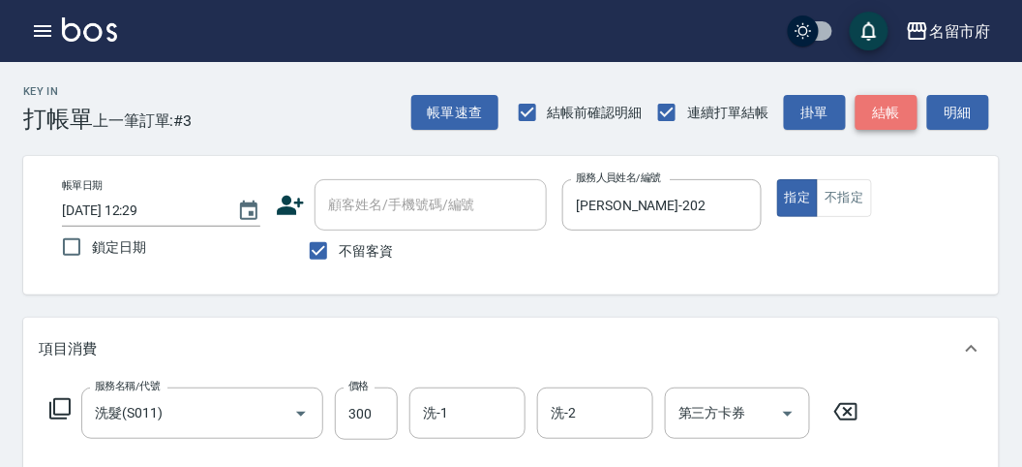
click at [888, 119] on button "結帳" at bounding box center [887, 113] width 62 height 36
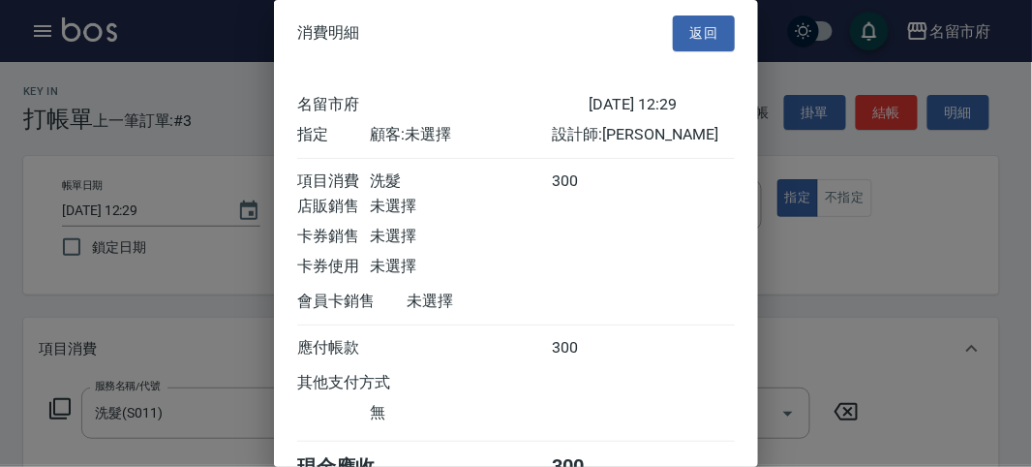
scroll to position [107, 0]
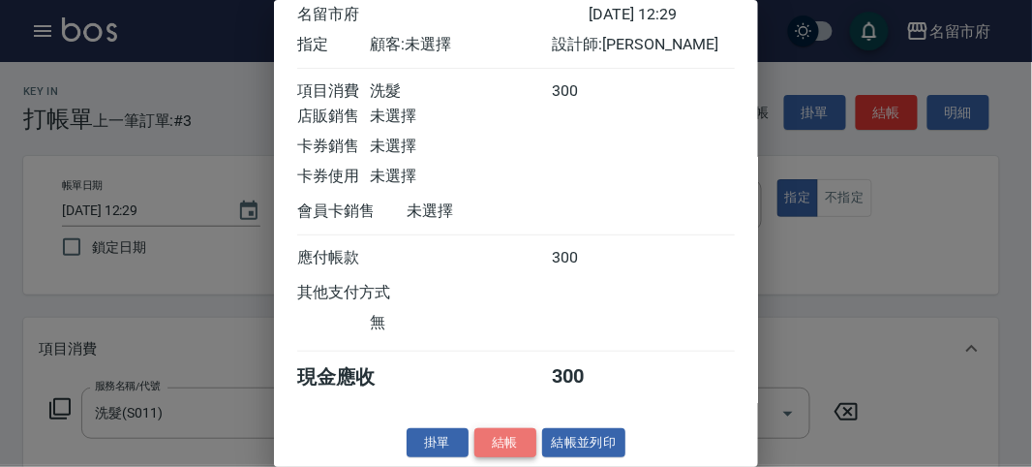
click at [502, 436] on button "結帳" at bounding box center [505, 443] width 62 height 30
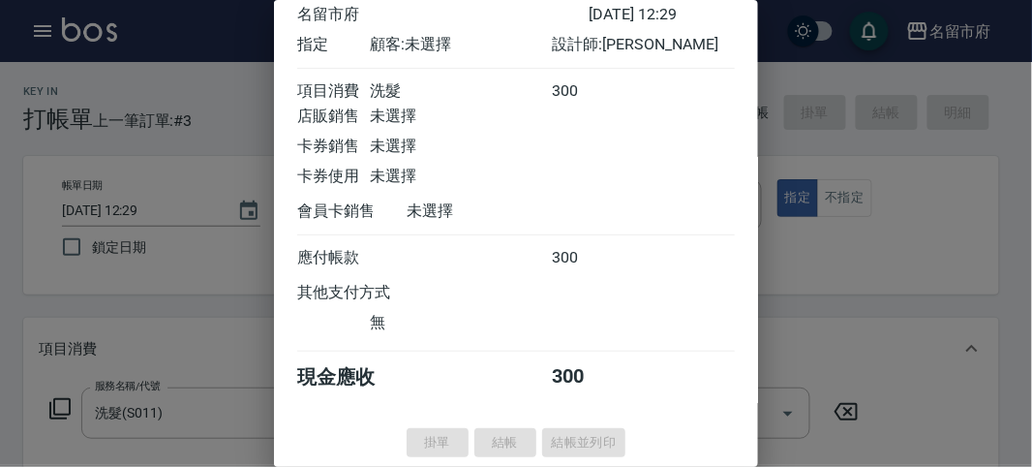
type input "[DATE] 12:48"
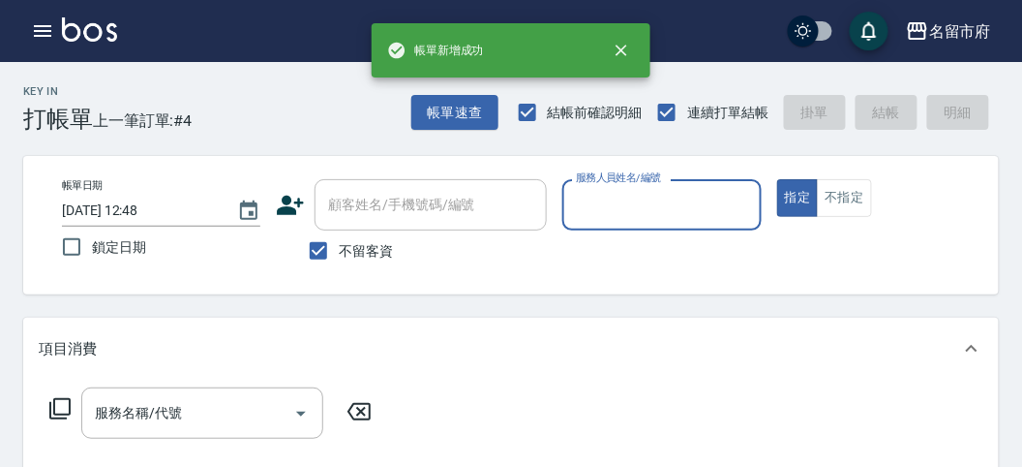
click at [685, 204] on input "服務人員姓名/編號" at bounding box center [661, 205] width 181 height 34
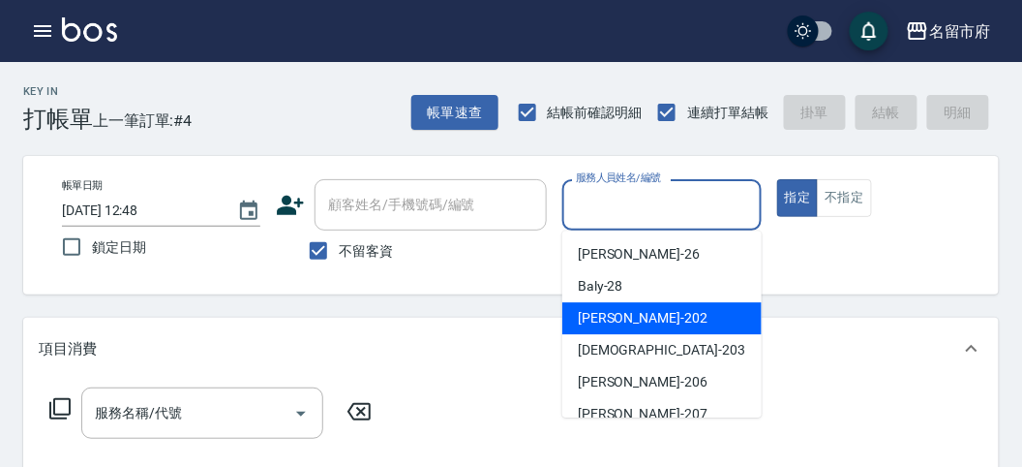
drag, startPoint x: 675, startPoint y: 326, endPoint x: 617, endPoint y: 319, distance: 58.6
click at [668, 326] on div "[PERSON_NAME] -202" at bounding box center [662, 318] width 199 height 32
type input "[PERSON_NAME]-202"
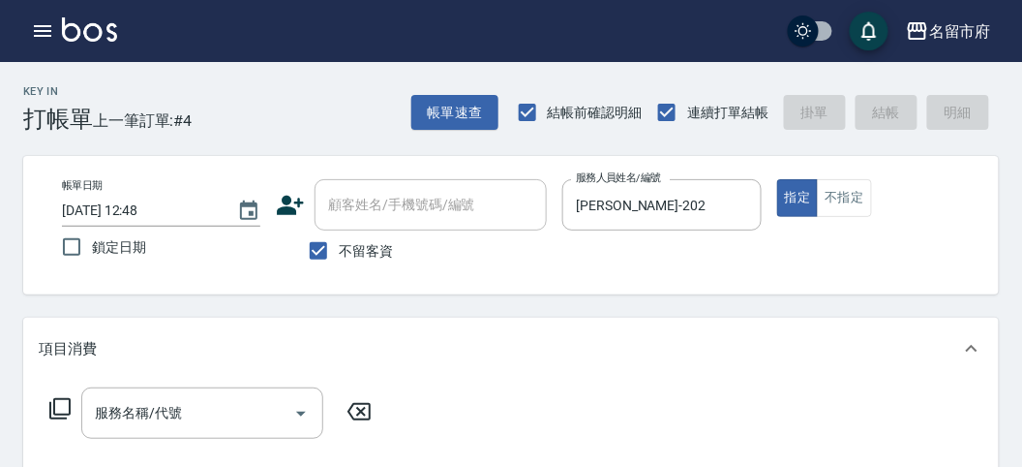
click at [65, 400] on icon at bounding box center [59, 408] width 23 height 23
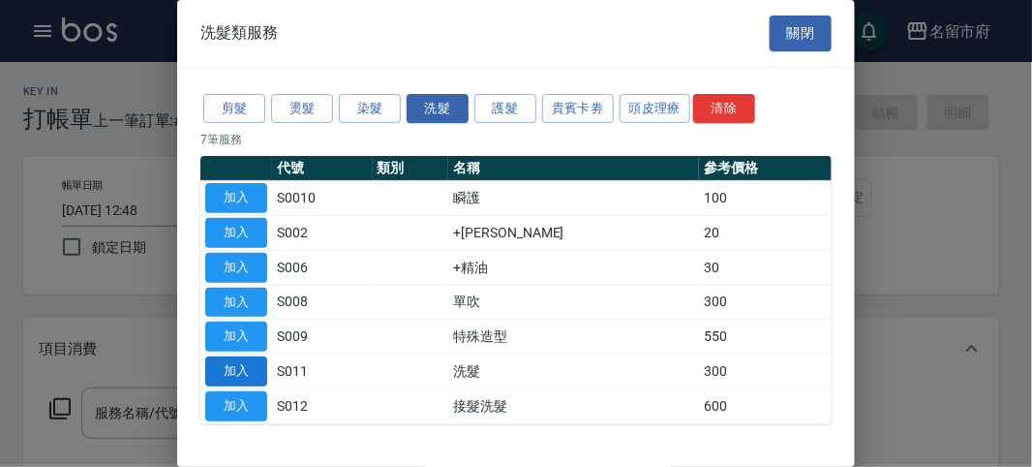
click at [238, 376] on button "加入" at bounding box center [236, 371] width 62 height 30
type input "洗髮(S011)"
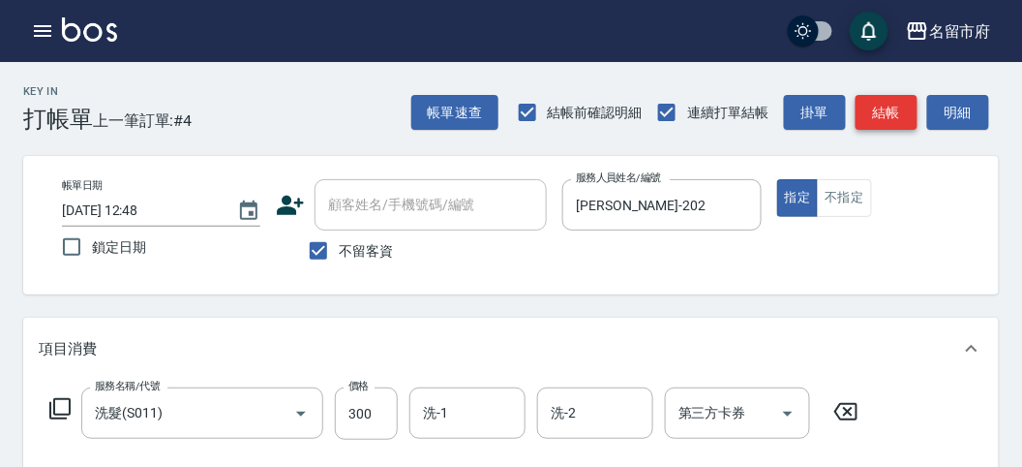
drag, startPoint x: 889, startPoint y: 102, endPoint x: 647, endPoint y: 175, distance: 253.0
click at [887, 102] on button "結帳" at bounding box center [887, 113] width 62 height 36
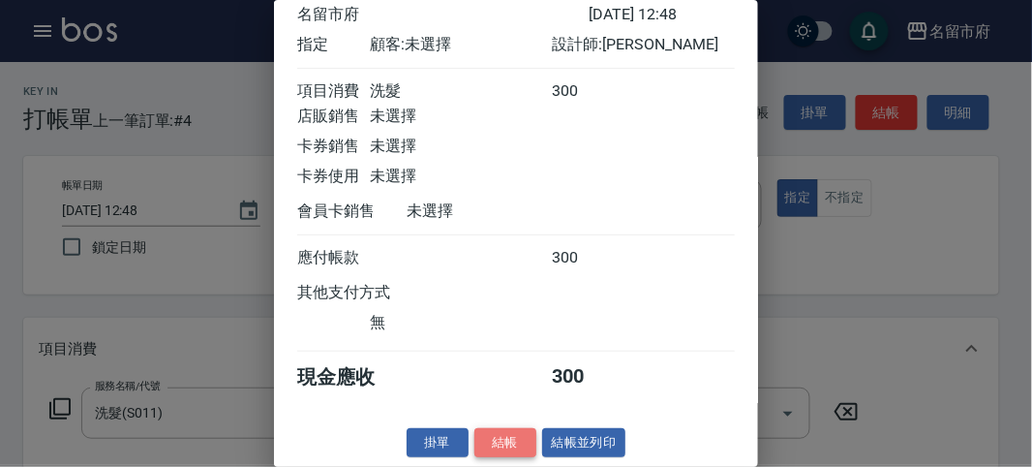
click at [521, 442] on button "結帳" at bounding box center [505, 443] width 62 height 30
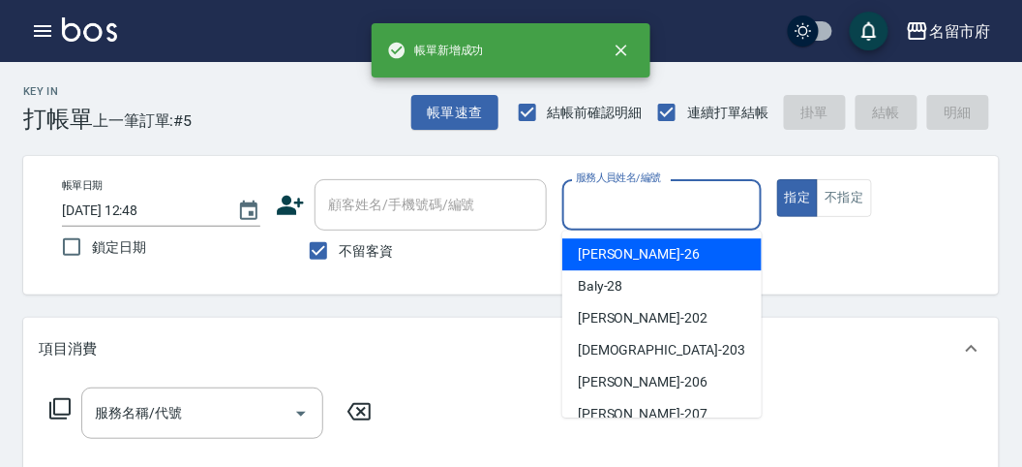
click at [631, 202] on input "服務人員姓名/編號" at bounding box center [661, 205] width 181 height 34
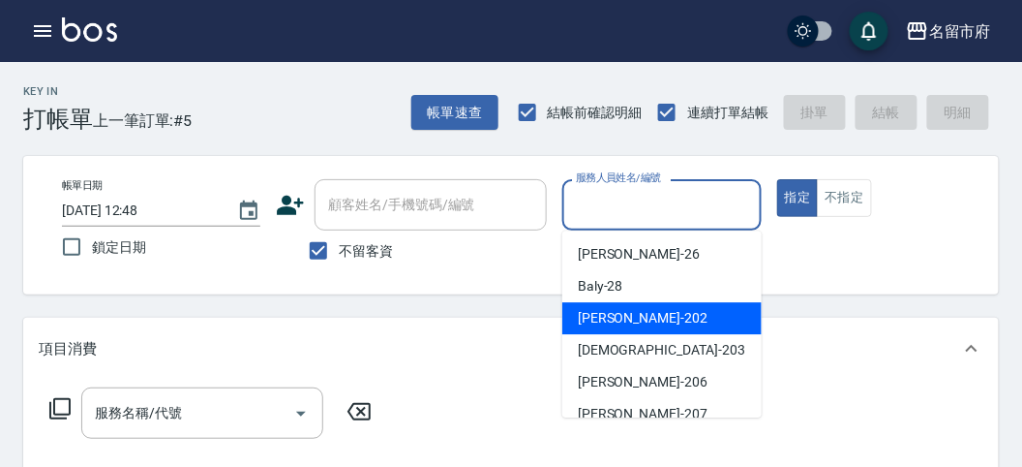
drag, startPoint x: 614, startPoint y: 306, endPoint x: 574, endPoint y: 313, distance: 40.3
click at [610, 307] on div "[PERSON_NAME] -202" at bounding box center [662, 318] width 199 height 32
type input "[PERSON_NAME]-202"
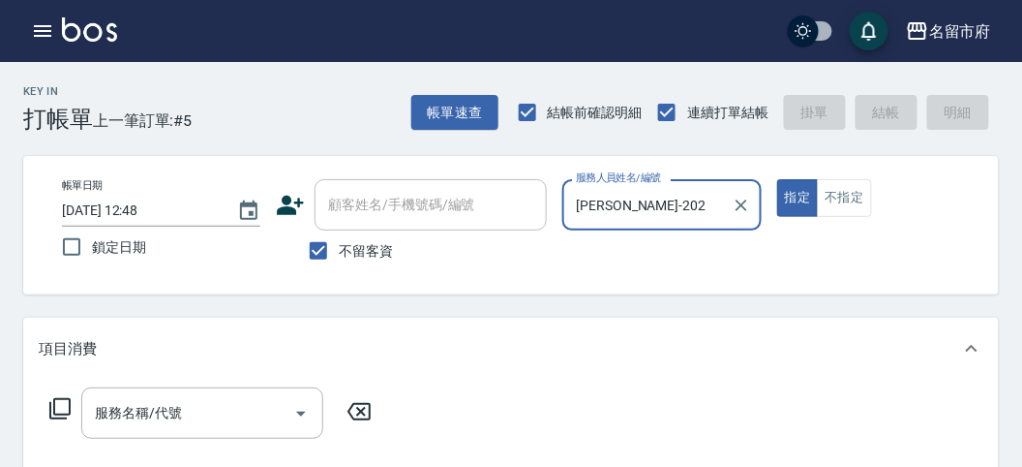
click at [60, 403] on icon at bounding box center [59, 408] width 23 height 23
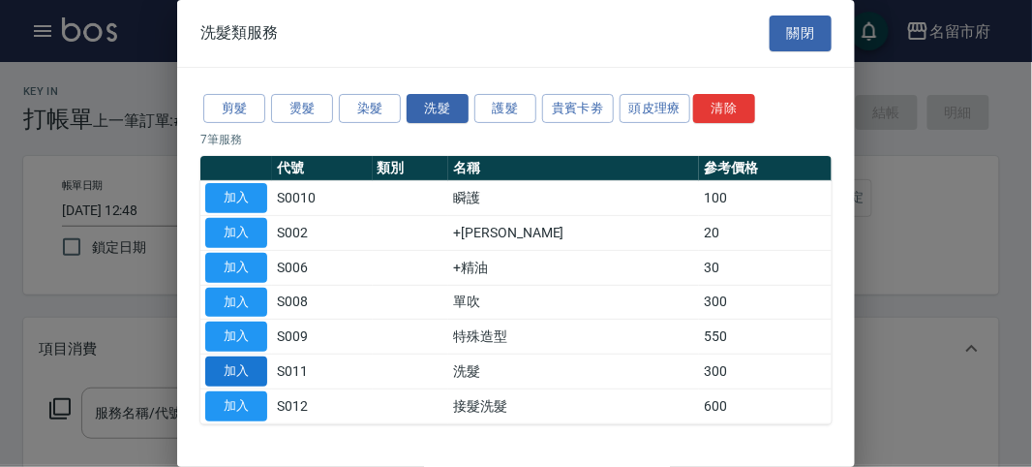
click at [233, 365] on button "加入" at bounding box center [236, 371] width 62 height 30
type input "洗髮(S011)"
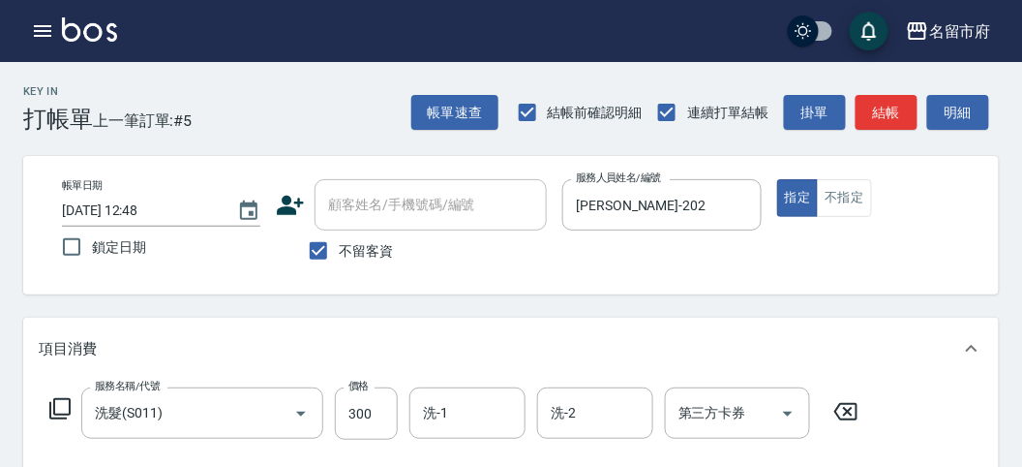
click at [61, 400] on icon at bounding box center [59, 408] width 23 height 23
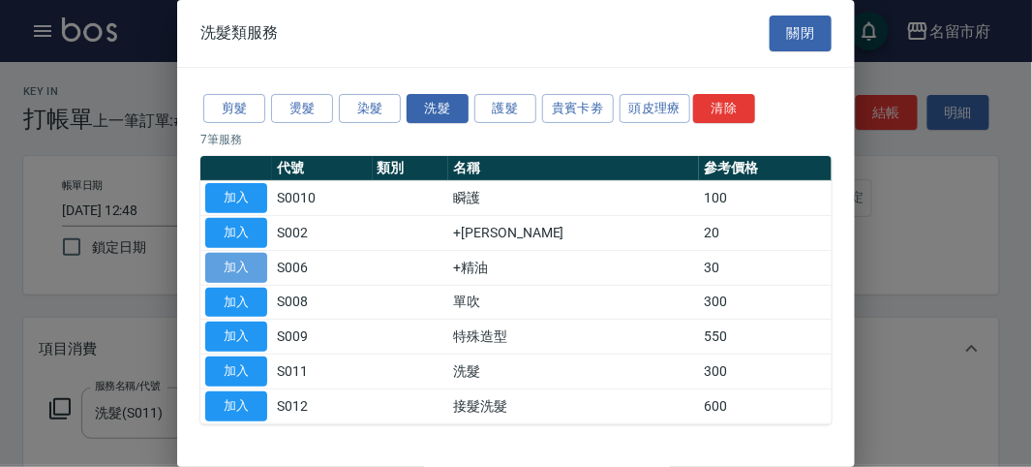
click at [246, 264] on button "加入" at bounding box center [236, 268] width 62 height 30
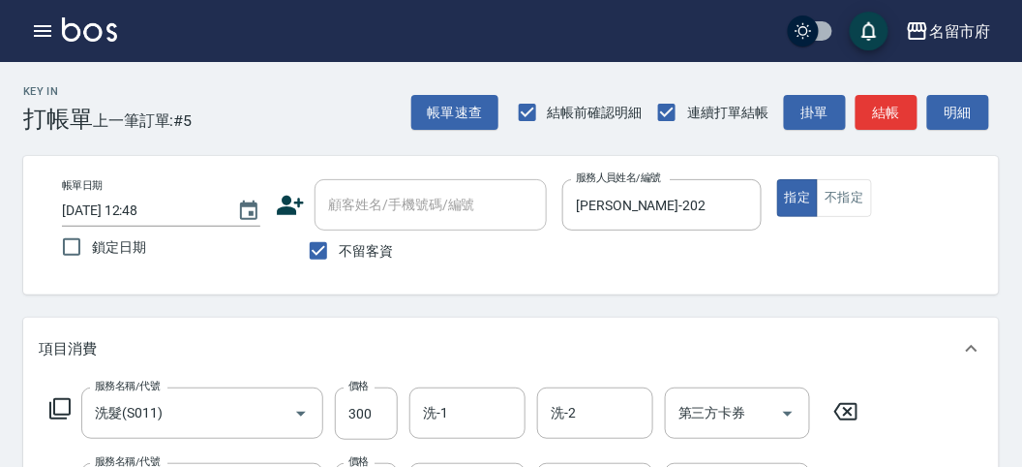
click at [60, 406] on icon at bounding box center [59, 408] width 23 height 23
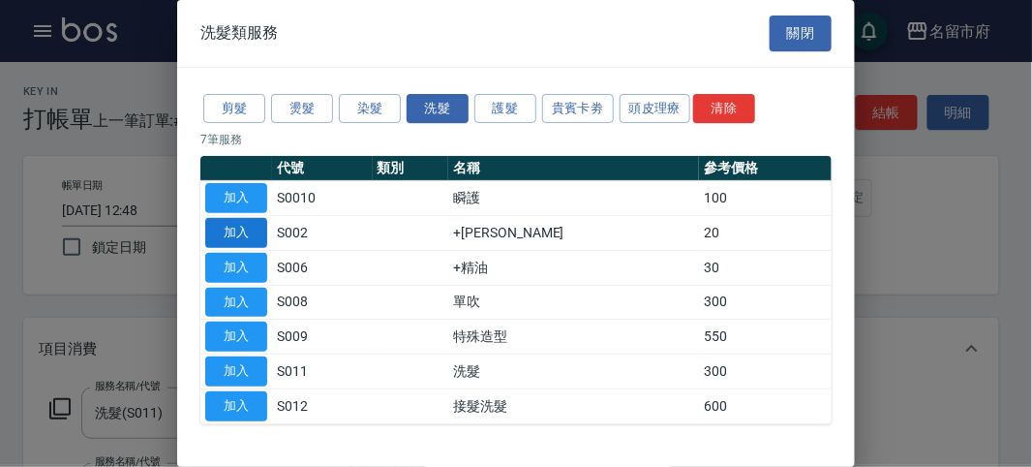
click at [244, 229] on button "加入" at bounding box center [236, 233] width 62 height 30
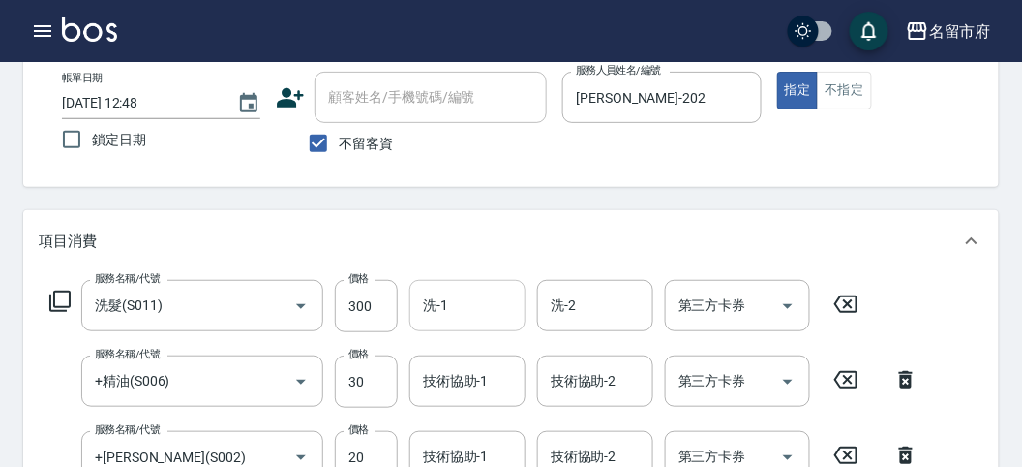
click at [475, 306] on input "洗-1" at bounding box center [467, 306] width 99 height 34
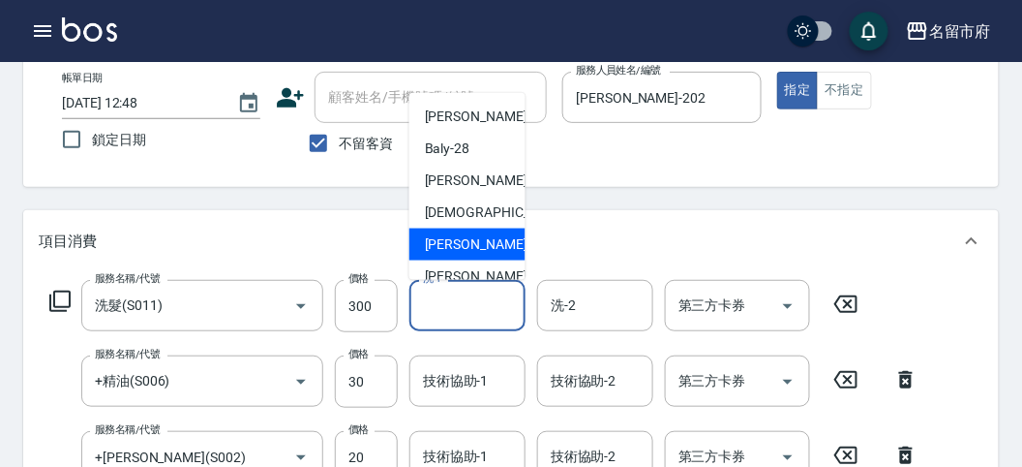
scroll to position [211, 0]
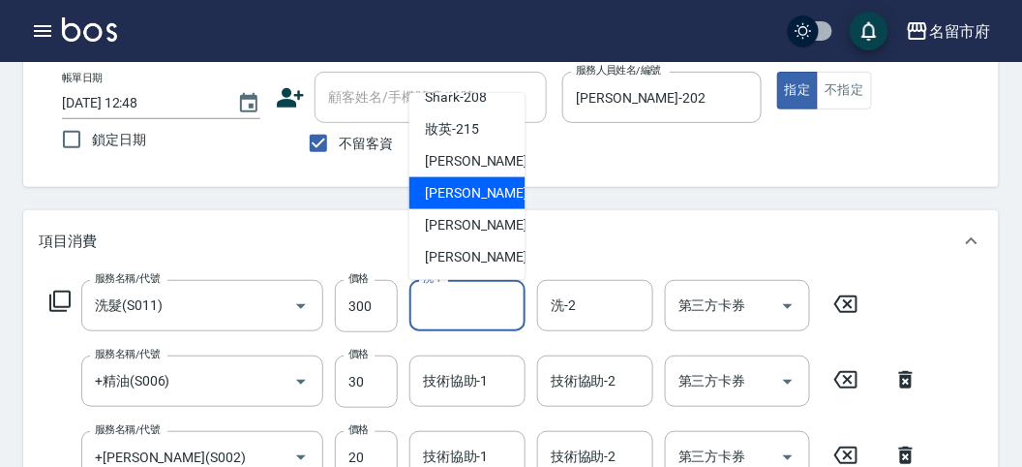
click at [475, 200] on span "Min Min -218" at bounding box center [490, 193] width 130 height 20
type input "Min Min-218"
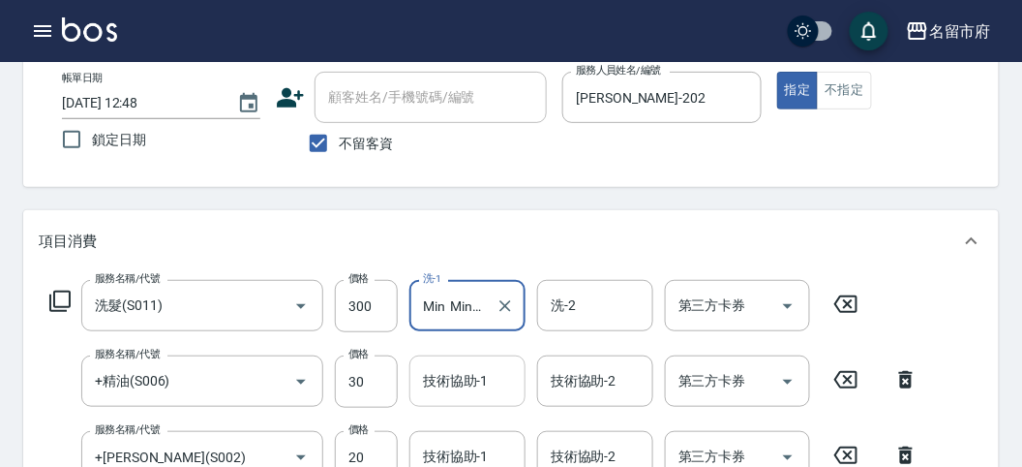
click at [474, 376] on div "技術協助-1 技術協助-1" at bounding box center [468, 380] width 116 height 51
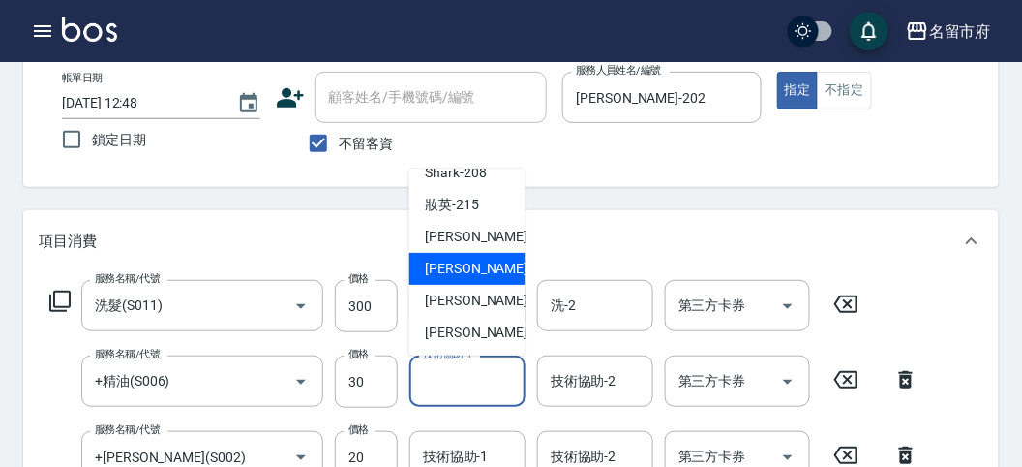
click at [475, 277] on span "Min Min -218" at bounding box center [490, 269] width 130 height 20
type input "Min Min-218"
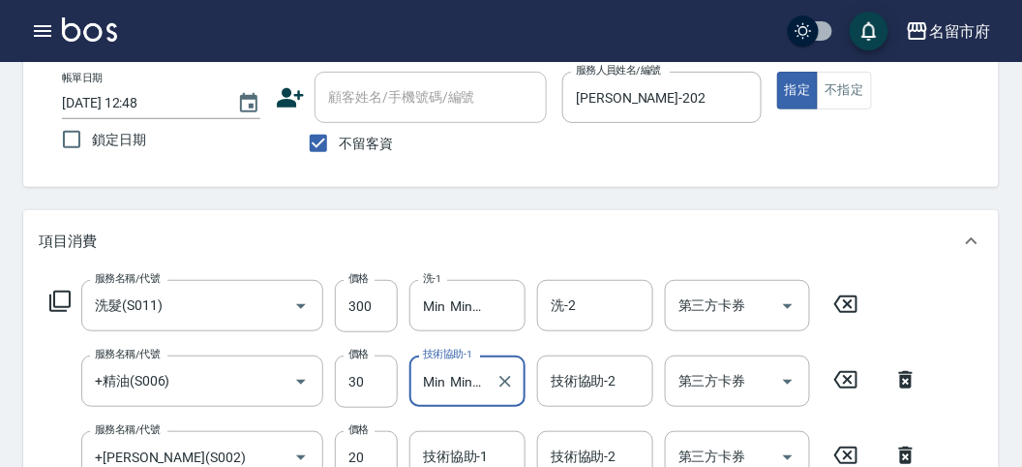
scroll to position [215, 0]
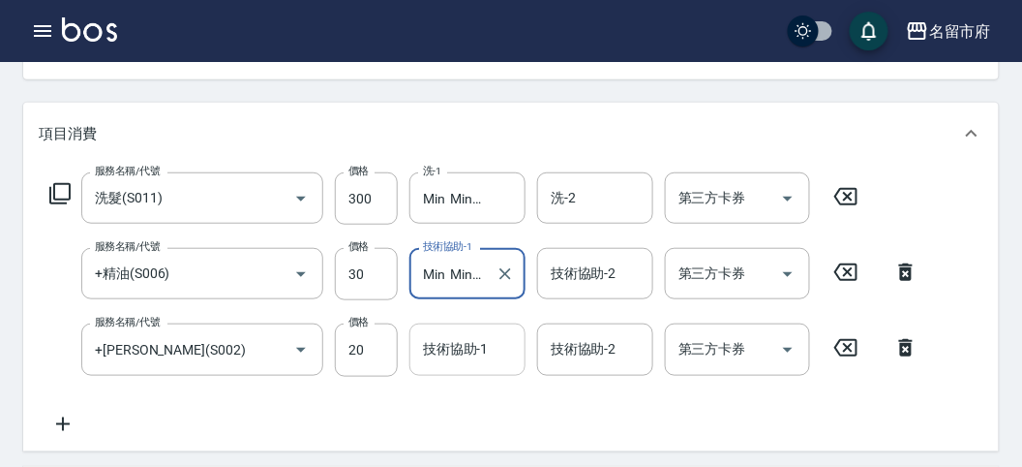
click at [485, 357] on input "技術協助-1" at bounding box center [467, 349] width 99 height 34
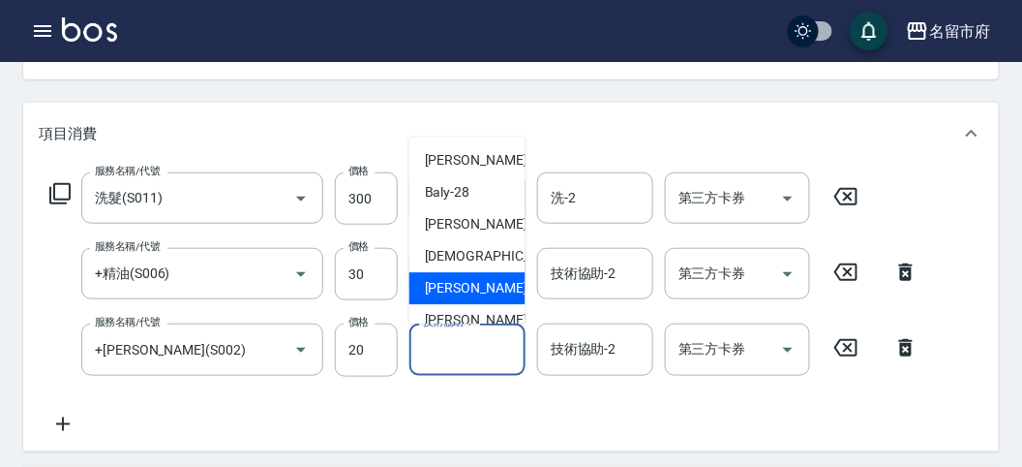
scroll to position [211, 0]
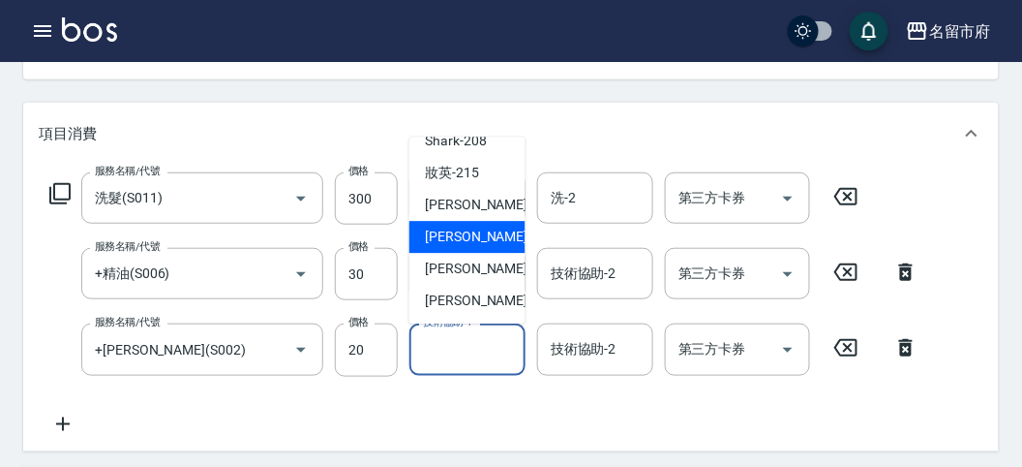
click at [476, 240] on span "Min Min -218" at bounding box center [490, 238] width 130 height 20
type input "Min Min-218"
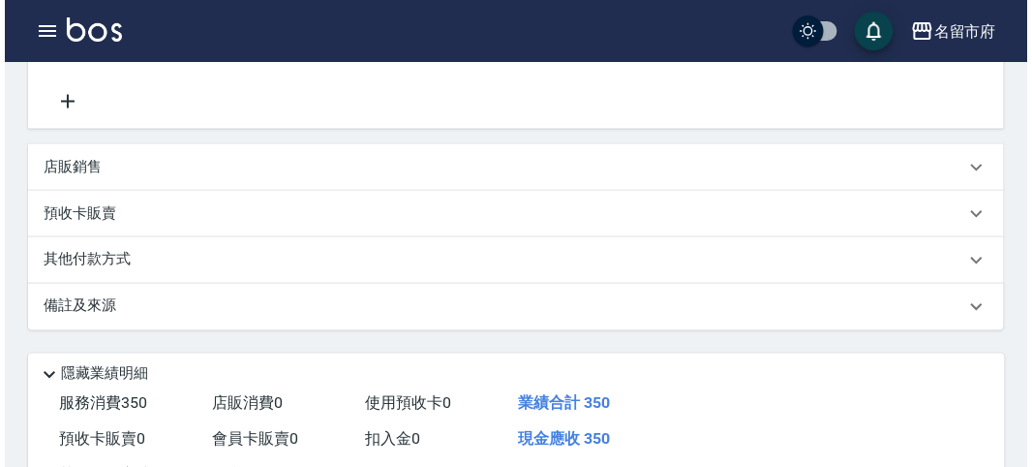
scroll to position [717, 0]
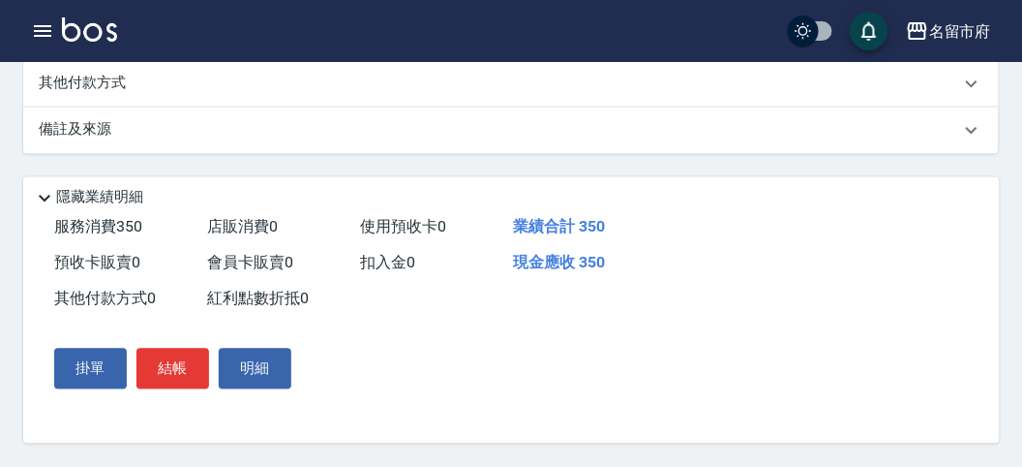
drag, startPoint x: 184, startPoint y: 370, endPoint x: 324, endPoint y: 335, distance: 144.7
click at [184, 370] on button "結帳" at bounding box center [173, 369] width 73 height 41
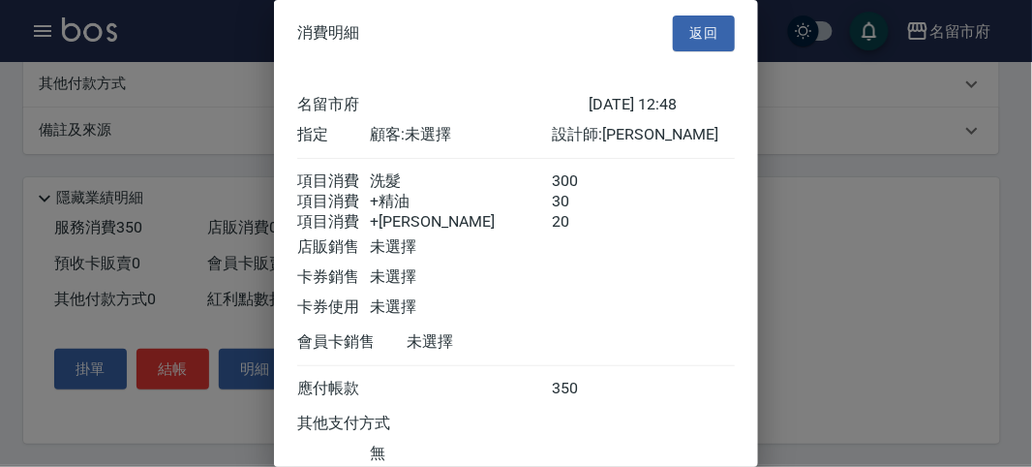
scroll to position [151, 0]
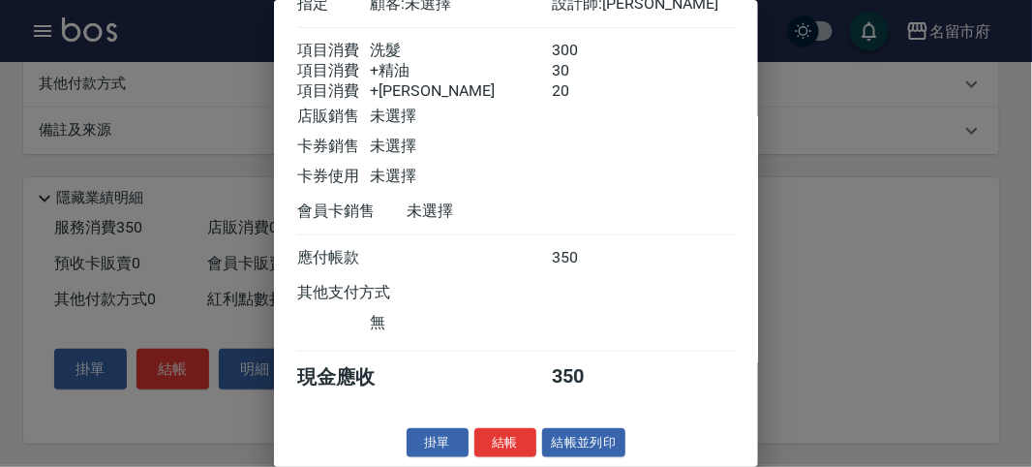
click at [502, 432] on button "結帳" at bounding box center [505, 443] width 62 height 30
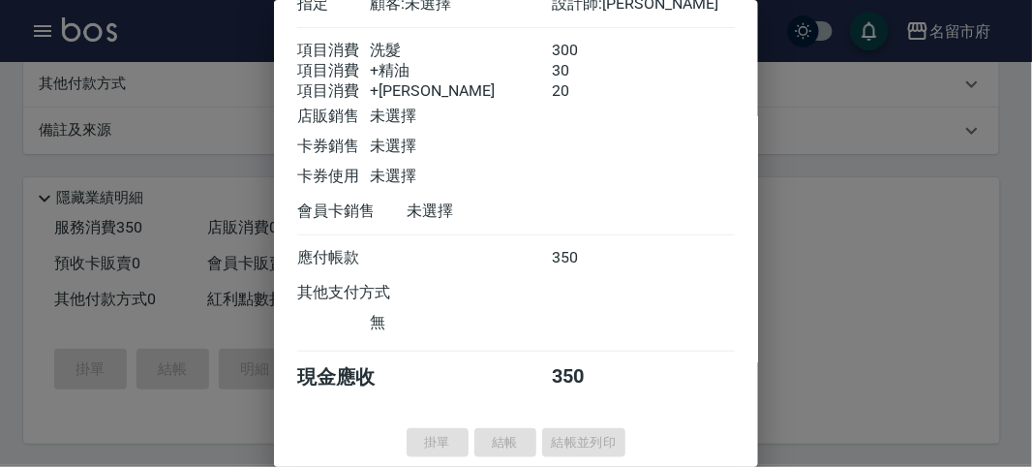
type input "[DATE] 12:49"
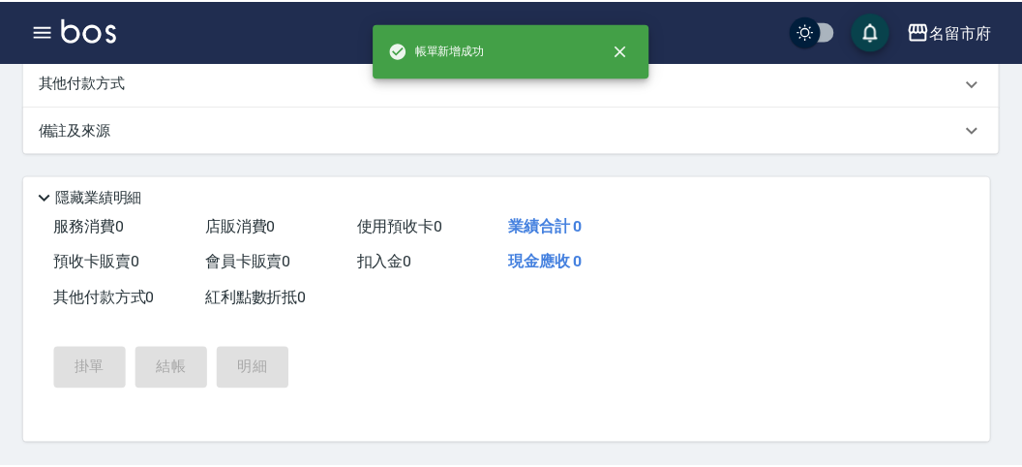
scroll to position [0, 0]
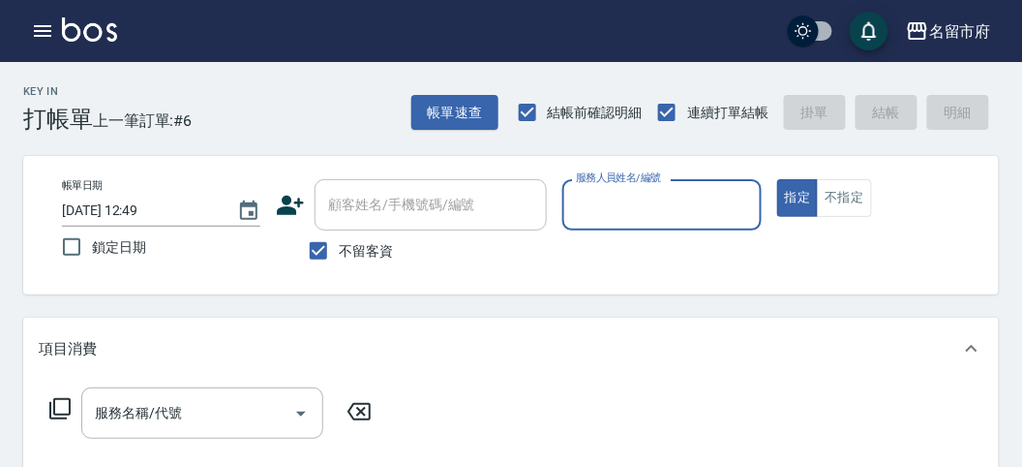
click at [658, 217] on input "服務人員姓名/編號" at bounding box center [661, 205] width 181 height 34
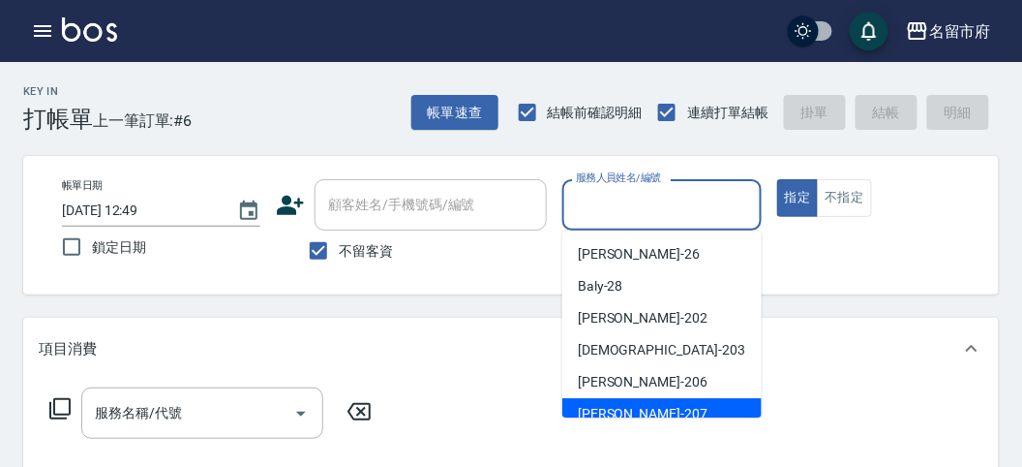
click at [659, 418] on div "服務名稱/代號 服務名稱/代號" at bounding box center [511, 447] width 976 height 134
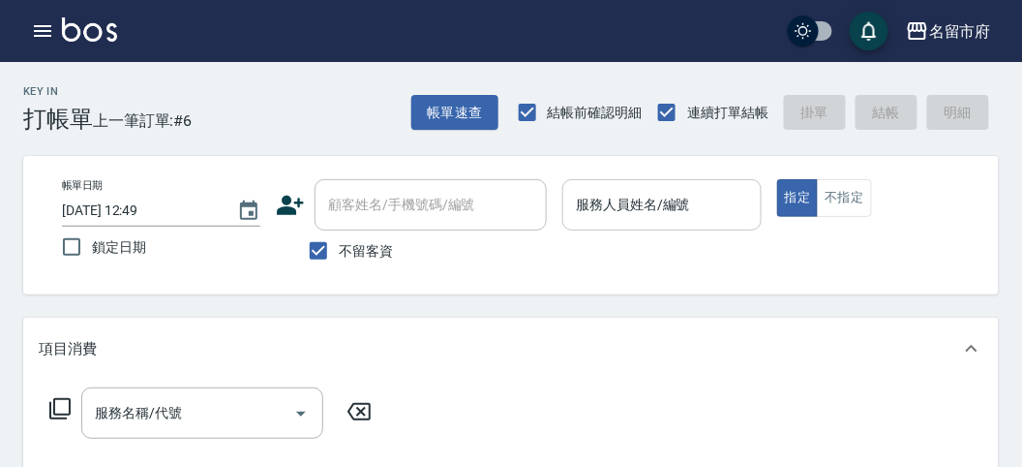
click at [676, 223] on div "服務人員姓名/編號" at bounding box center [662, 204] width 198 height 51
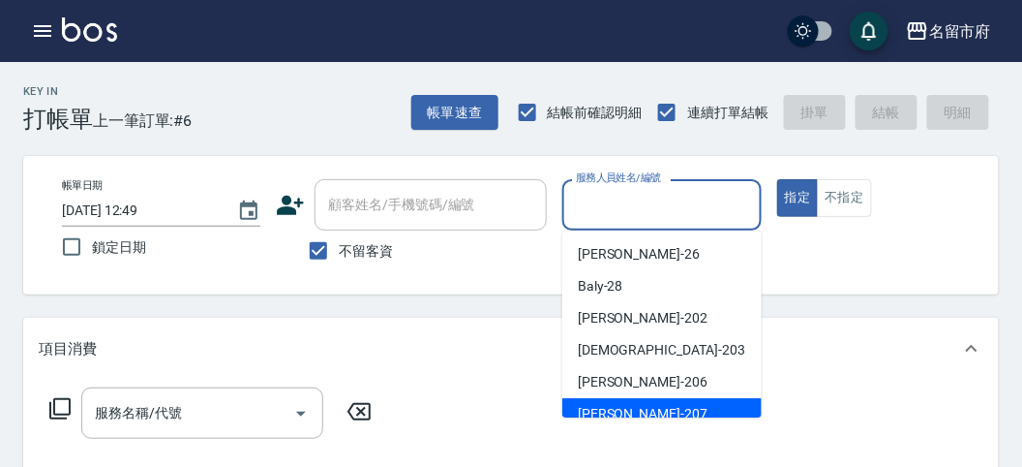
click at [633, 405] on div "[PERSON_NAME] -207" at bounding box center [662, 414] width 199 height 32
type input "[PERSON_NAME]-207"
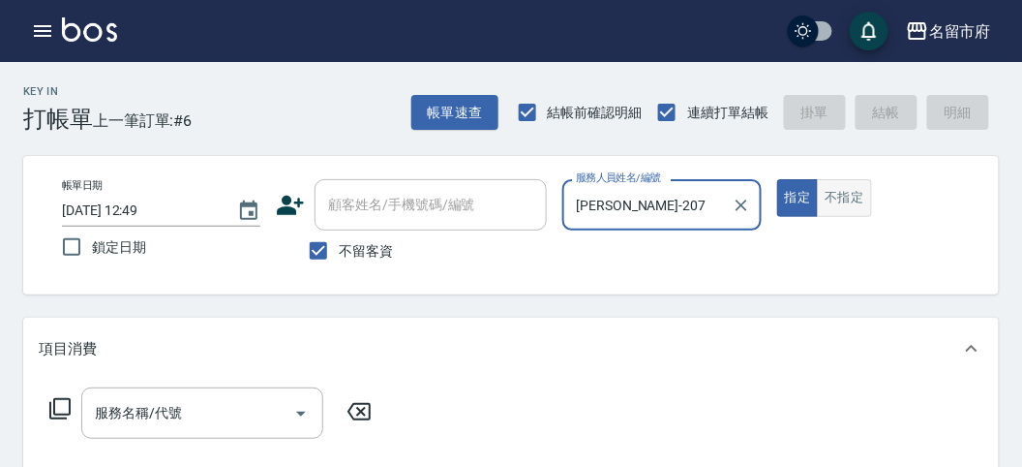
click at [851, 196] on button "不指定" at bounding box center [844, 198] width 54 height 38
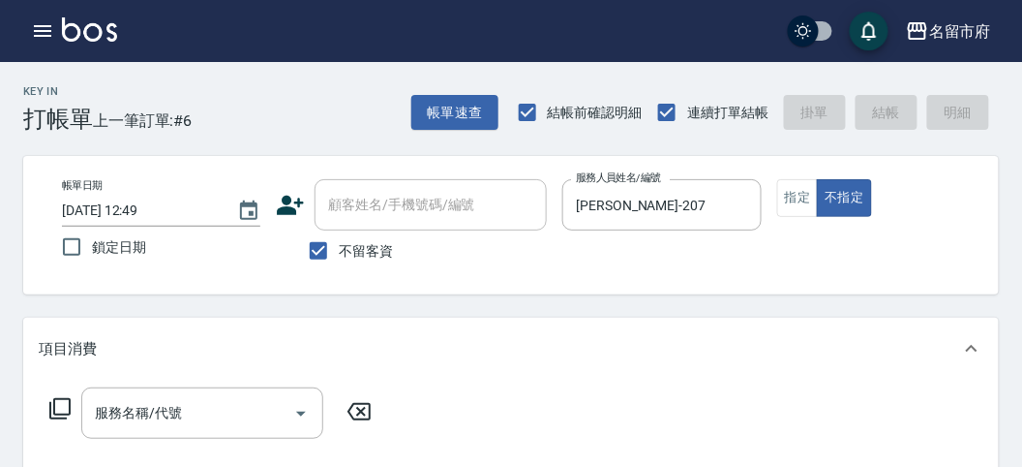
click at [49, 411] on icon at bounding box center [59, 408] width 21 height 21
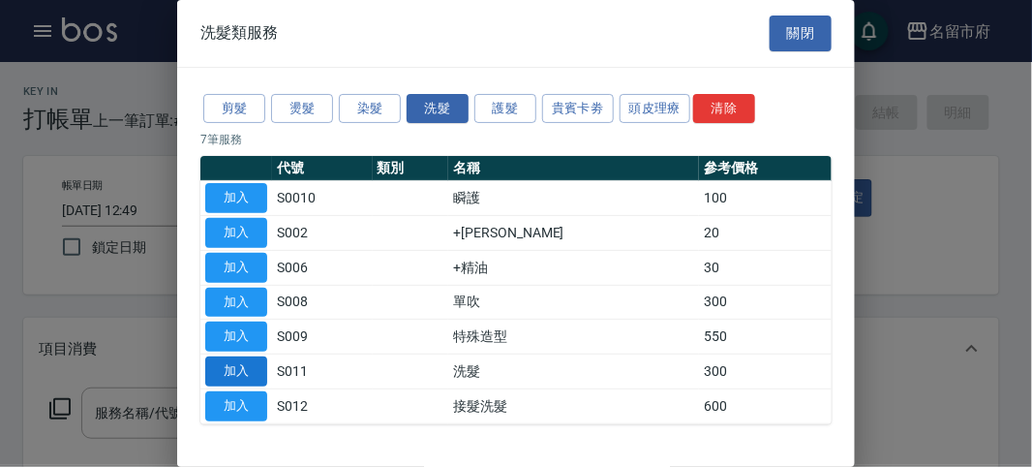
click at [248, 371] on button "加入" at bounding box center [236, 371] width 62 height 30
type input "洗髮(S011)"
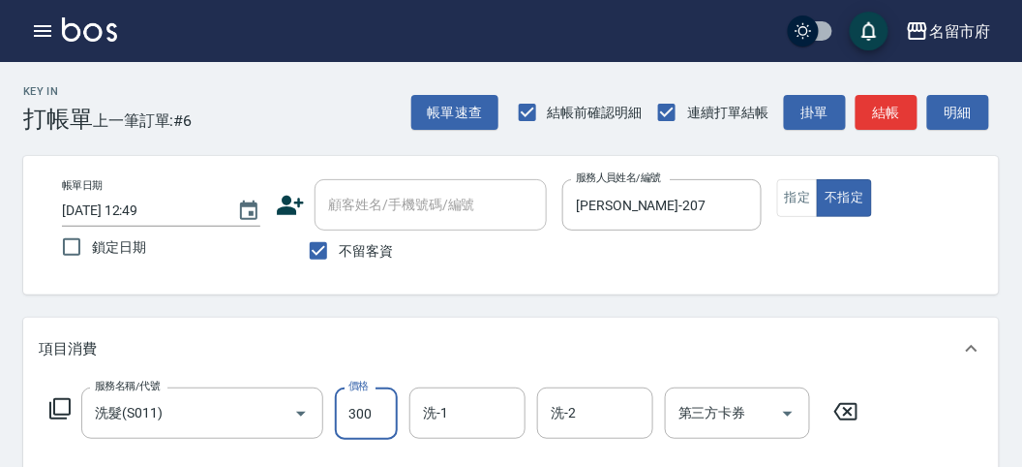
click at [389, 413] on input "300" at bounding box center [366, 413] width 63 height 52
type input "350"
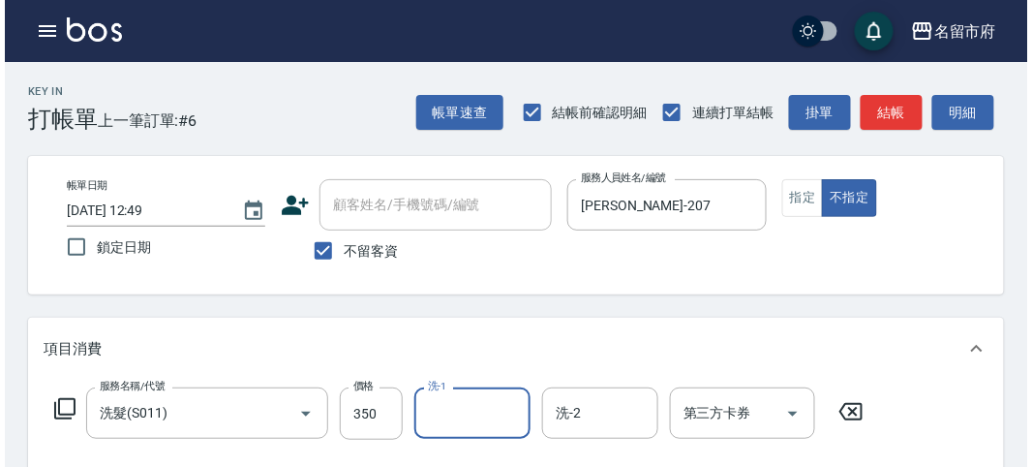
scroll to position [566, 0]
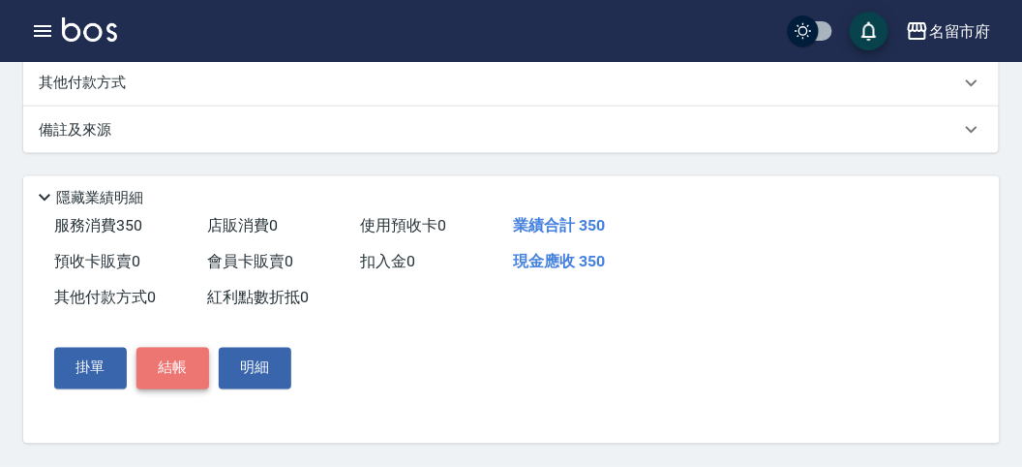
click at [180, 377] on button "結帳" at bounding box center [173, 368] width 73 height 41
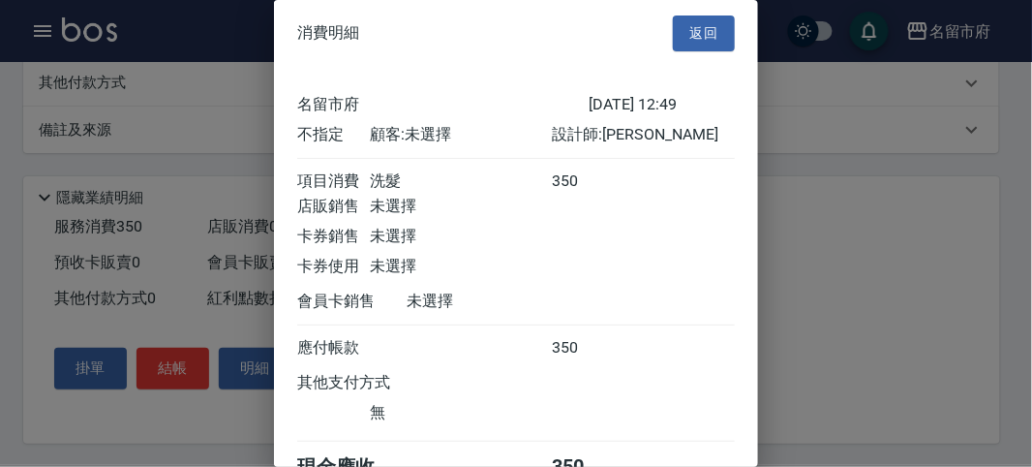
scroll to position [107, 0]
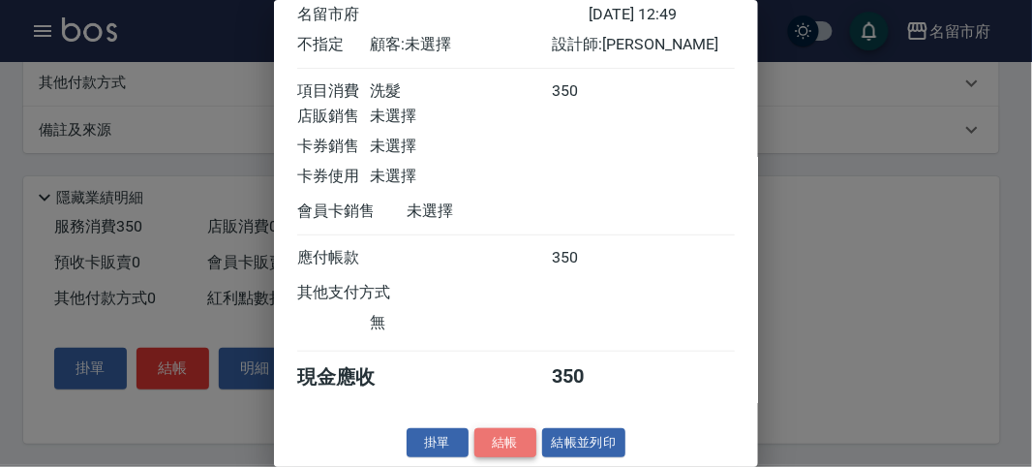
click at [520, 438] on button "結帳" at bounding box center [505, 443] width 62 height 30
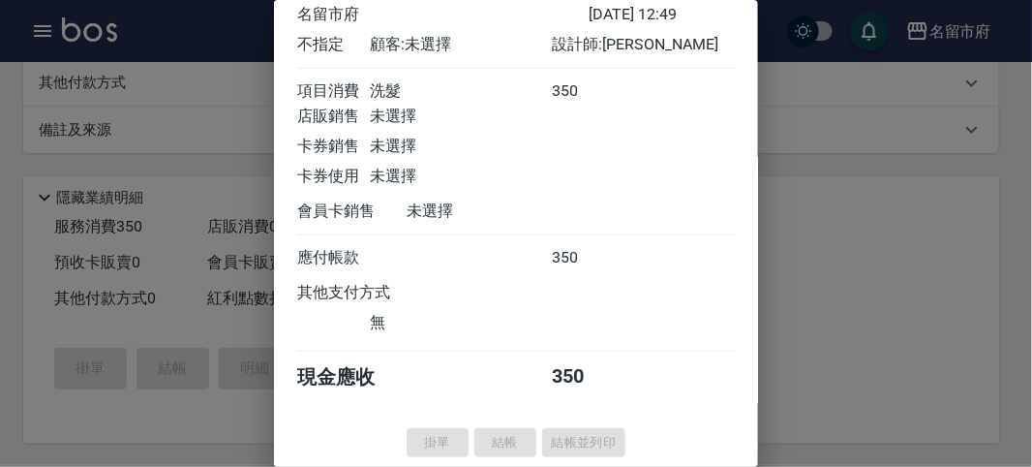
type input "[DATE] 12:53"
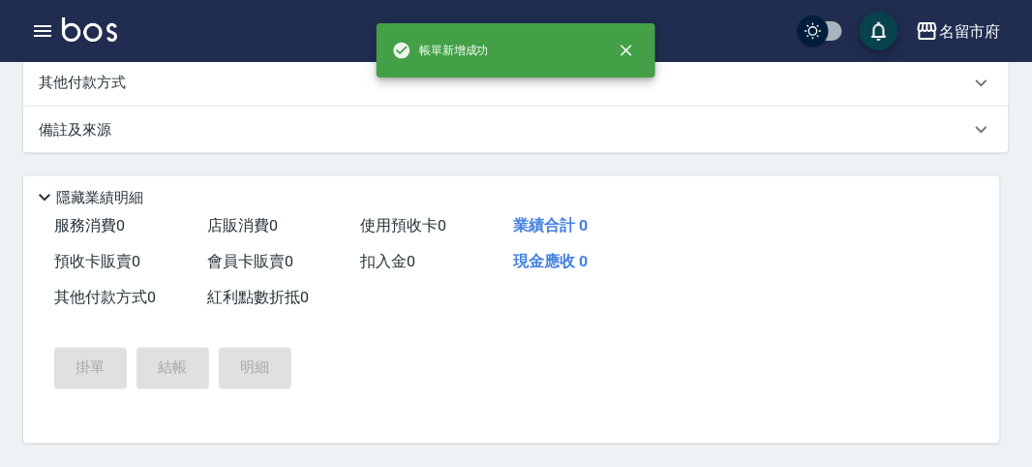
scroll to position [0, 0]
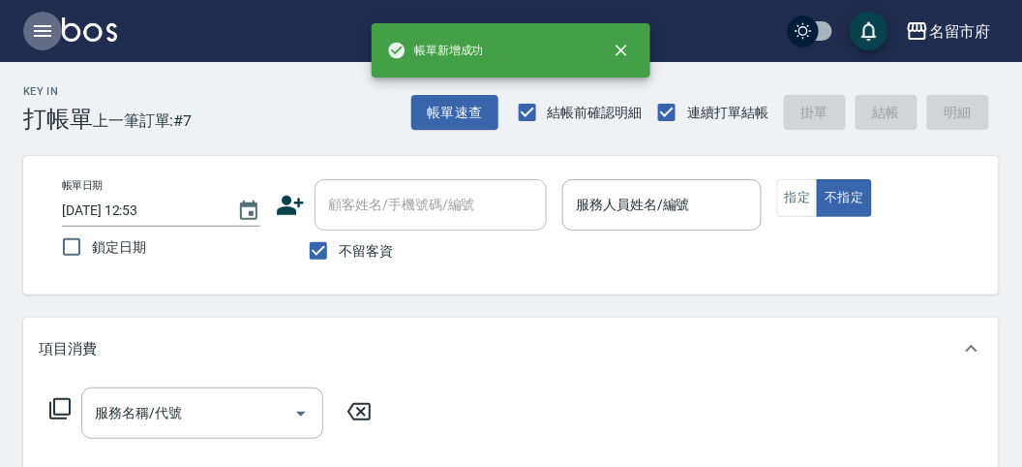
click at [50, 32] on icon "button" at bounding box center [42, 30] width 23 height 23
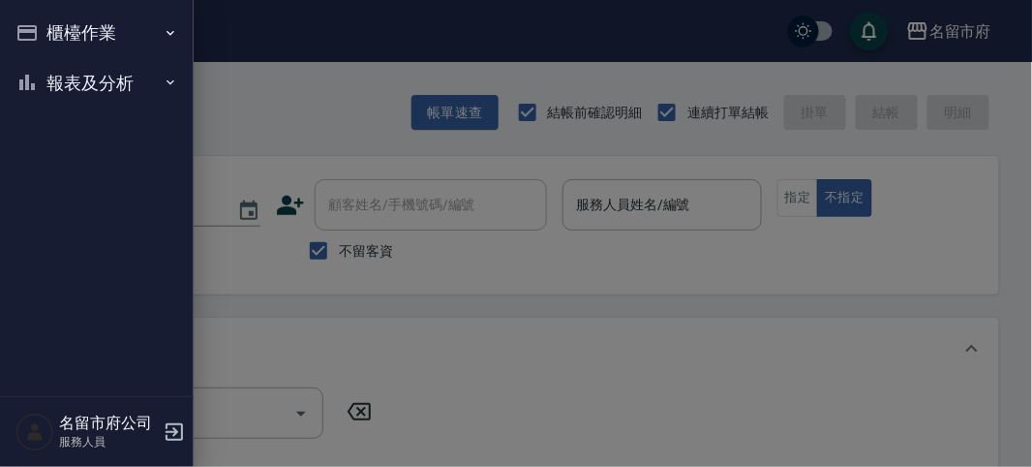
click at [51, 76] on button "報表及分析" at bounding box center [97, 83] width 178 height 50
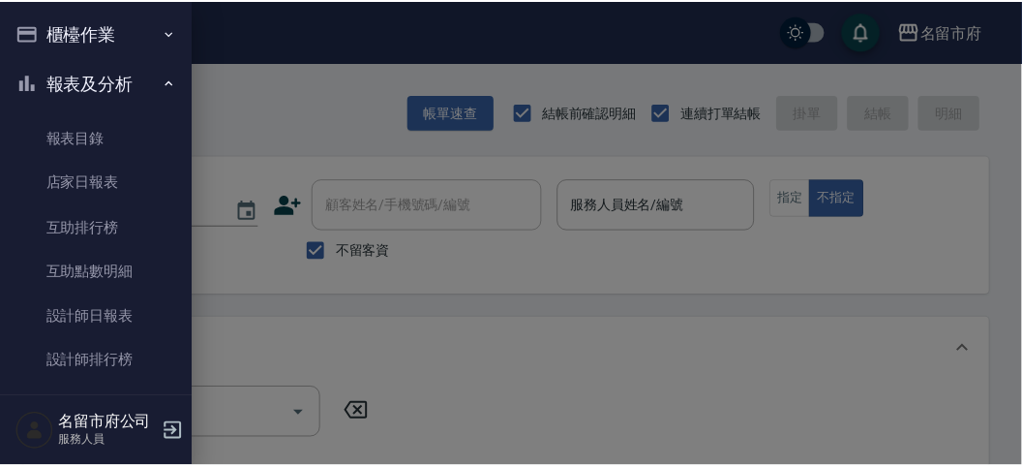
scroll to position [53, 0]
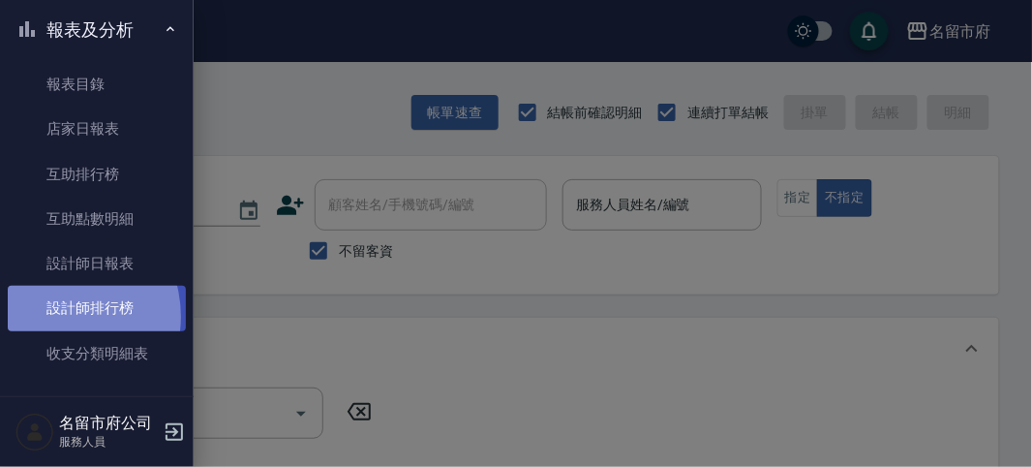
click at [53, 317] on link "設計師排行榜" at bounding box center [97, 308] width 178 height 45
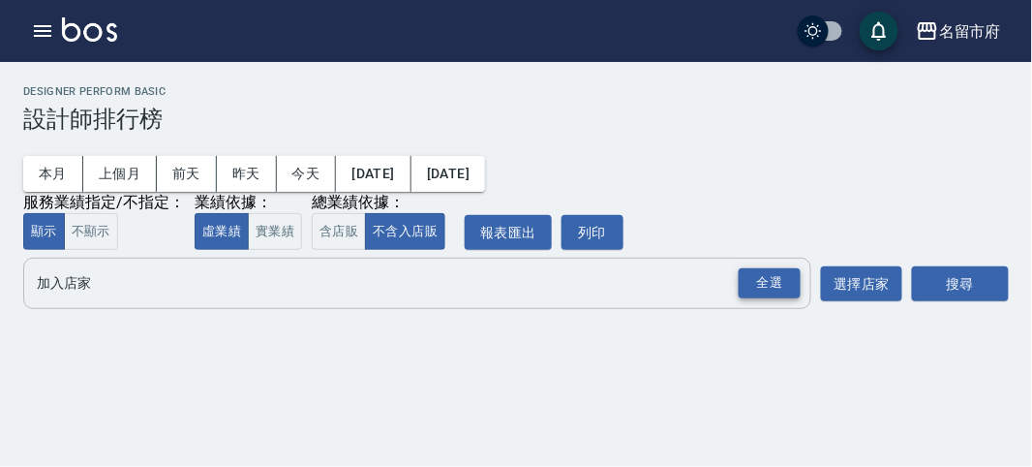
click at [795, 279] on div "全選" at bounding box center [770, 283] width 62 height 30
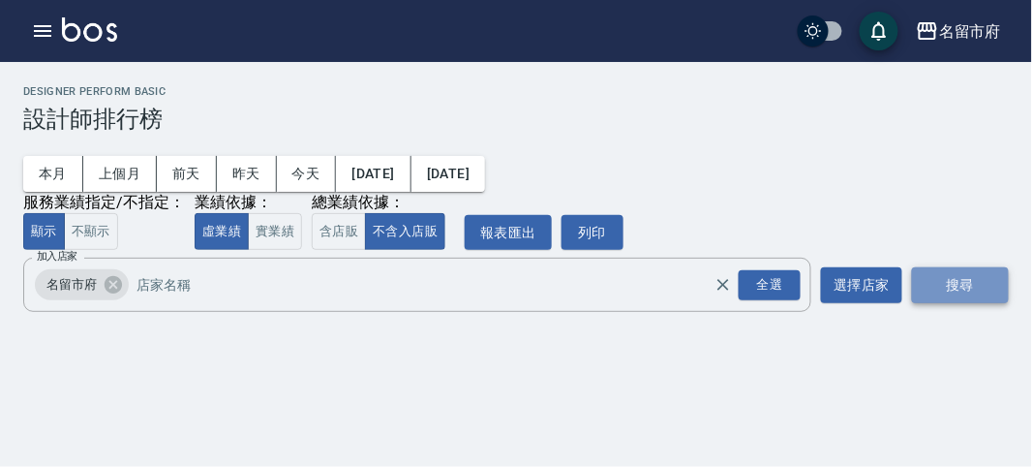
click at [944, 282] on button "搜尋" at bounding box center [960, 285] width 97 height 36
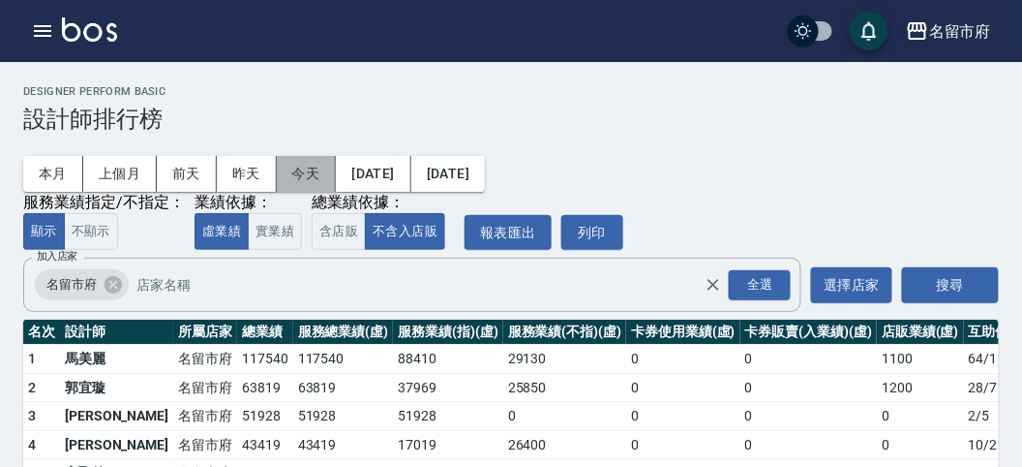
click at [297, 177] on button "今天" at bounding box center [307, 174] width 60 height 36
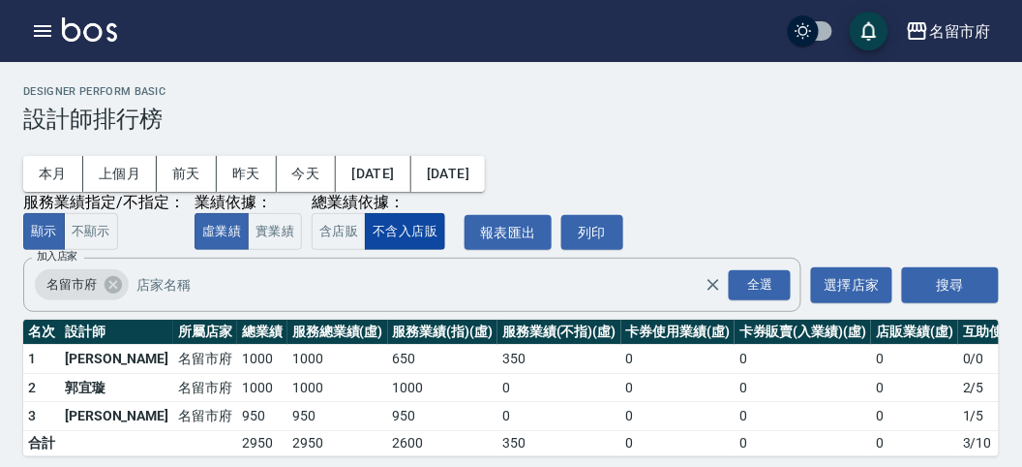
scroll to position [29, 0]
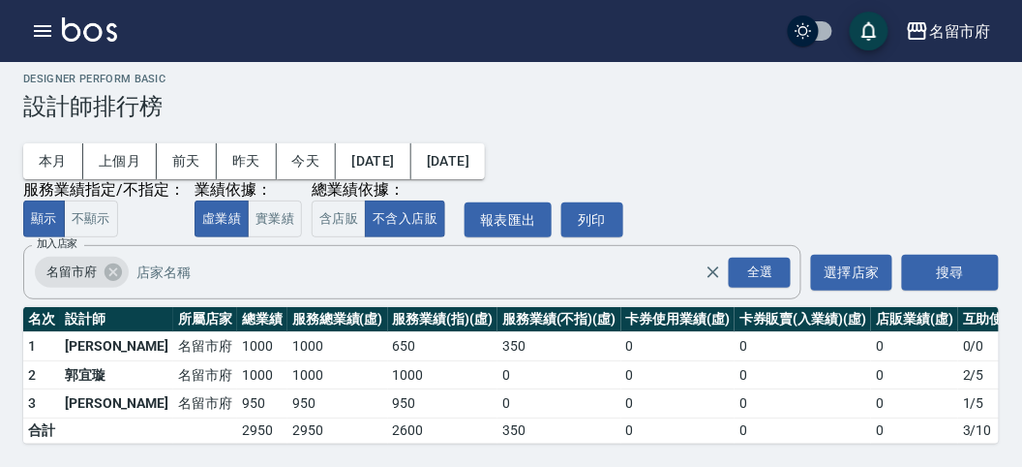
click at [102, 44] on link at bounding box center [89, 31] width 55 height 28
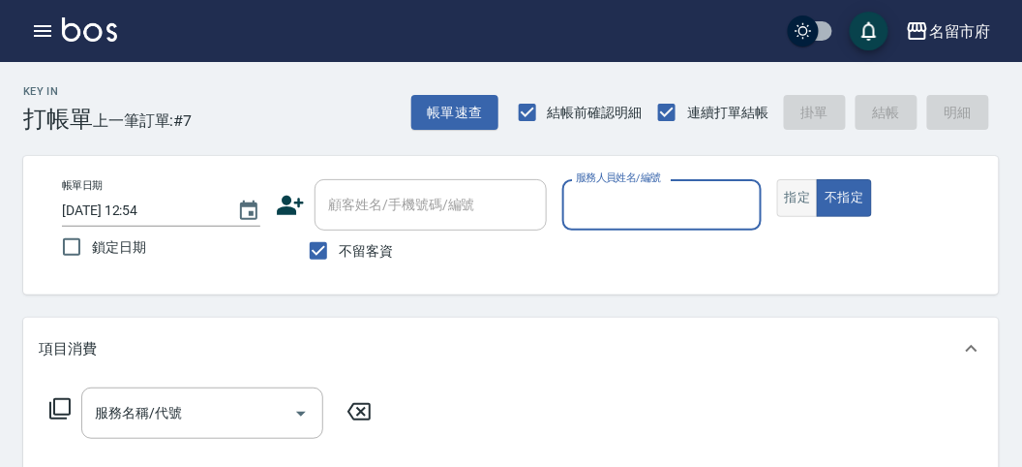
click at [796, 208] on button "指定" at bounding box center [798, 198] width 42 height 38
click at [639, 202] on input "服務人員姓名/編號" at bounding box center [661, 205] width 181 height 34
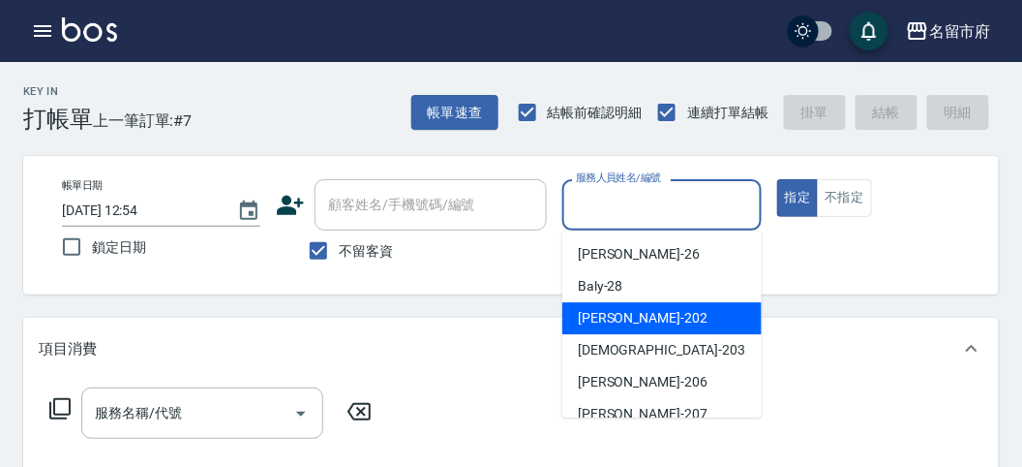
click at [666, 311] on div "[PERSON_NAME] -202" at bounding box center [662, 318] width 199 height 32
type input "[PERSON_NAME]-202"
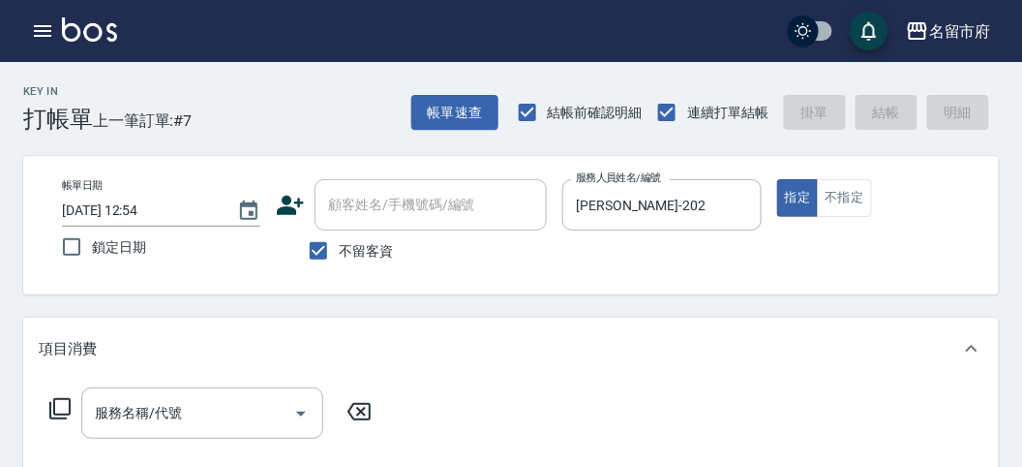
click at [63, 407] on icon at bounding box center [59, 408] width 23 height 23
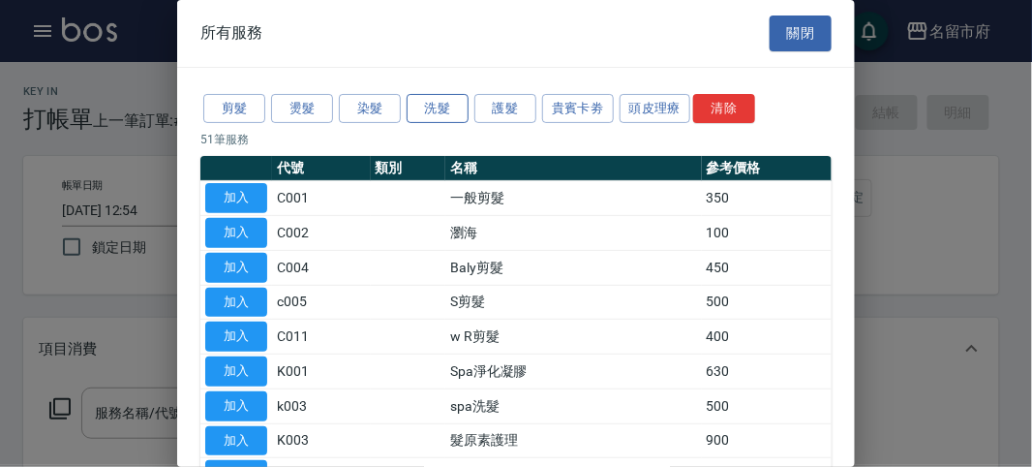
click at [446, 111] on button "洗髮" at bounding box center [438, 109] width 62 height 30
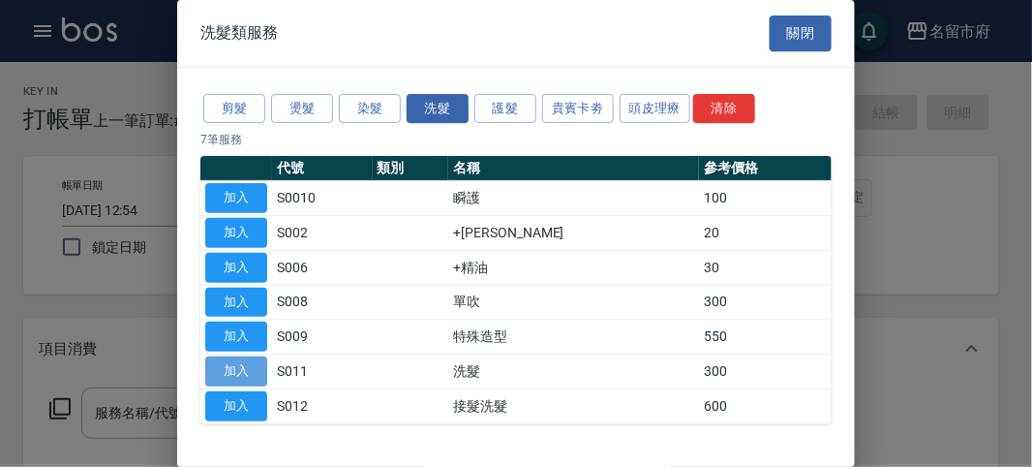
click at [247, 365] on button "加入" at bounding box center [236, 371] width 62 height 30
type input "洗髮(S011)"
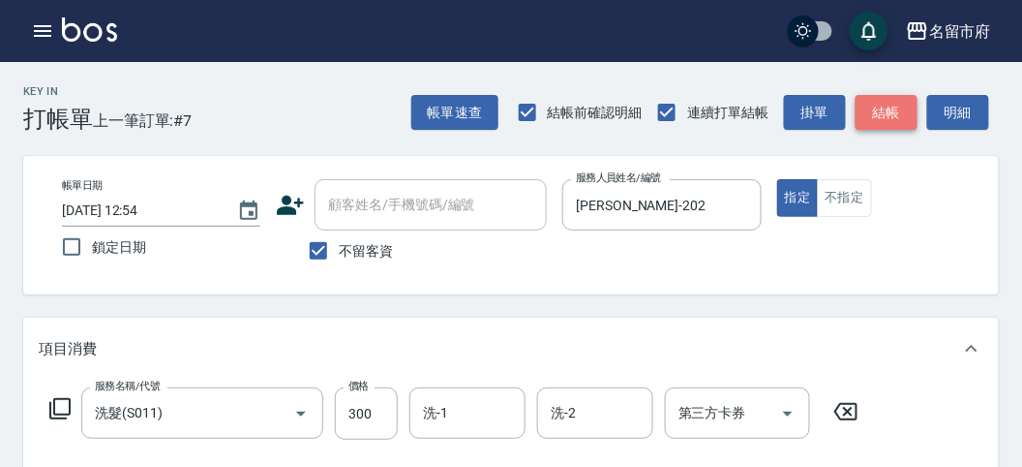
click at [879, 108] on button "結帳" at bounding box center [887, 113] width 62 height 36
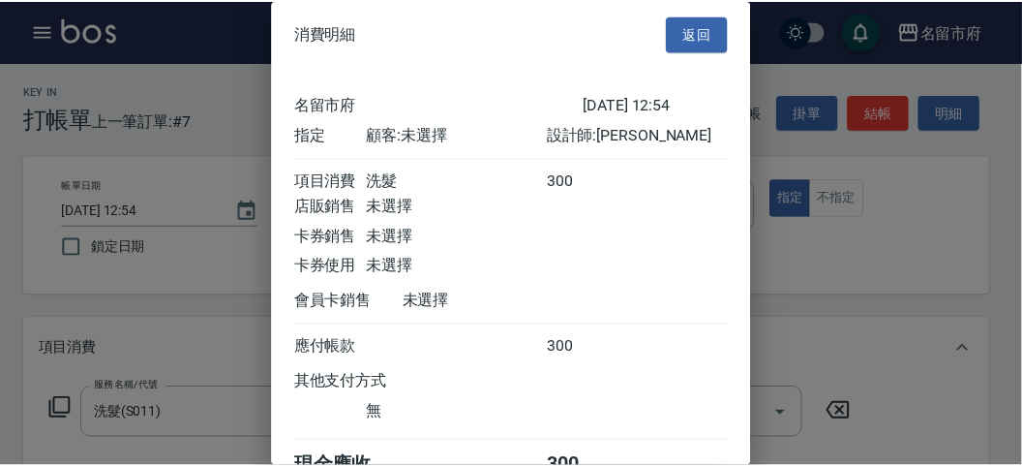
scroll to position [107, 0]
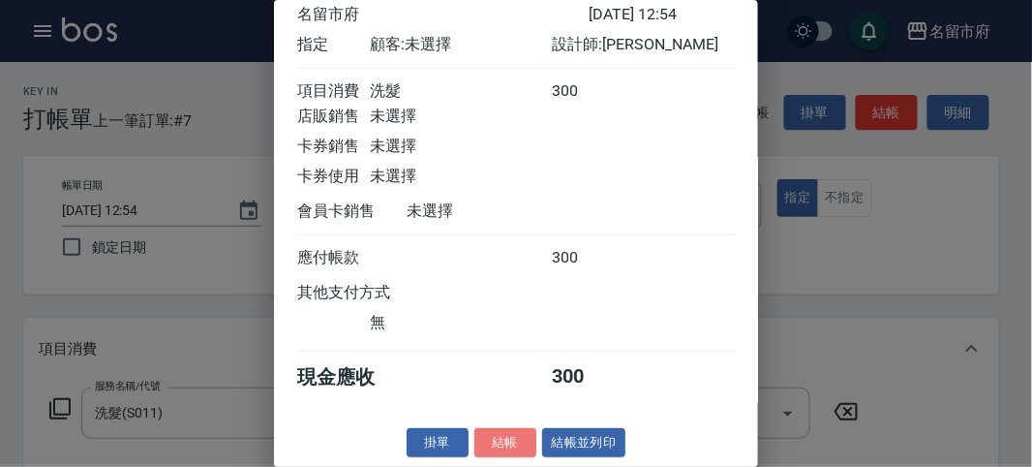
drag, startPoint x: 489, startPoint y: 436, endPoint x: 517, endPoint y: 459, distance: 36.4
click at [490, 437] on button "結帳" at bounding box center [505, 443] width 62 height 30
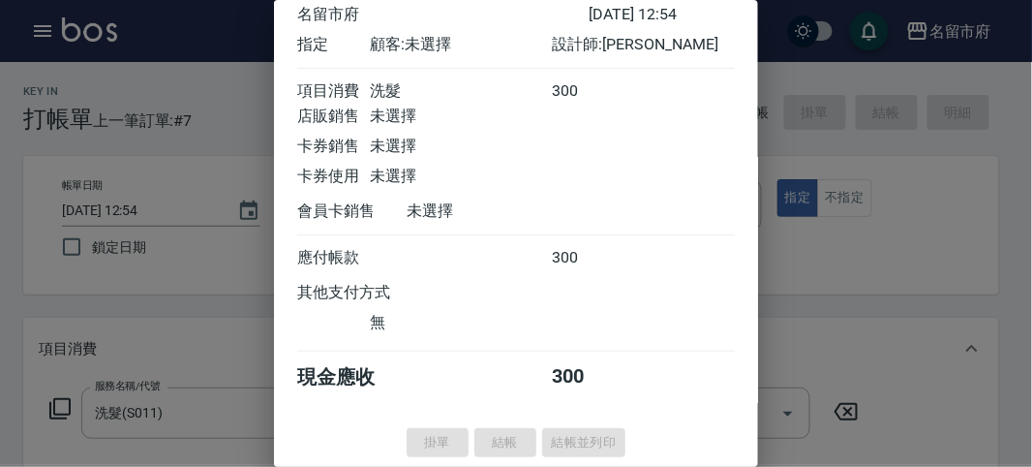
type input "[DATE] 13:22"
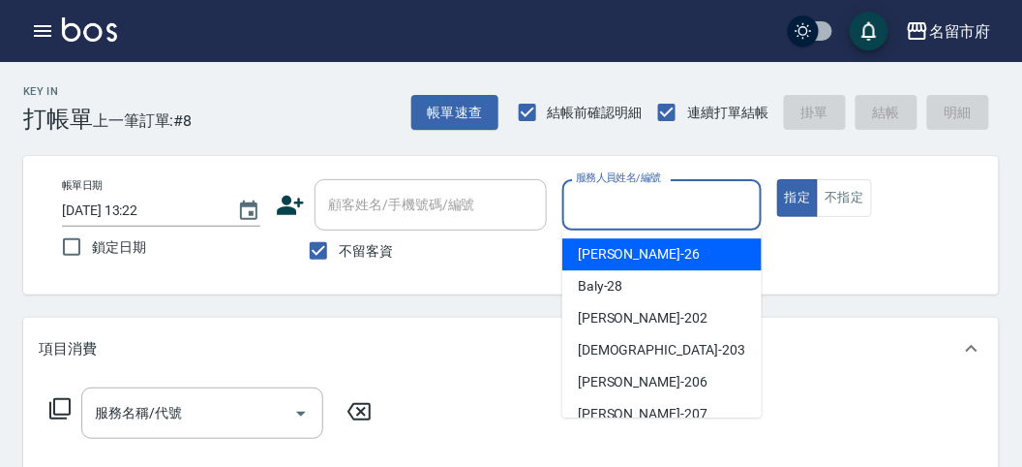
drag, startPoint x: 580, startPoint y: 205, endPoint x: 589, endPoint y: 242, distance: 37.8
click at [581, 205] on input "服務人員姓名/編號" at bounding box center [661, 205] width 181 height 34
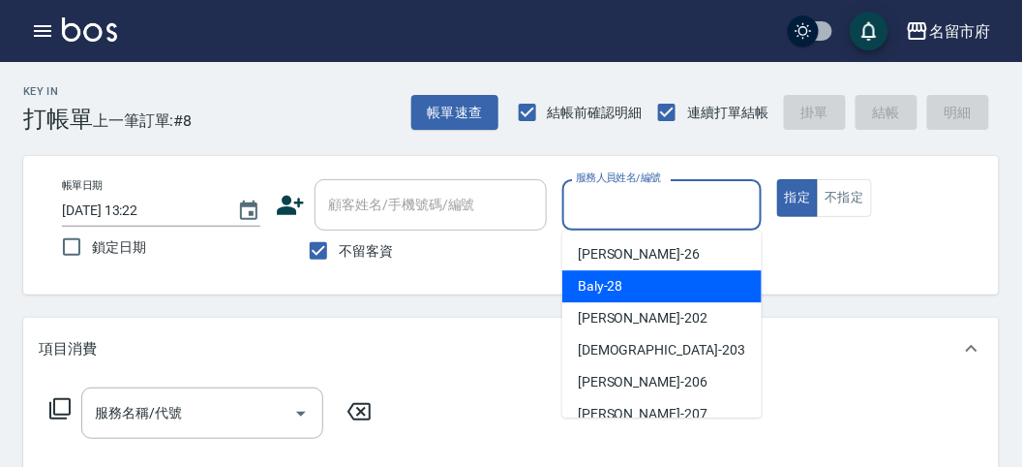
click at [594, 295] on span "Baly -28" at bounding box center [601, 286] width 46 height 20
type input "Baly-28"
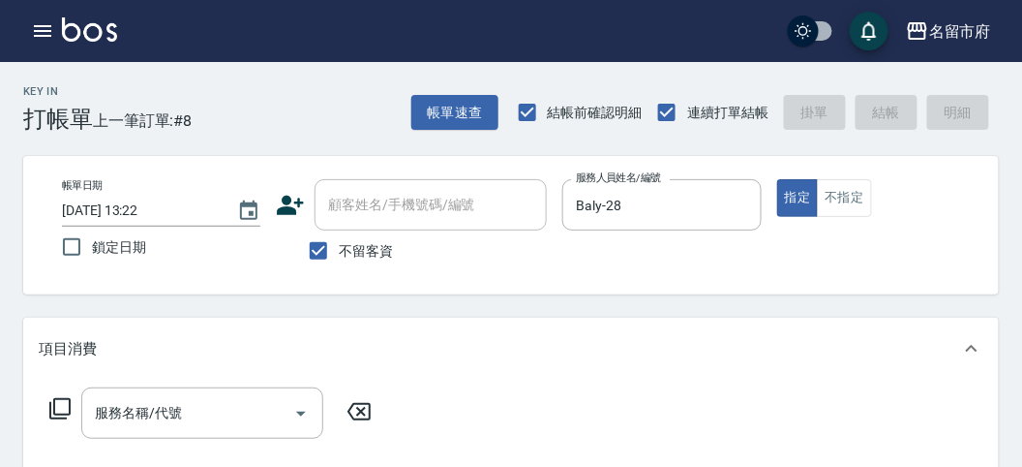
click at [58, 403] on icon at bounding box center [59, 408] width 23 height 23
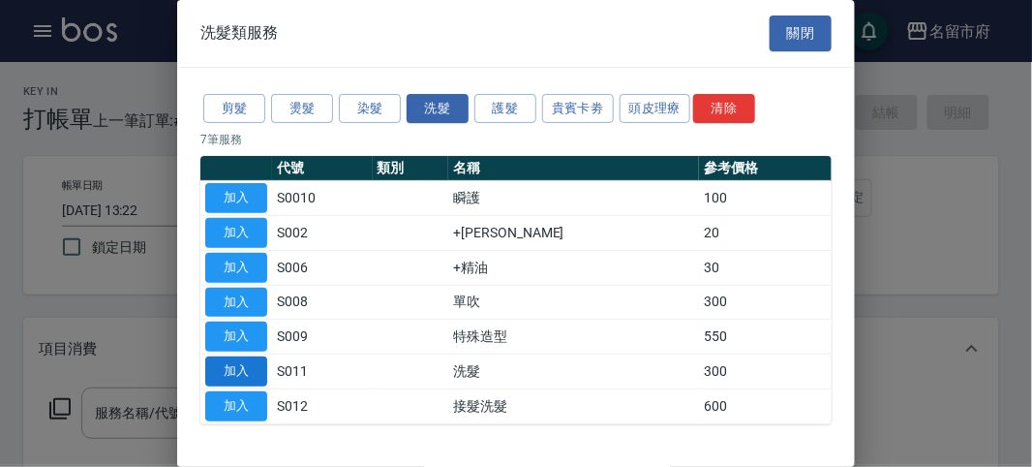
click at [234, 373] on button "加入" at bounding box center [236, 371] width 62 height 30
type input "洗髮(S011)"
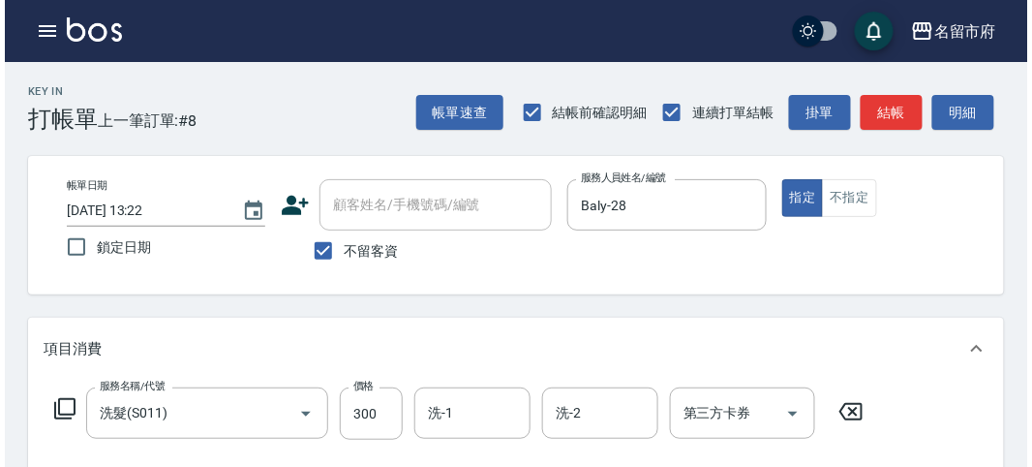
scroll to position [566, 0]
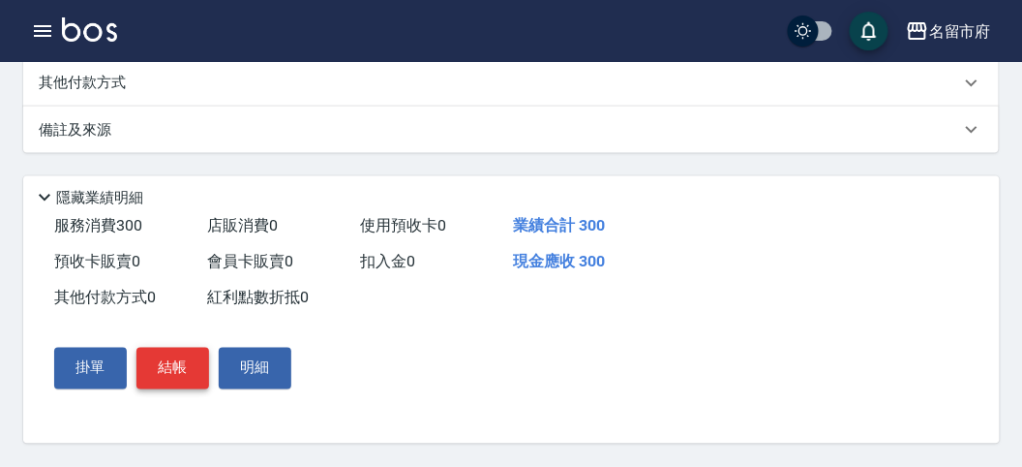
click at [157, 360] on button "結帳" at bounding box center [173, 368] width 73 height 41
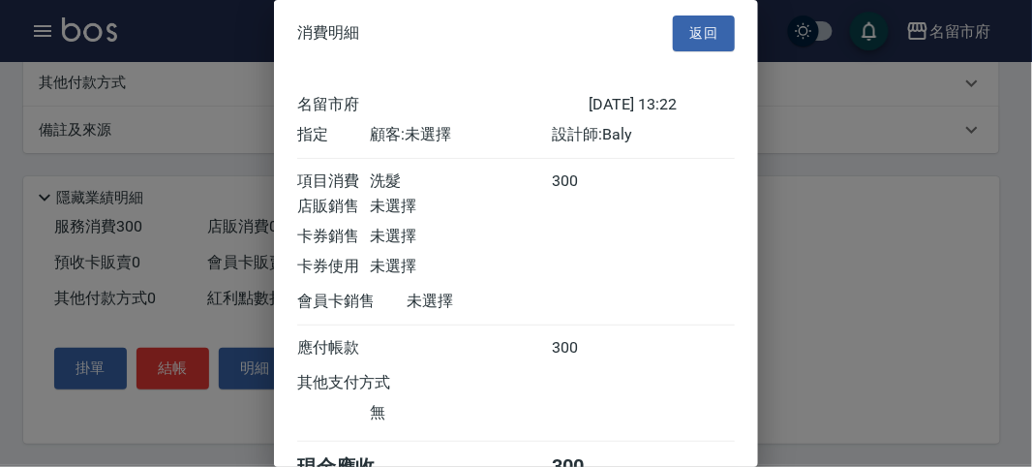
scroll to position [107, 0]
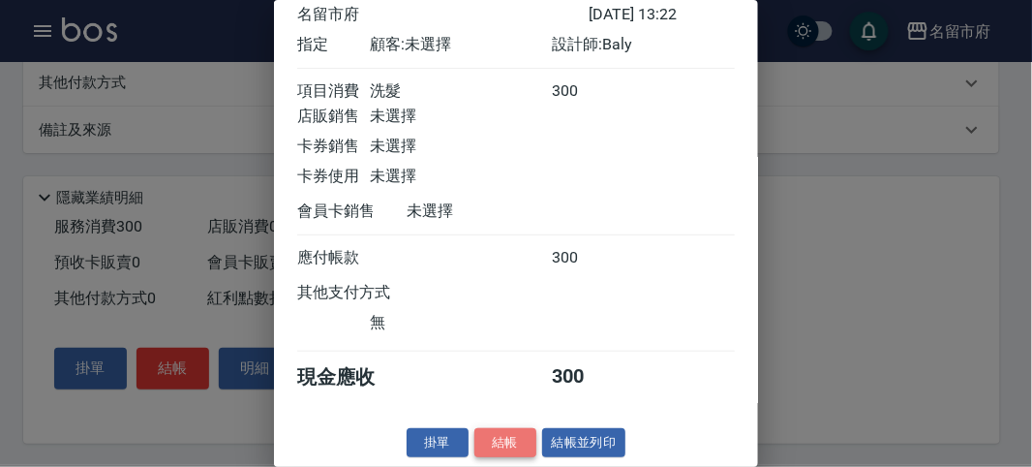
drag, startPoint x: 485, startPoint y: 445, endPoint x: 413, endPoint y: 434, distance: 72.6
click at [485, 444] on button "結帳" at bounding box center [505, 443] width 62 height 30
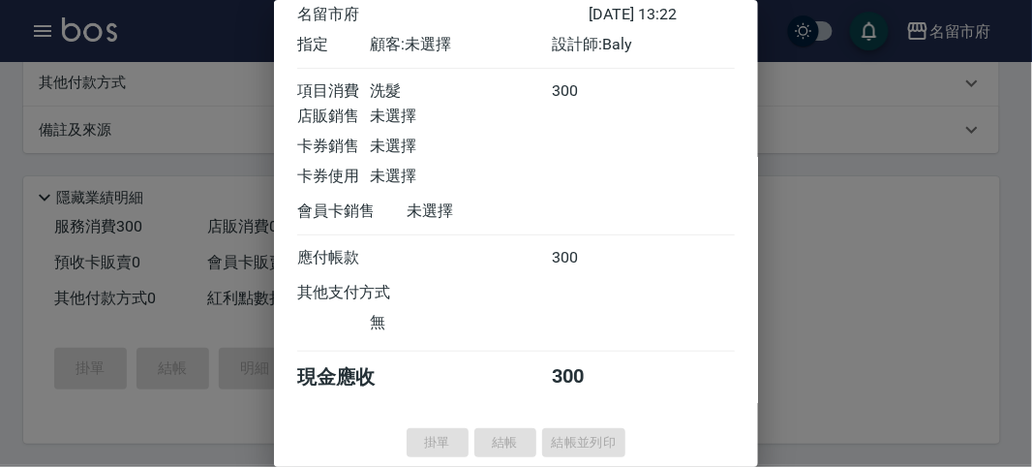
type input "[DATE] 13:35"
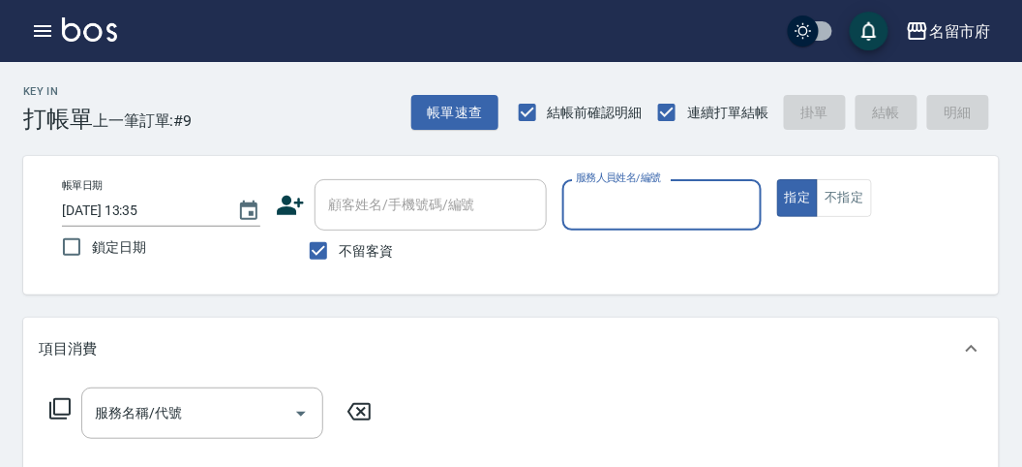
click at [640, 189] on input "服務人員姓名/編號" at bounding box center [661, 205] width 181 height 34
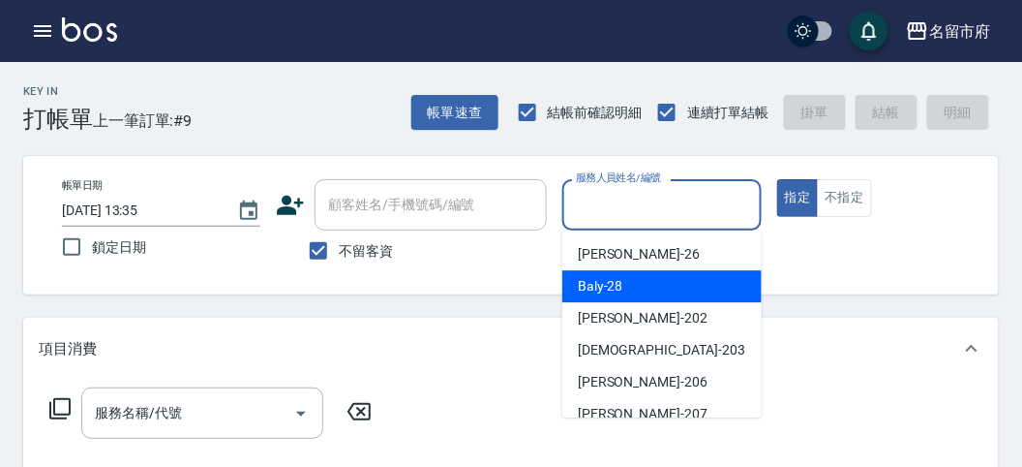
click at [624, 277] on div "Baly -28" at bounding box center [662, 286] width 199 height 32
type input "Baly-28"
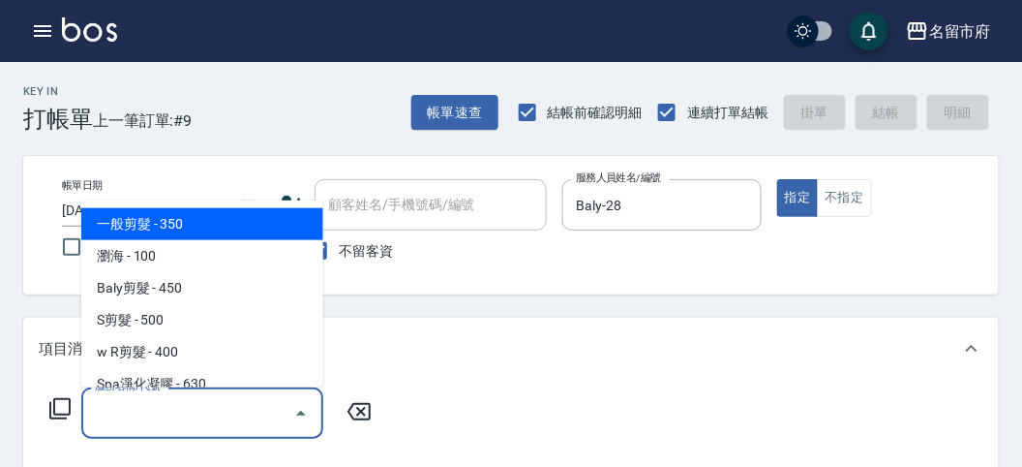
click at [116, 407] on input "服務名稱/代號" at bounding box center [188, 413] width 196 height 34
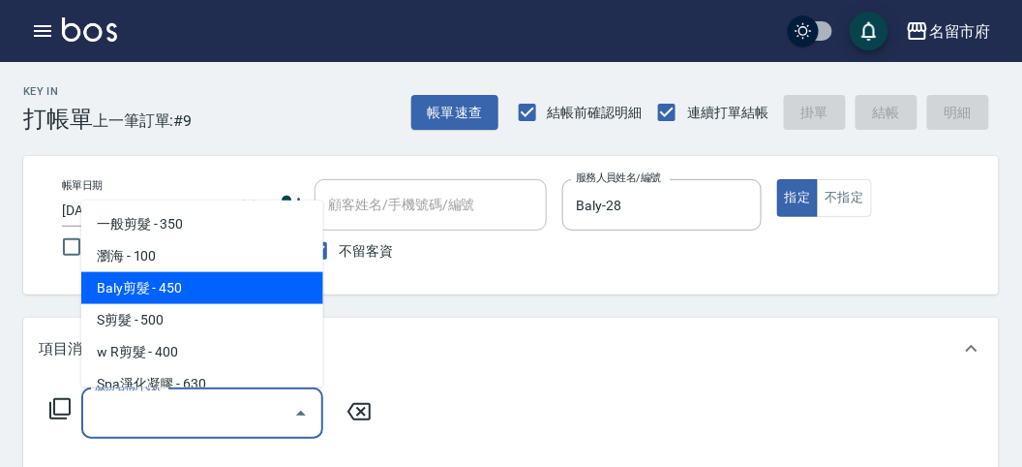
click at [174, 279] on span "Baly剪髮 - 450" at bounding box center [202, 288] width 242 height 32
type input "Baly剪髮(C004)"
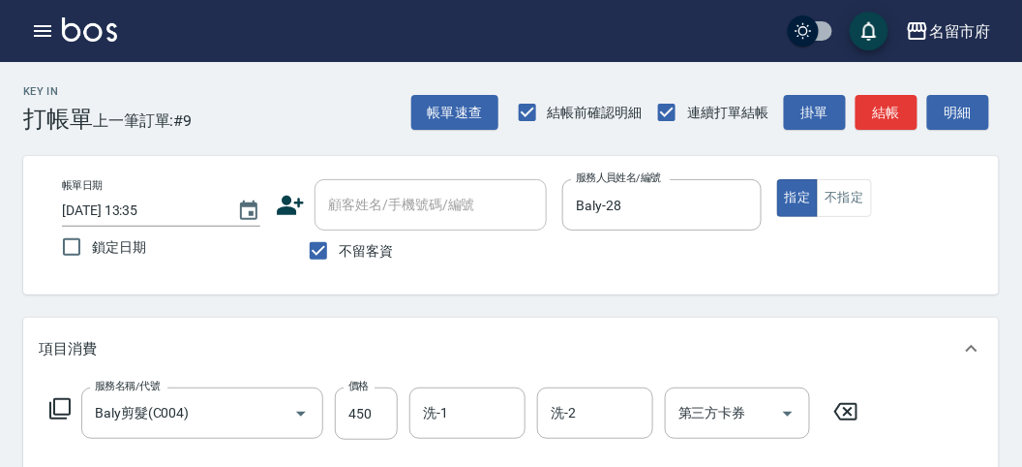
click at [61, 405] on icon at bounding box center [59, 408] width 23 height 23
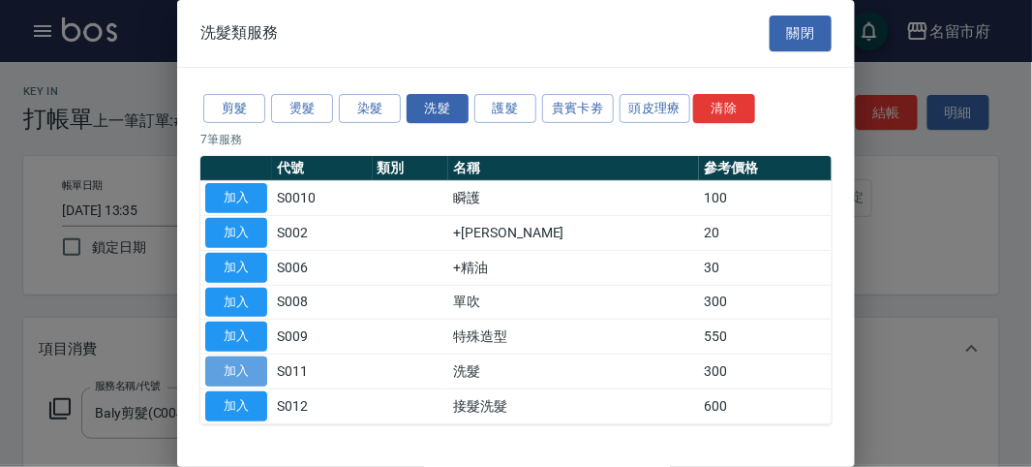
click at [239, 358] on button "加入" at bounding box center [236, 371] width 62 height 30
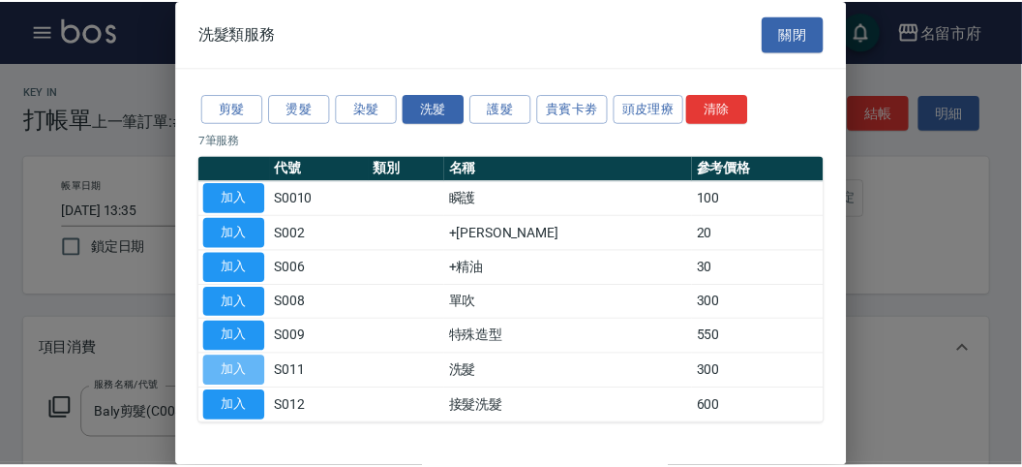
scroll to position [255, 0]
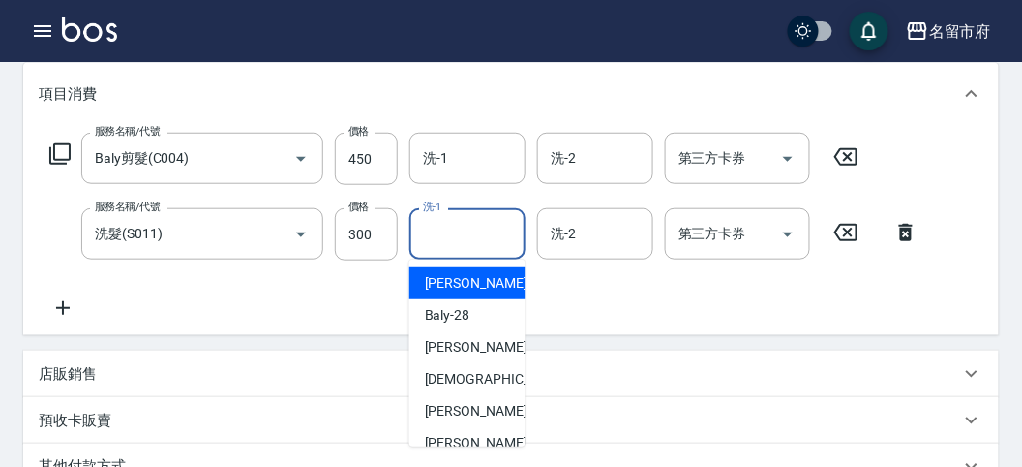
click at [446, 218] on input "洗-1" at bounding box center [467, 234] width 99 height 34
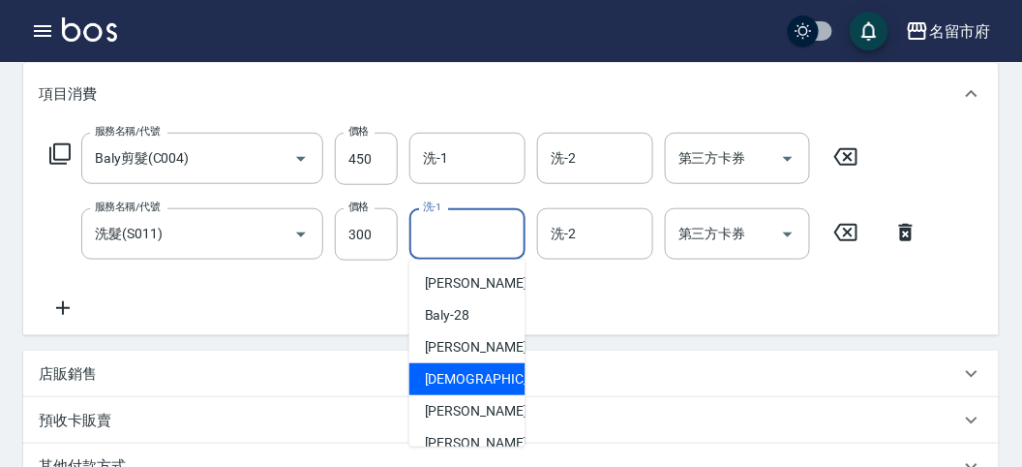
scroll to position [107, 0]
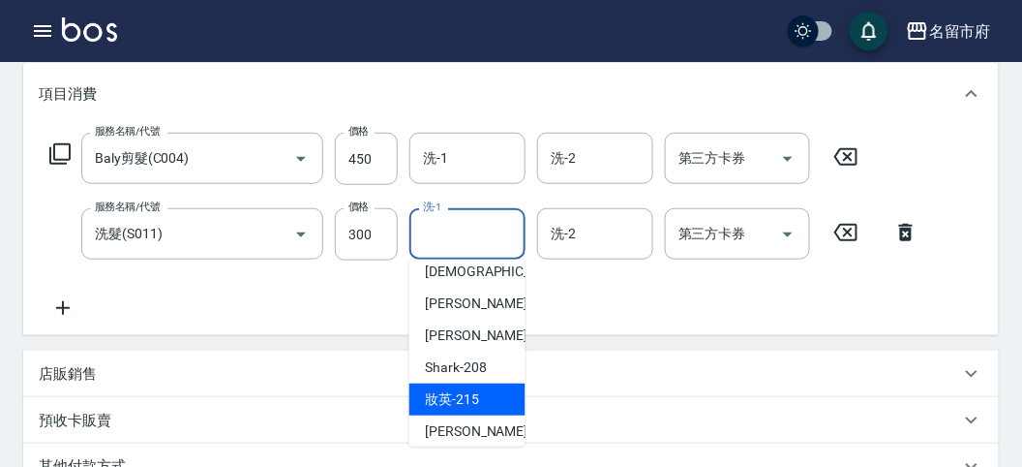
click at [447, 392] on span "妝英 -215" at bounding box center [452, 399] width 54 height 20
type input "妝英-215"
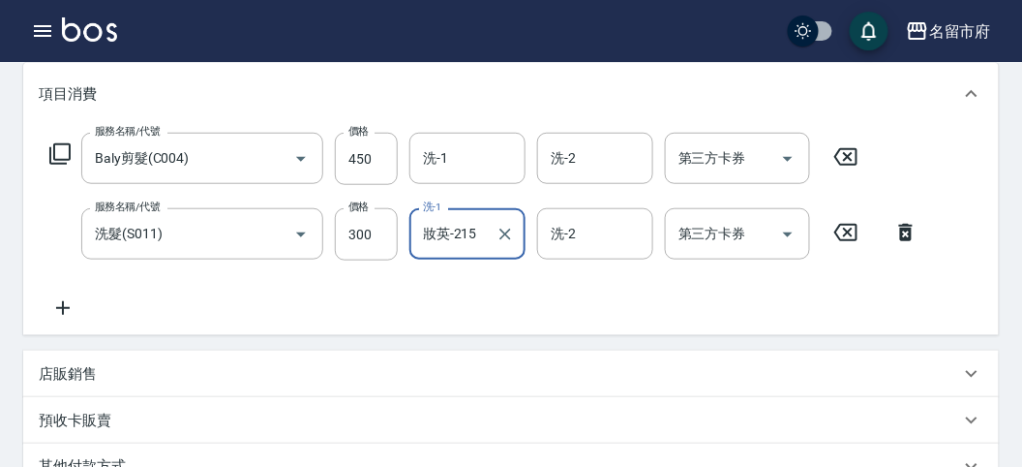
click at [58, 148] on icon at bounding box center [59, 153] width 23 height 23
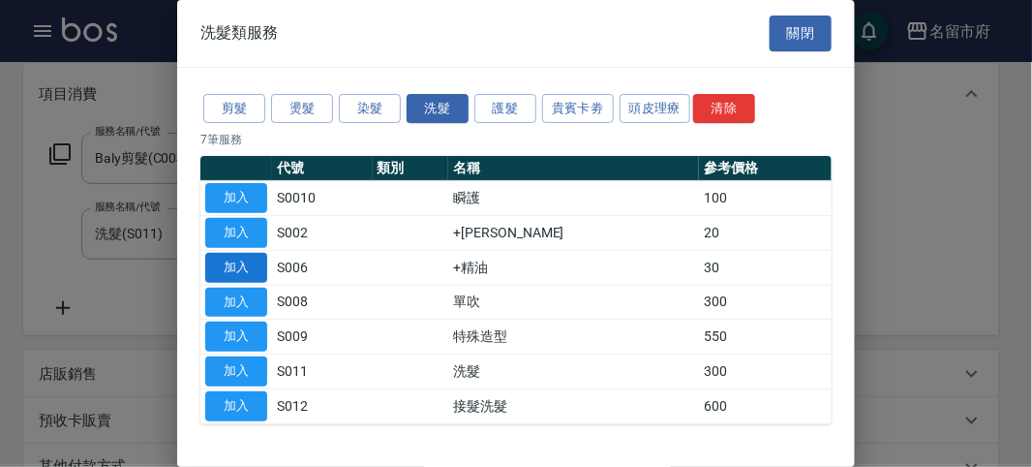
click at [233, 264] on button "加入" at bounding box center [236, 268] width 62 height 30
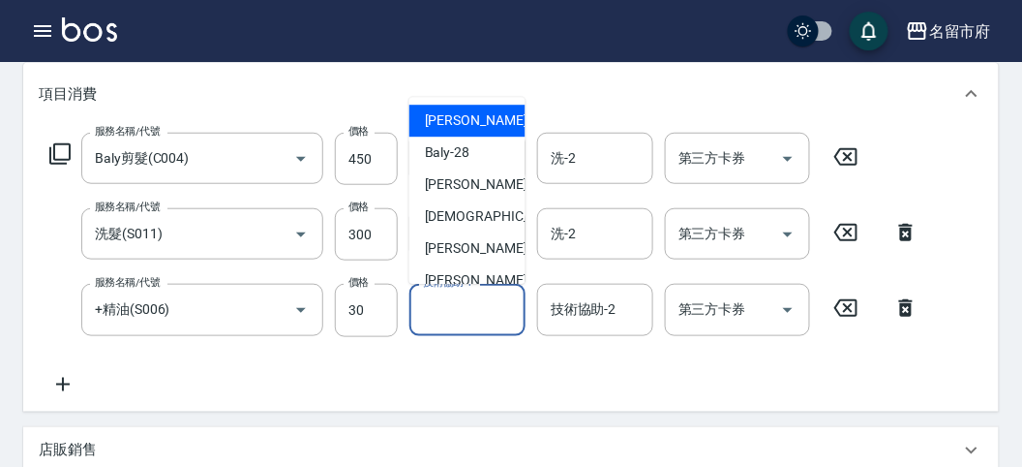
click at [439, 308] on input "技術協助-1" at bounding box center [467, 309] width 99 height 34
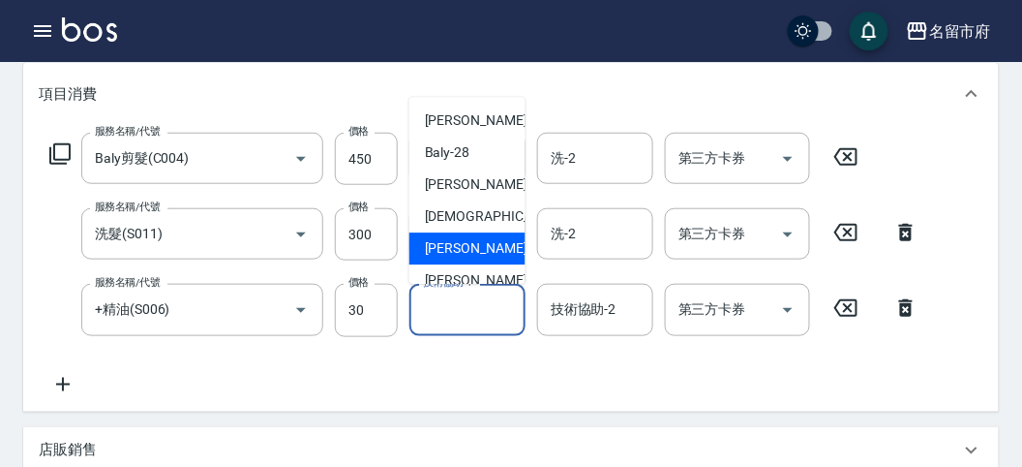
scroll to position [211, 0]
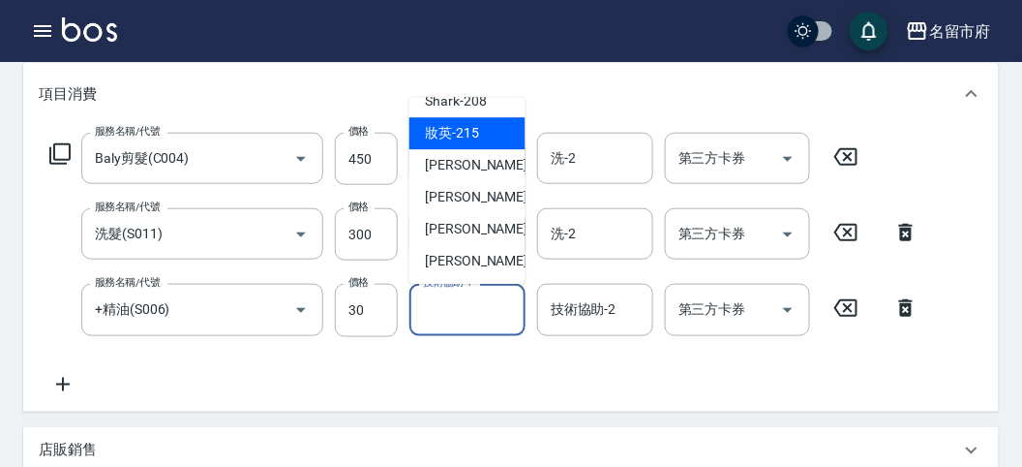
click at [446, 138] on span "妝英 -215" at bounding box center [452, 134] width 54 height 20
type input "妝英-215"
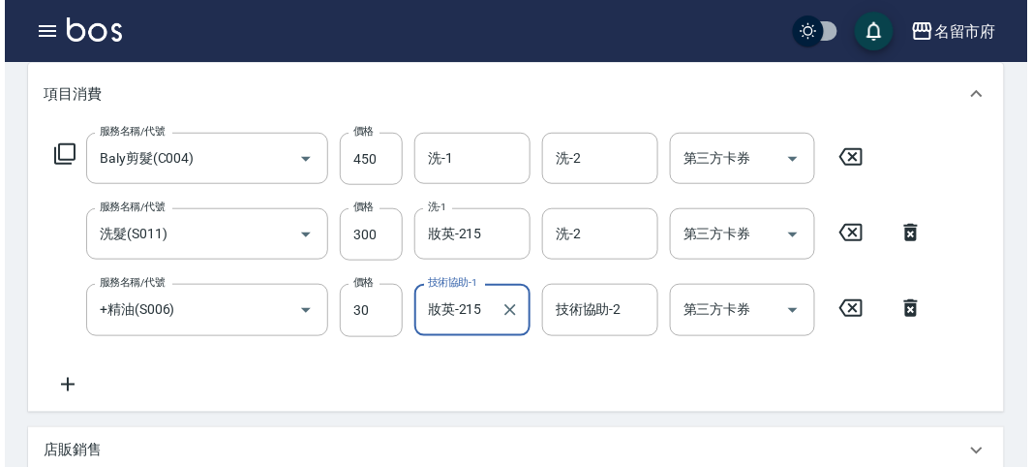
scroll to position [717, 0]
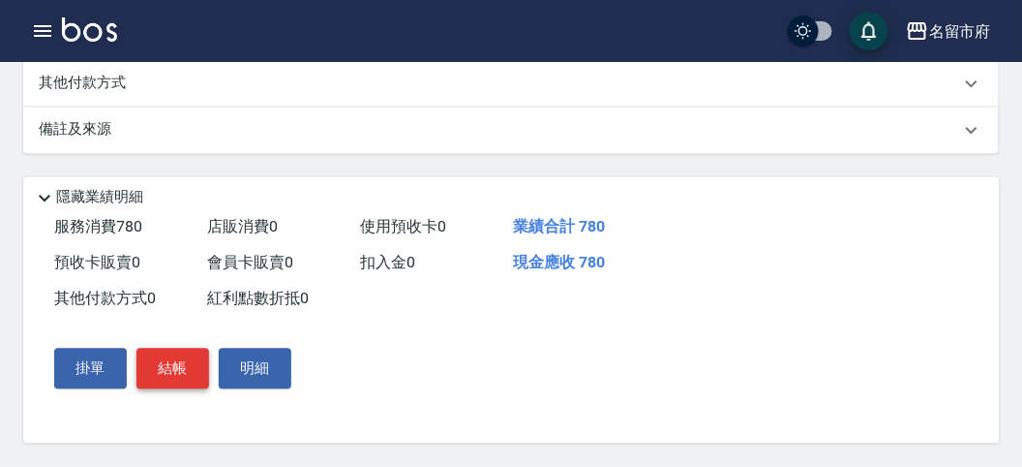
click at [178, 360] on button "結帳" at bounding box center [173, 369] width 73 height 41
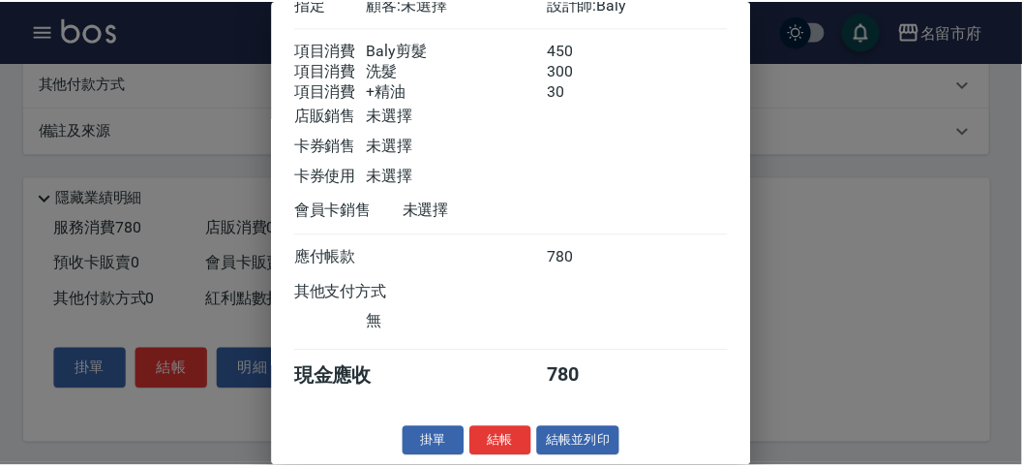
scroll to position [0, 0]
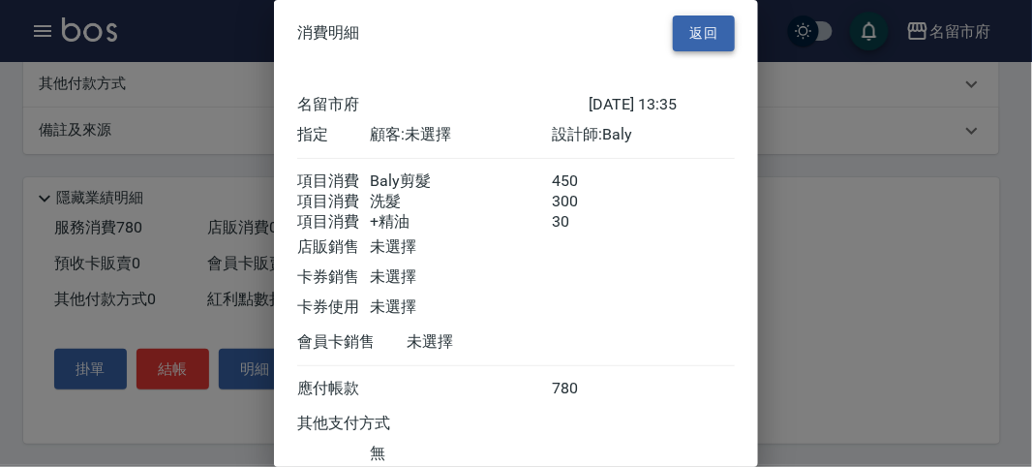
click at [695, 35] on button "返回" at bounding box center [704, 33] width 62 height 36
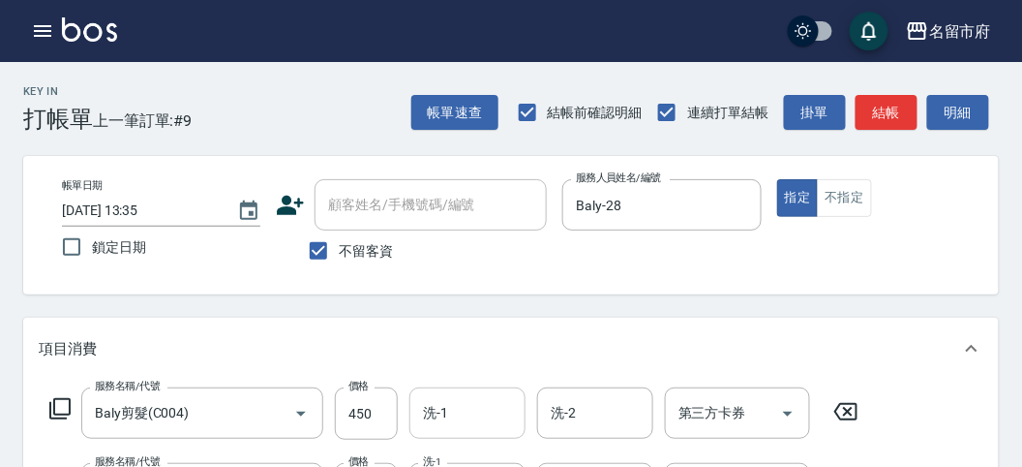
scroll to position [107, 0]
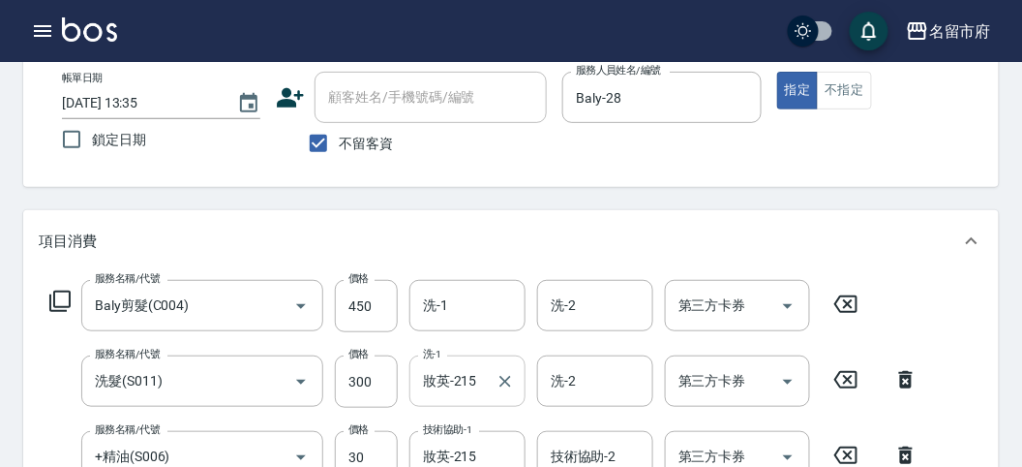
drag, startPoint x: 455, startPoint y: 390, endPoint x: 452, endPoint y: 380, distance: 11.0
click at [456, 389] on input "妝英-215" at bounding box center [453, 381] width 70 height 34
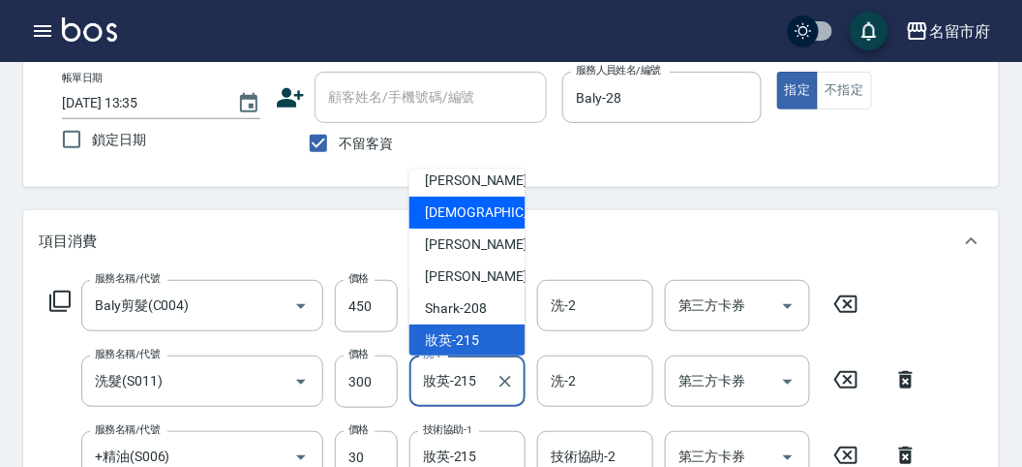
scroll to position [211, 0]
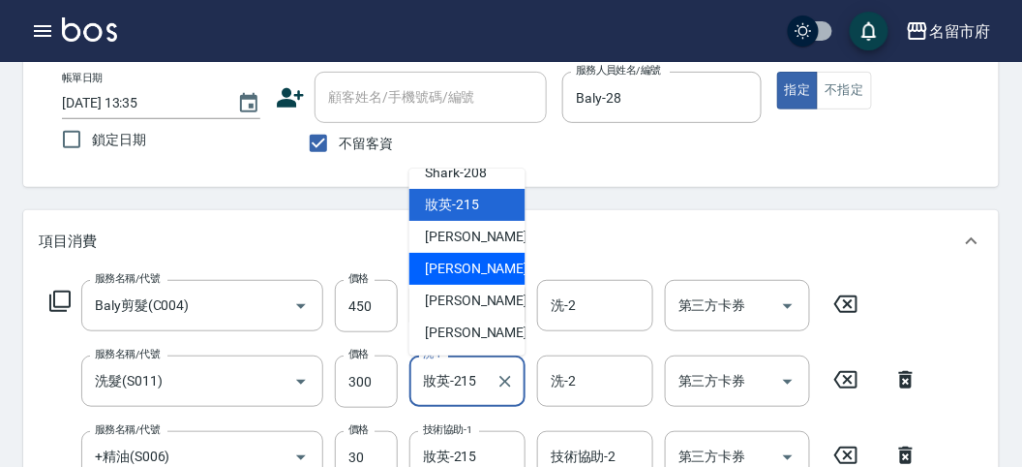
click at [466, 275] on span "Min Min -218" at bounding box center [490, 269] width 130 height 20
type input "Min Min-218"
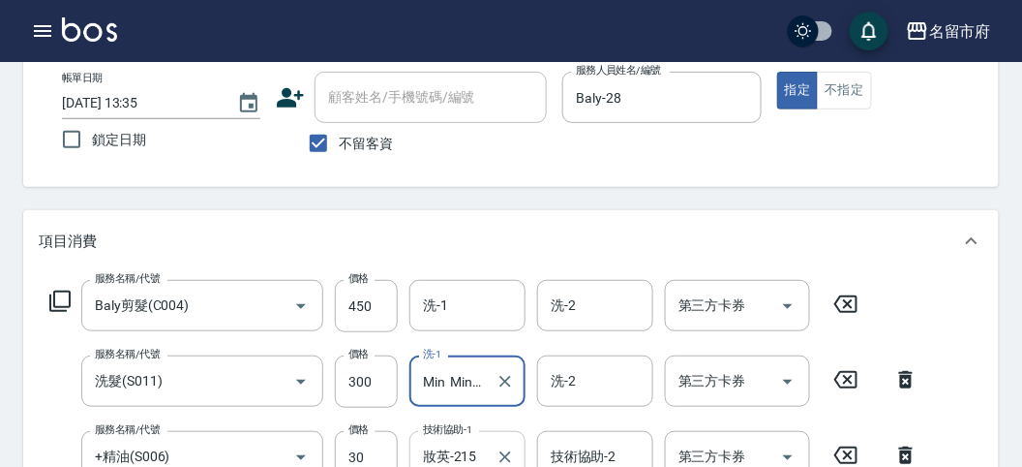
click at [447, 455] on input "妝英-215" at bounding box center [453, 457] width 70 height 34
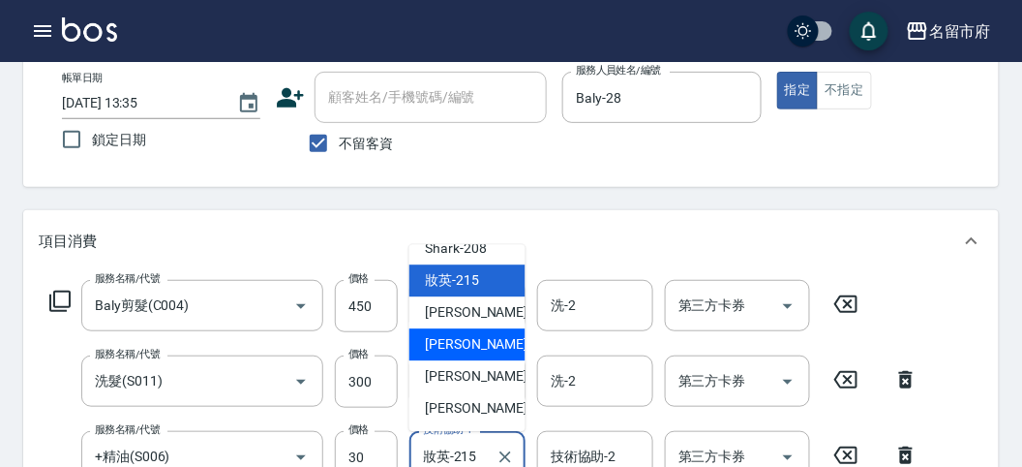
click at [446, 340] on span "Min Min -218" at bounding box center [490, 345] width 130 height 20
type input "Min Min-218"
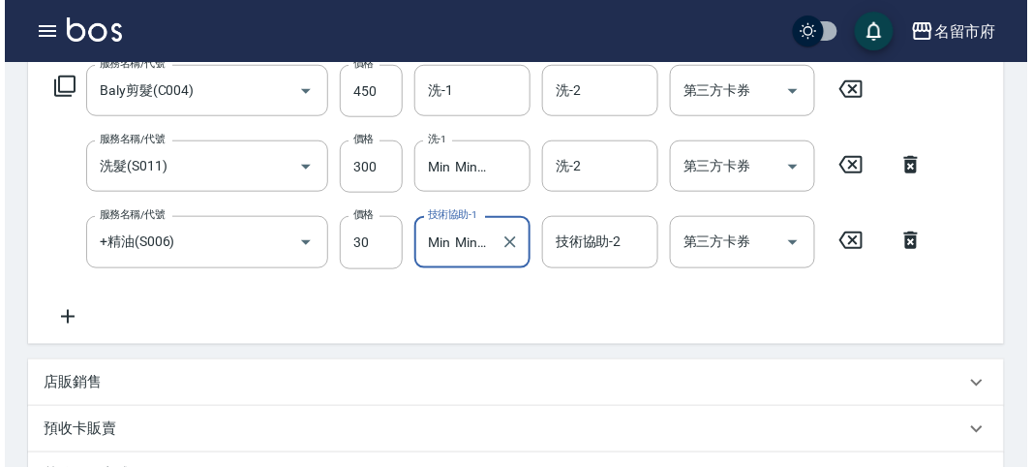
scroll to position [717, 0]
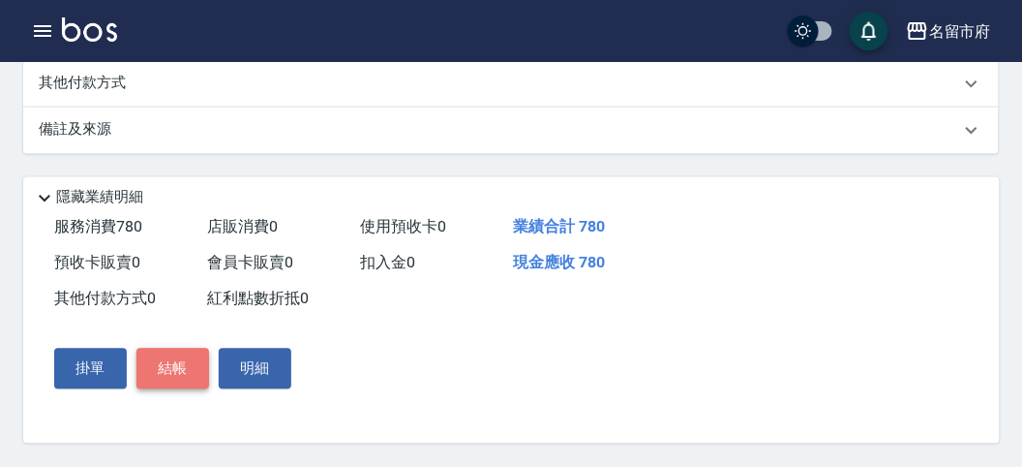
click at [169, 360] on button "結帳" at bounding box center [173, 369] width 73 height 41
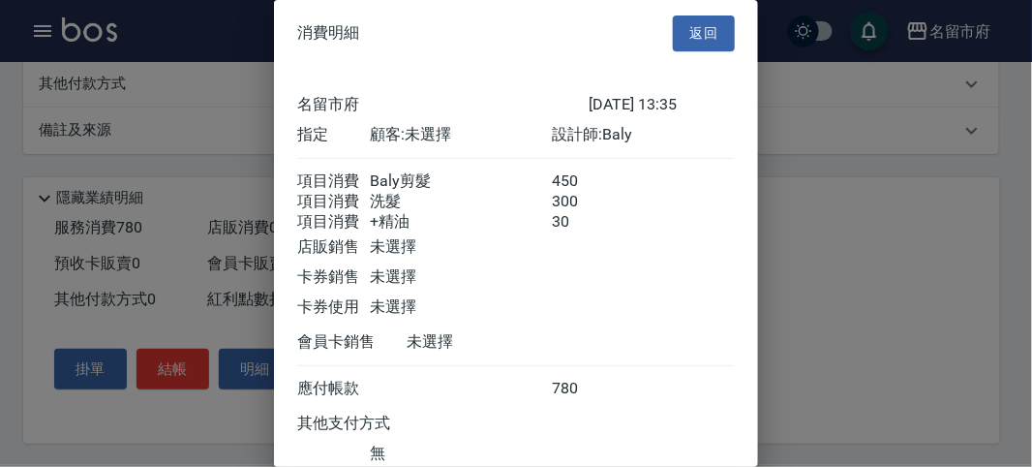
scroll to position [151, 0]
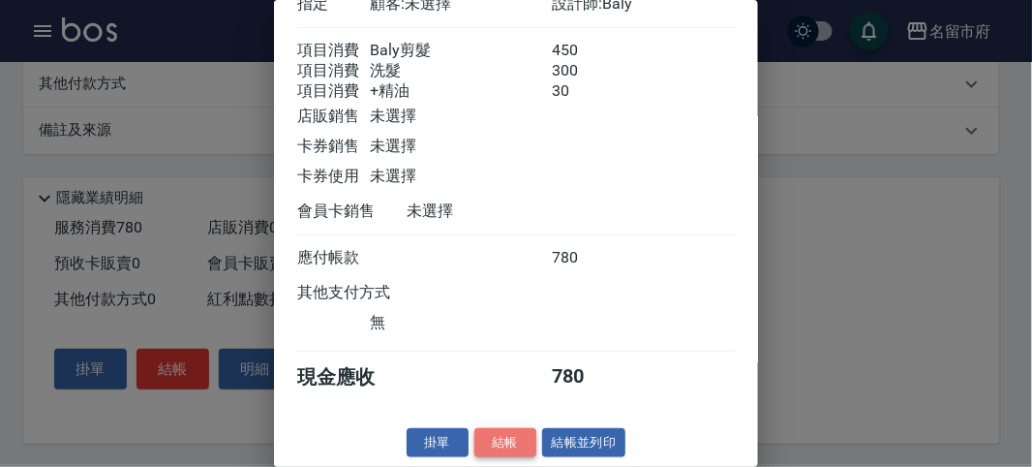
click at [499, 437] on button "結帳" at bounding box center [505, 443] width 62 height 30
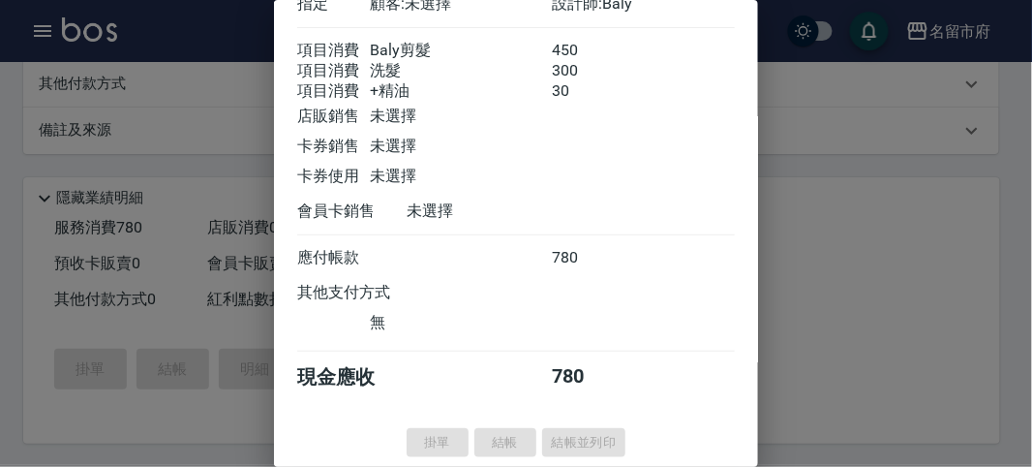
type input "[DATE] 13:37"
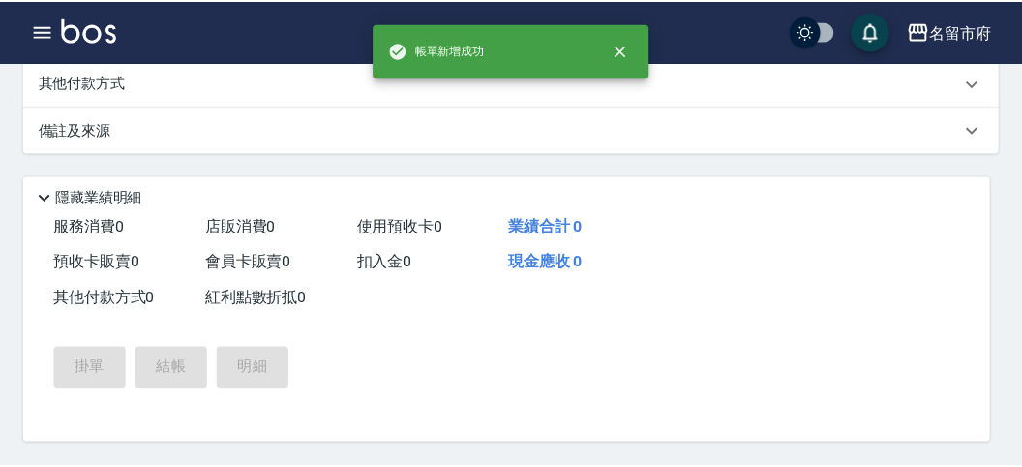
scroll to position [0, 0]
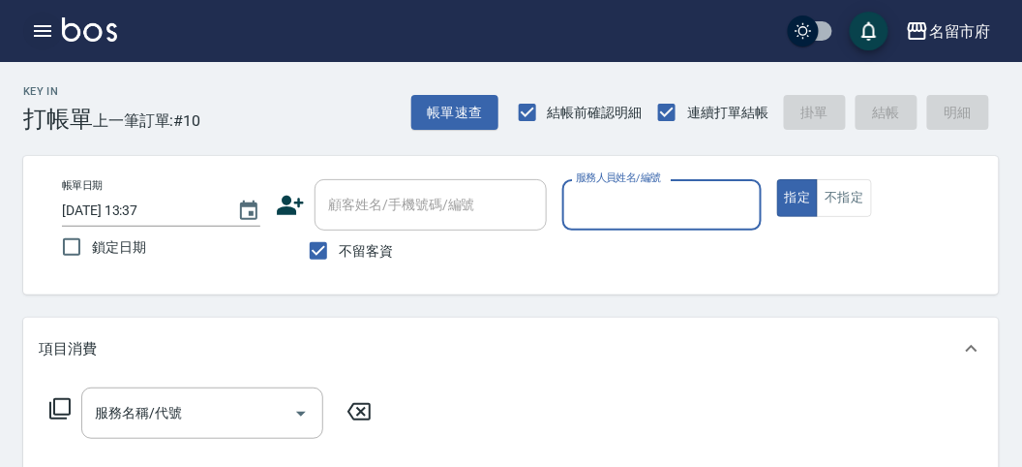
click at [34, 29] on icon "button" at bounding box center [42, 30] width 23 height 23
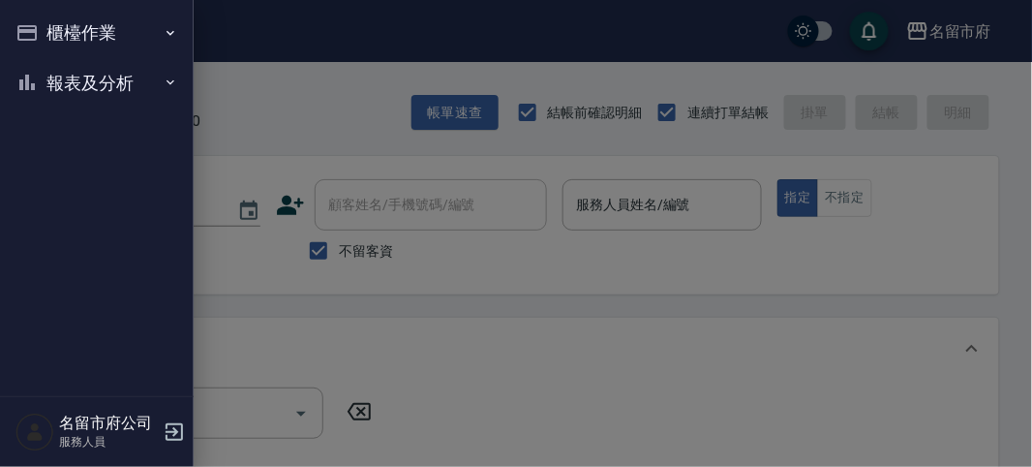
click at [100, 90] on button "報表及分析" at bounding box center [97, 83] width 178 height 50
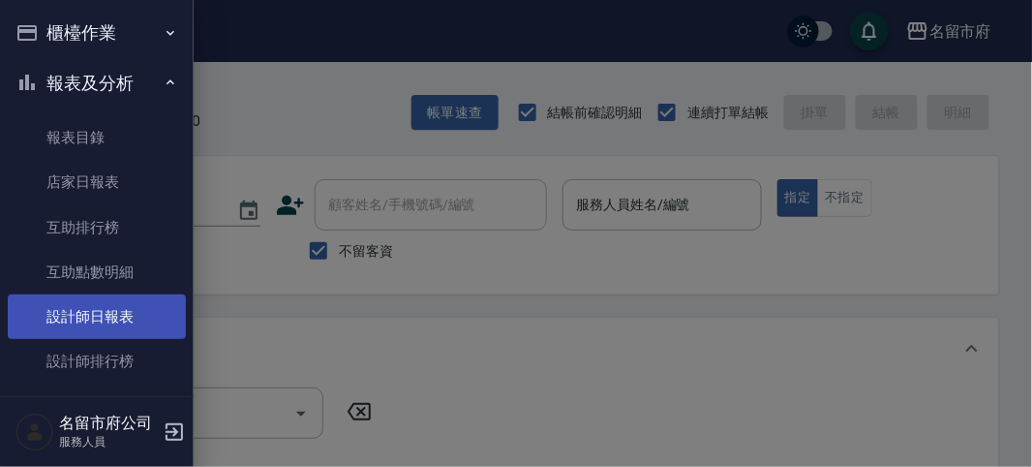
click at [137, 334] on link "設計師日報表" at bounding box center [97, 316] width 178 height 45
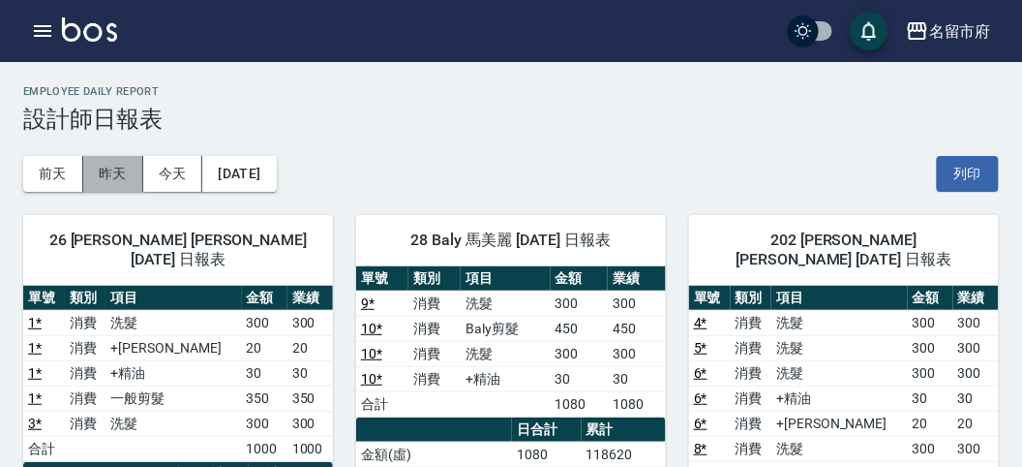
click at [97, 160] on button "昨天" at bounding box center [113, 174] width 60 height 36
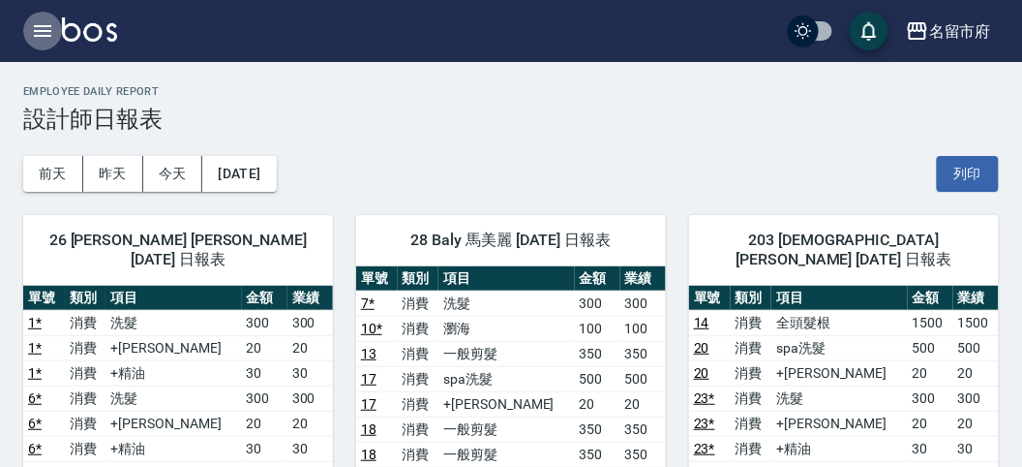
click at [46, 29] on icon "button" at bounding box center [42, 30] width 23 height 23
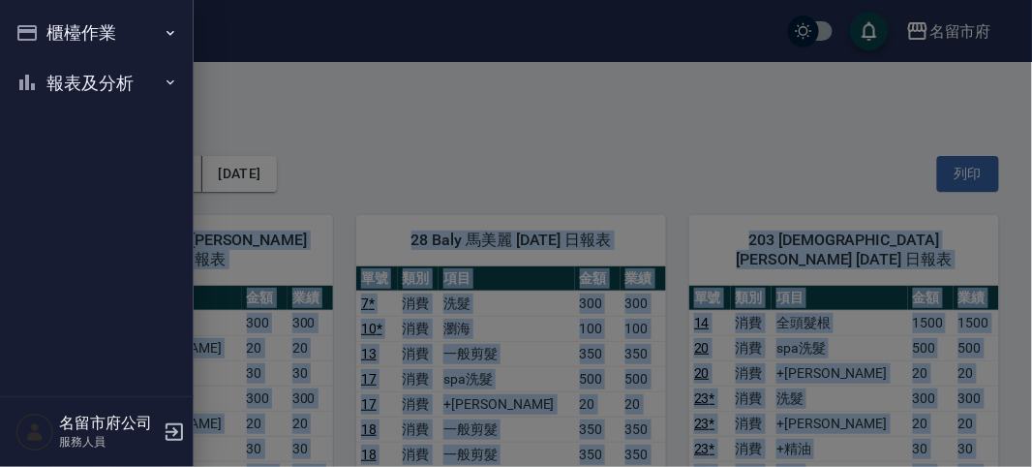
click at [46, 29] on div "櫃檯作業 打帳單 帳單列表 現金收支登錄 高階收支登錄 材料自購登錄 每日結帳 報表及分析 報表目錄 店家日報表 互助排行榜 互助點數明細 設計師日報表 設計…" at bounding box center [97, 233] width 194 height 467
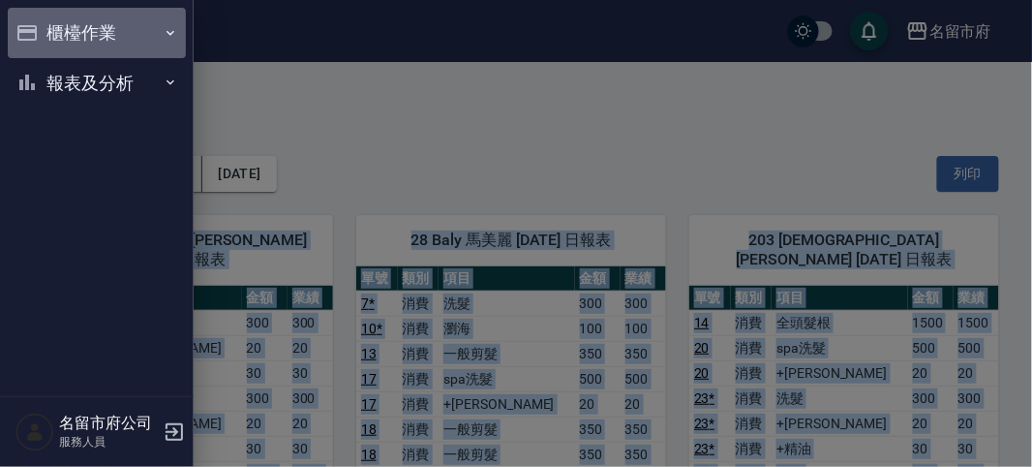
click at [46, 29] on button "櫃檯作業" at bounding box center [97, 33] width 178 height 50
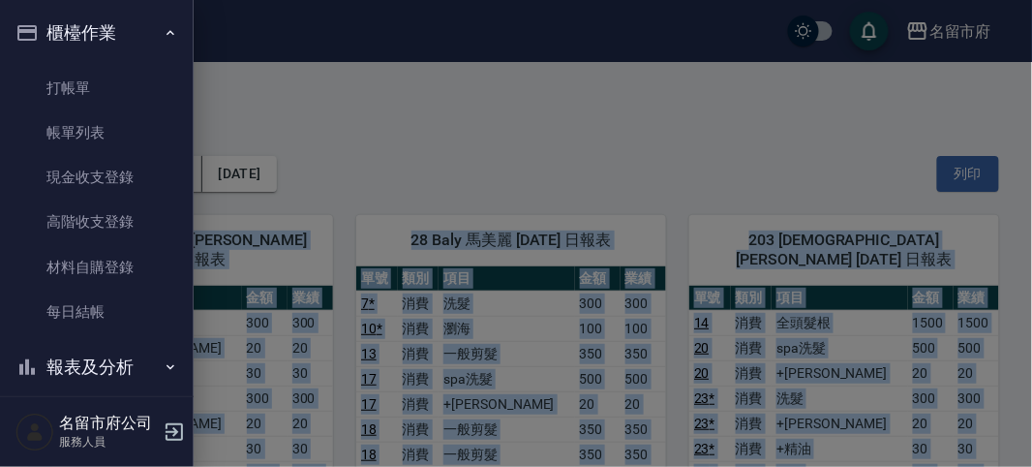
click at [257, 161] on div at bounding box center [516, 233] width 1032 height 467
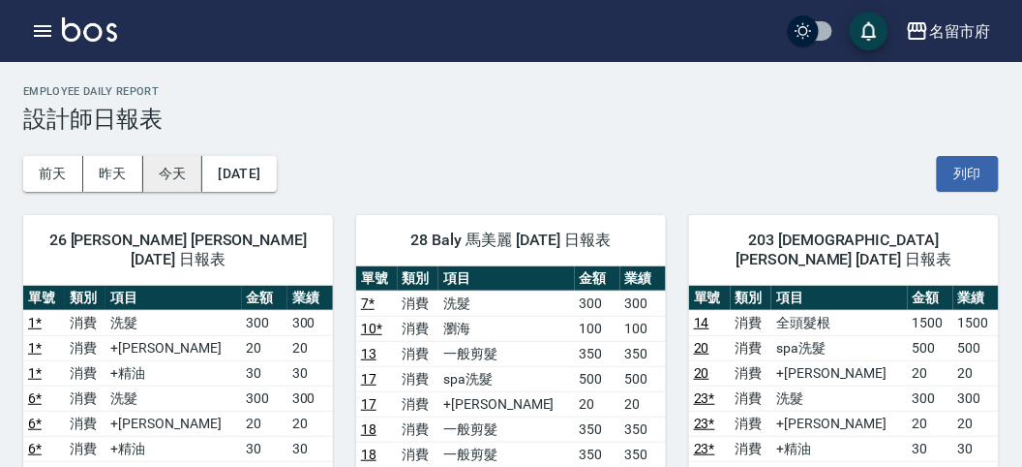
click at [182, 174] on button "今天" at bounding box center [173, 174] width 60 height 36
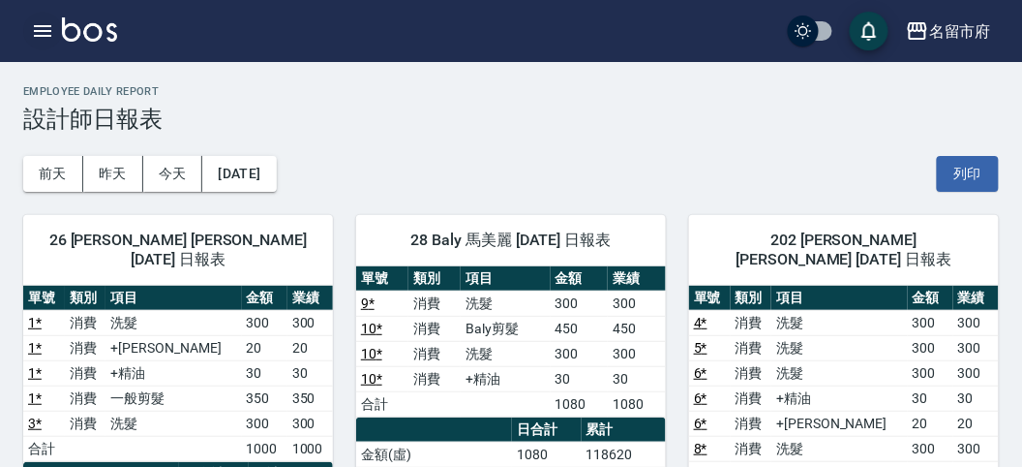
click at [44, 26] on icon "button" at bounding box center [42, 31] width 17 height 12
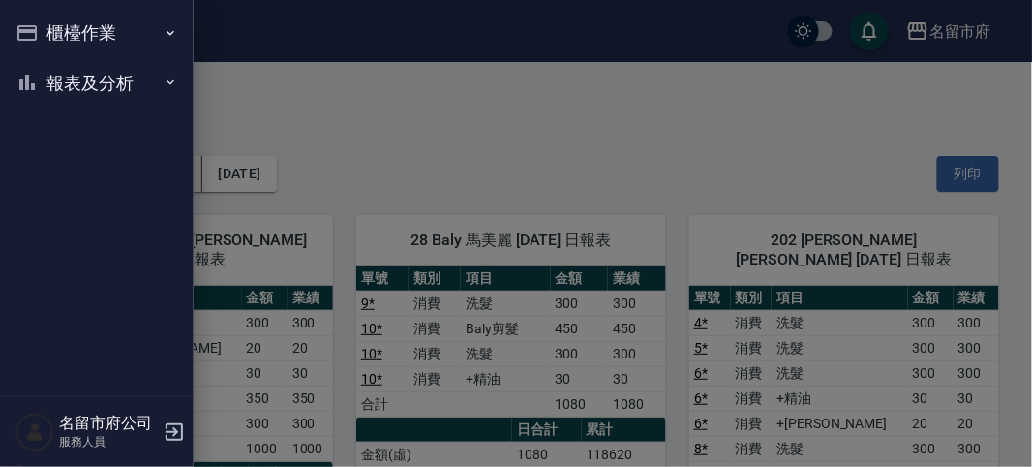
click at [44, 26] on div "櫃檯作業 打帳單 帳單列表 現金收支登錄 高階收支登錄 材料自購登錄 每日結帳 報表及分析 報表目錄 店家日報表 互助排行榜 互助點數明細 設計師日報表 設計…" at bounding box center [97, 233] width 194 height 467
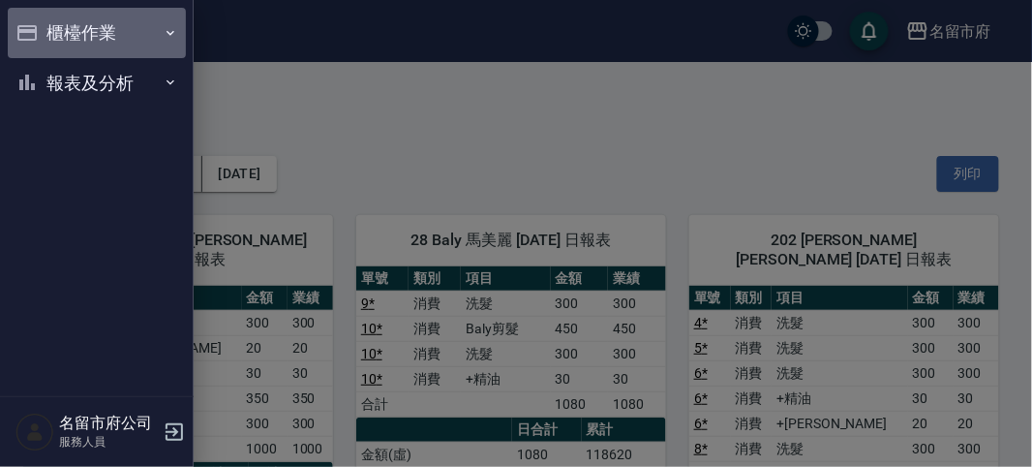
click at [44, 27] on button "櫃檯作業" at bounding box center [97, 33] width 178 height 50
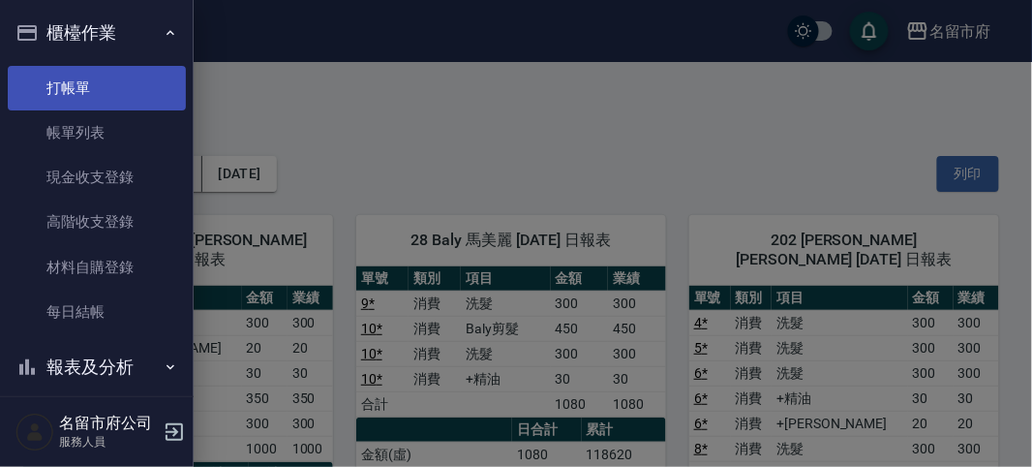
click at [65, 82] on link "打帳單" at bounding box center [97, 88] width 178 height 45
